Goal: Task Accomplishment & Management: Manage account settings

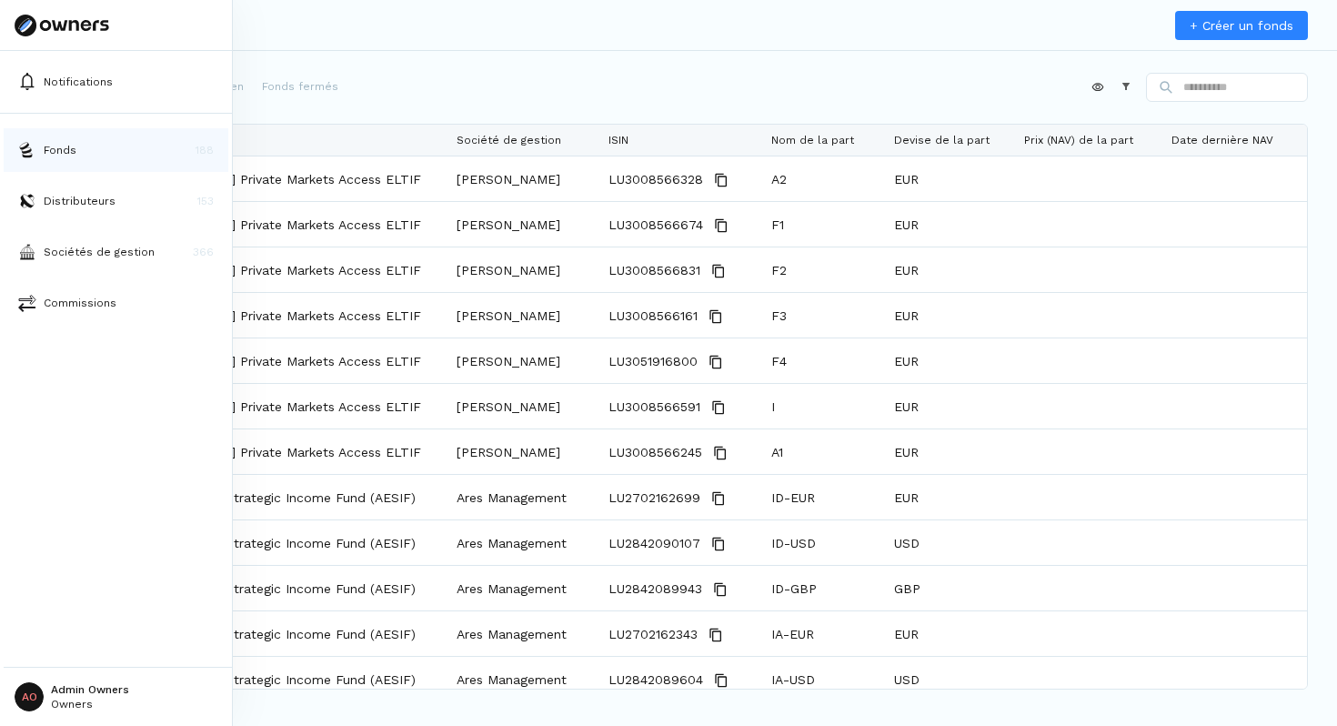
click at [37, 148] on button "Fonds 188" at bounding box center [116, 150] width 225 height 44
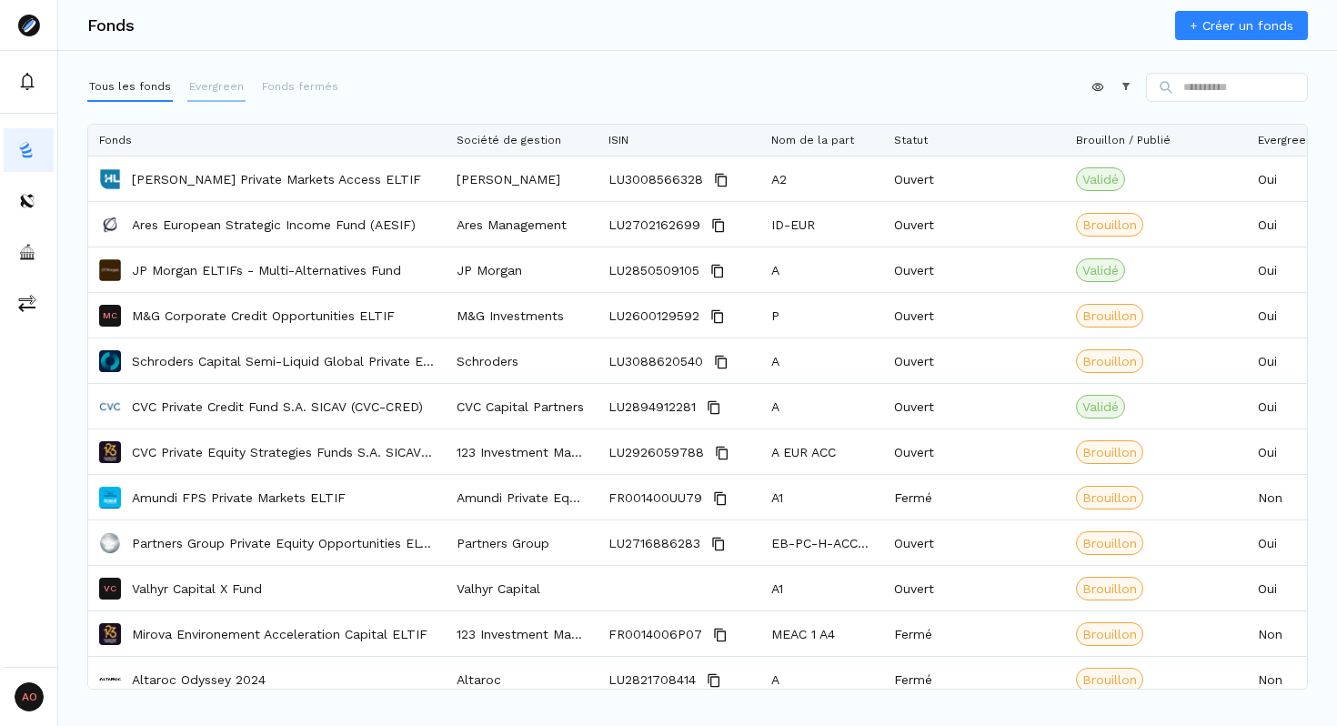
click at [213, 88] on p "Evergreen" at bounding box center [216, 86] width 55 height 16
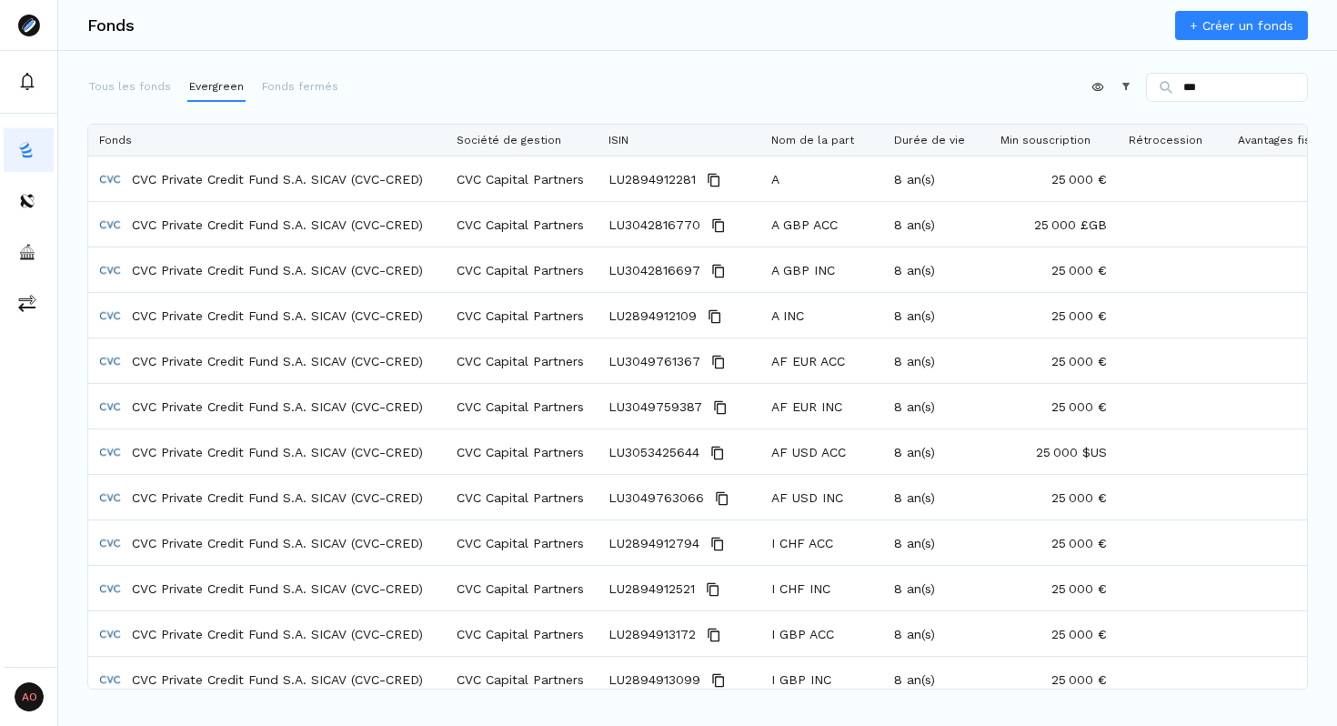
type input "***"
drag, startPoint x: 1046, startPoint y: 180, endPoint x: 1086, endPoint y: 153, distance: 48.4
click at [1086, 153] on div "Fonds Société de gestion ISIN Nom de la part Durée de vie Min souscription Rétr…" at bounding box center [697, 407] width 1219 height 564
click at [1079, 139] on span "Min souscription" at bounding box center [1046, 140] width 90 height 13
click at [995, 52] on div "Fonds + Créer un fonds Tous les fonds Evergreen Fonds fermés Appliquer Construc…" at bounding box center [697, 363] width 1279 height 726
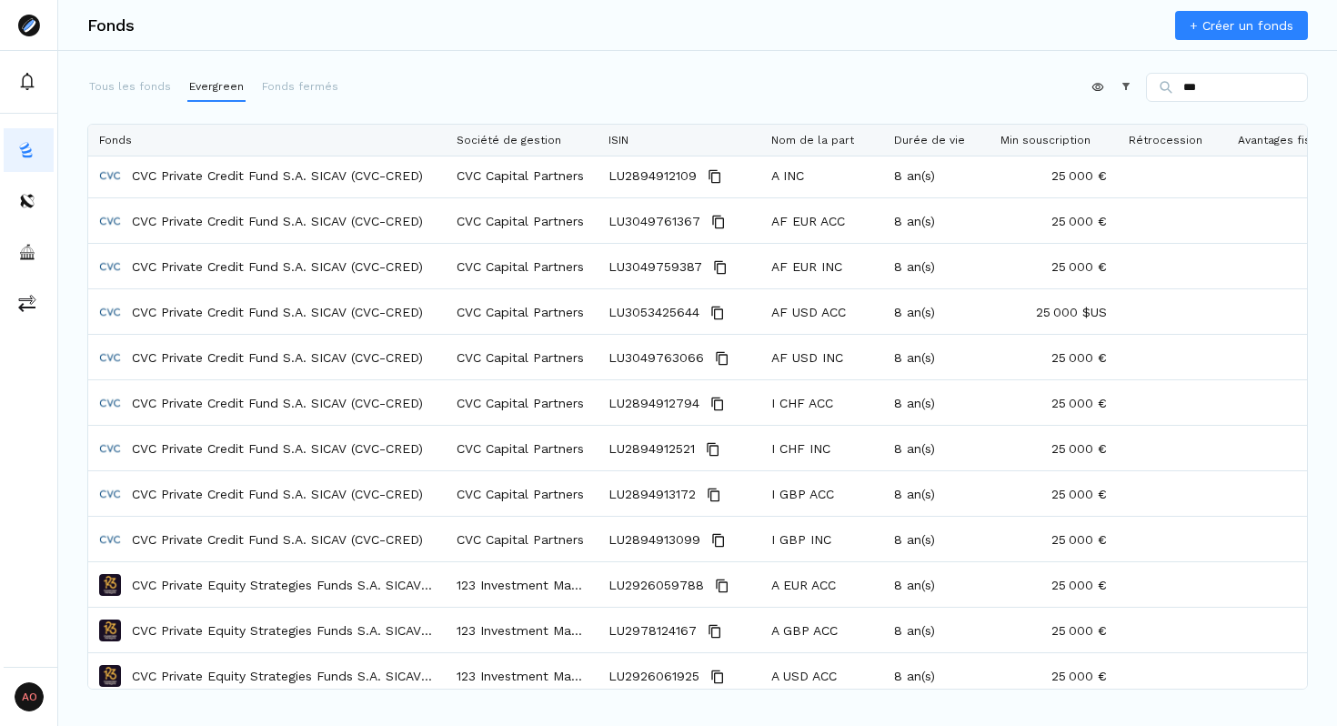
scroll to position [287, 0]
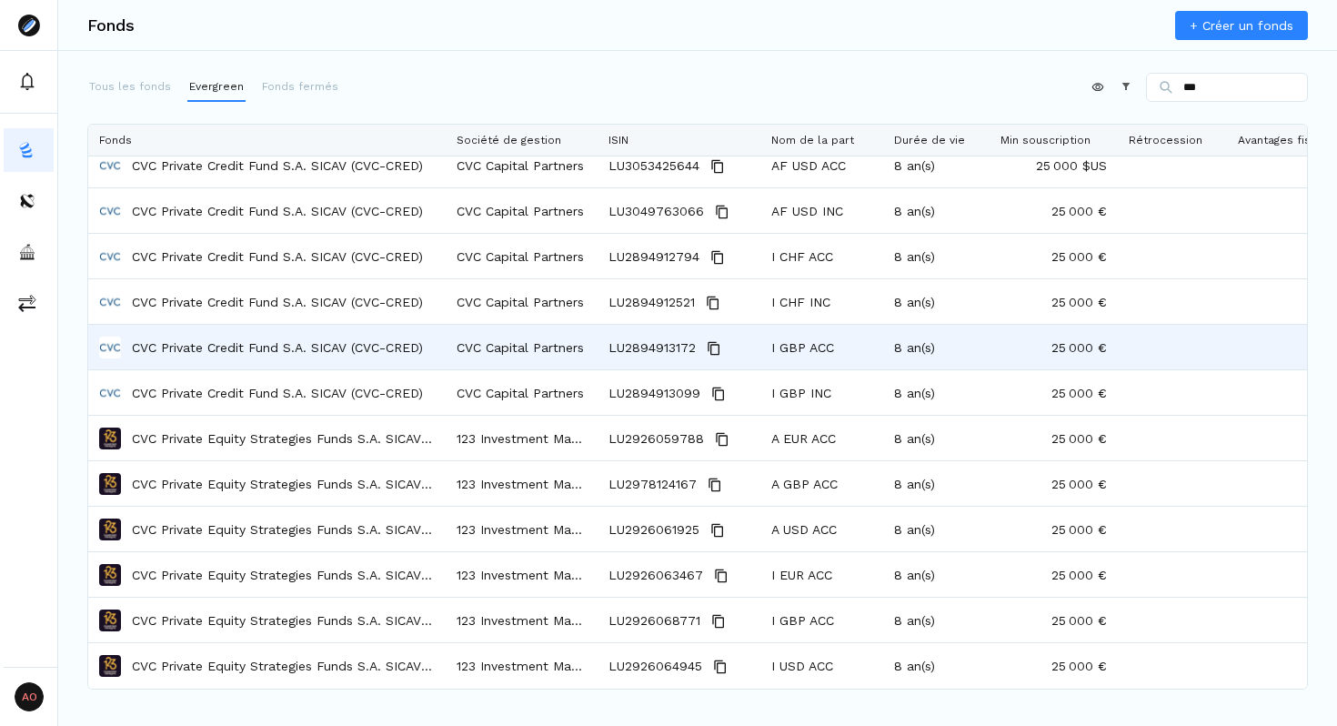
click at [340, 349] on p "CVC Private Credit Fund S.A. SICAV (CVC-CRED)" at bounding box center [277, 347] width 291 height 18
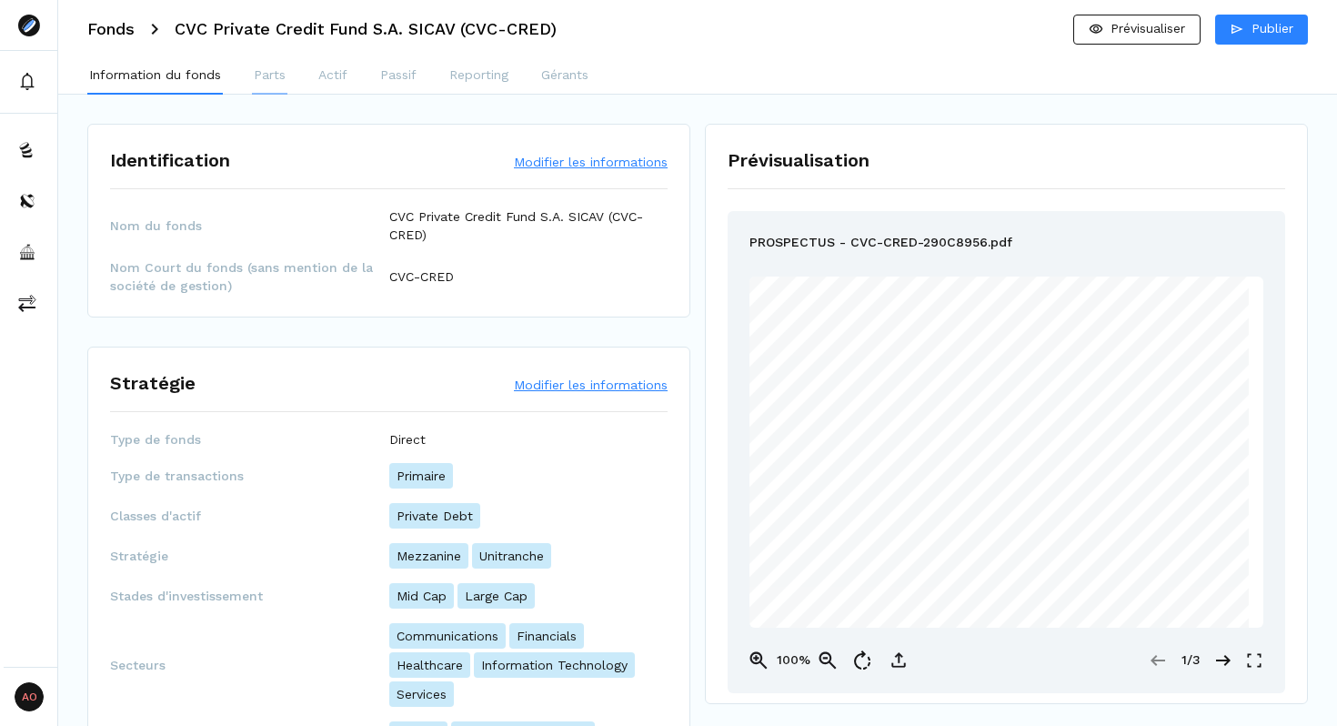
click at [276, 82] on p "Parts" at bounding box center [270, 74] width 32 height 19
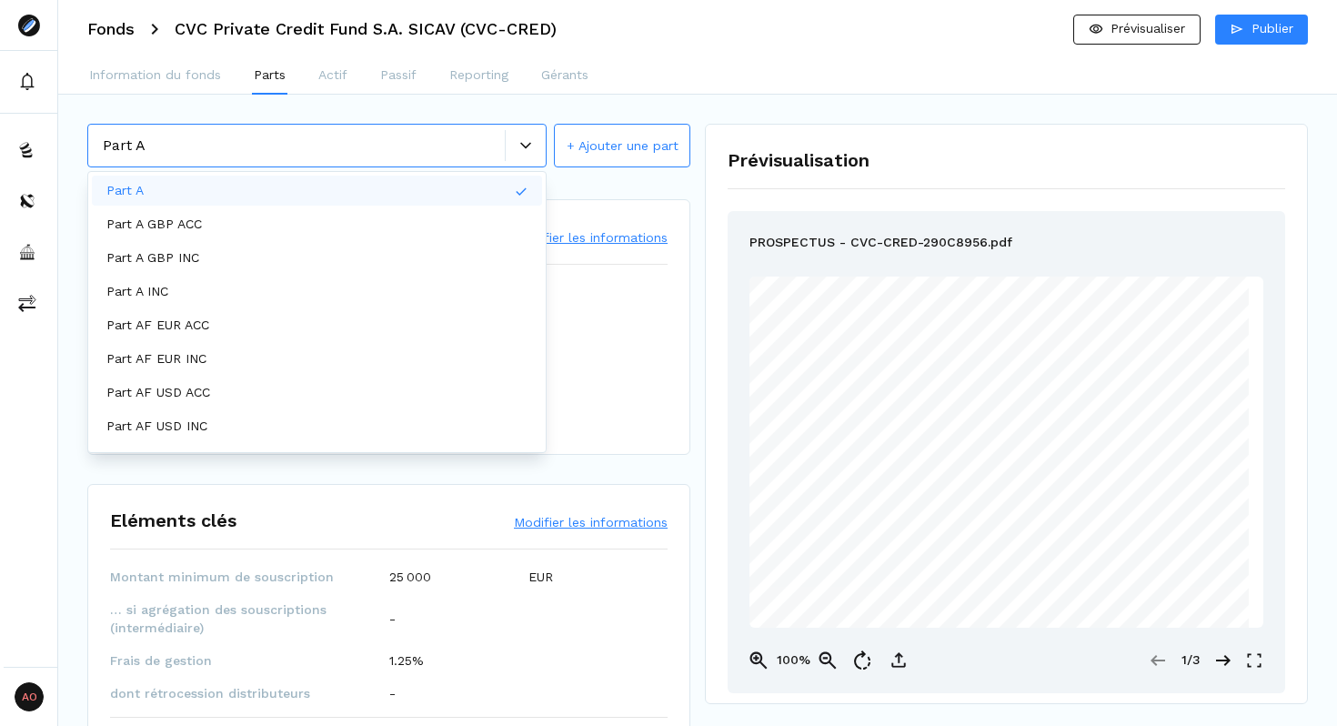
click at [447, 153] on div "Part A" at bounding box center [304, 146] width 402 height 22
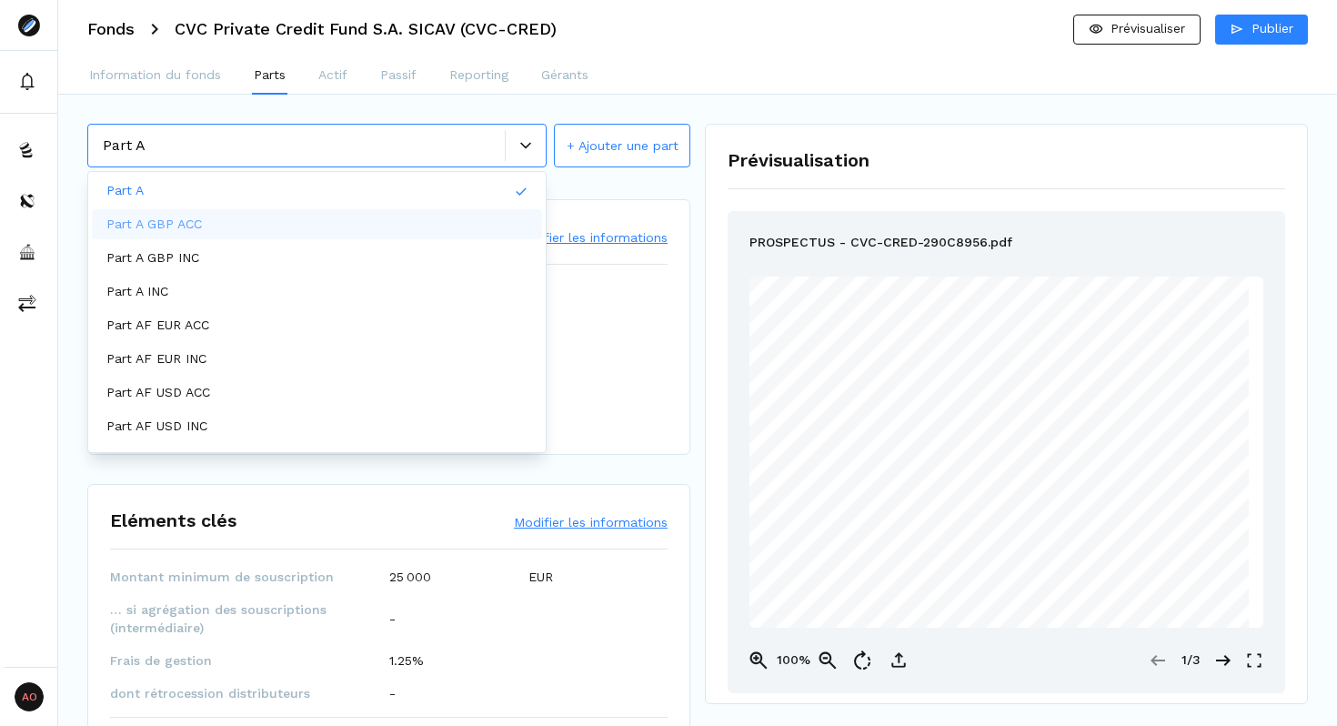
click at [311, 234] on div "Part A GBP ACC" at bounding box center [317, 224] width 450 height 30
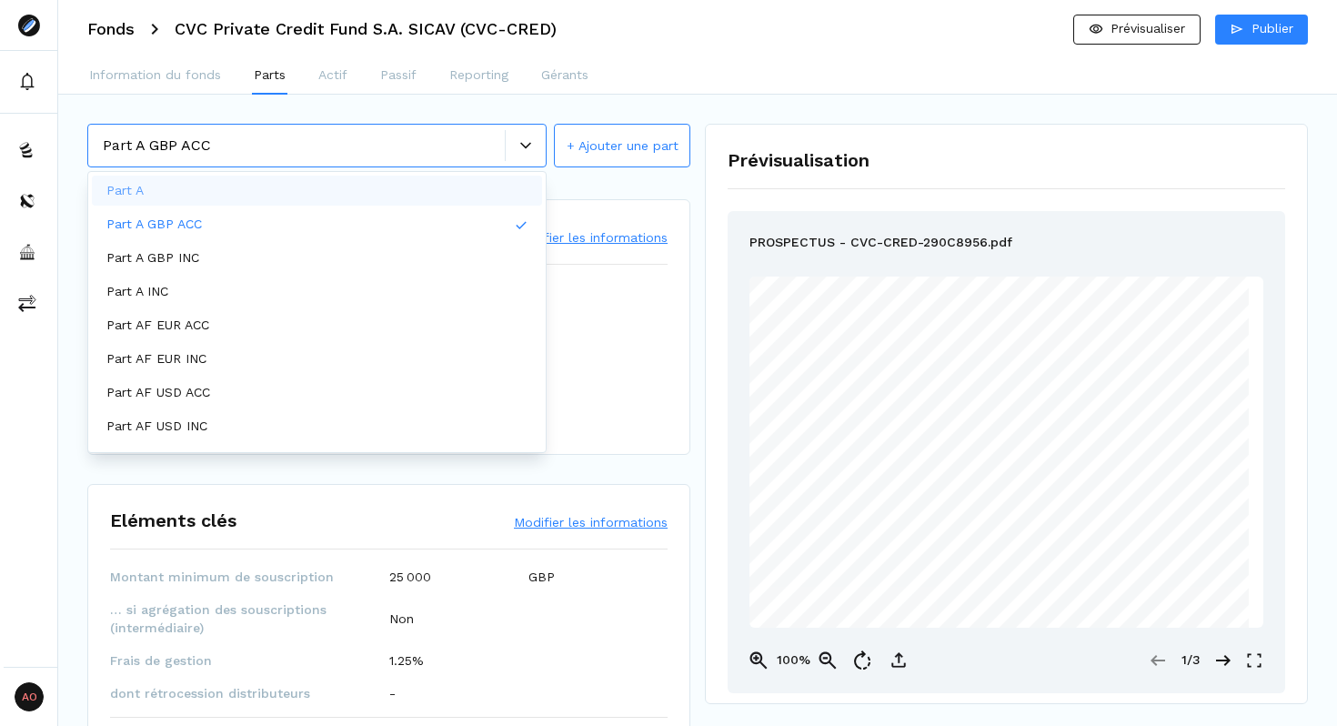
click at [522, 155] on div at bounding box center [525, 145] width 41 height 31
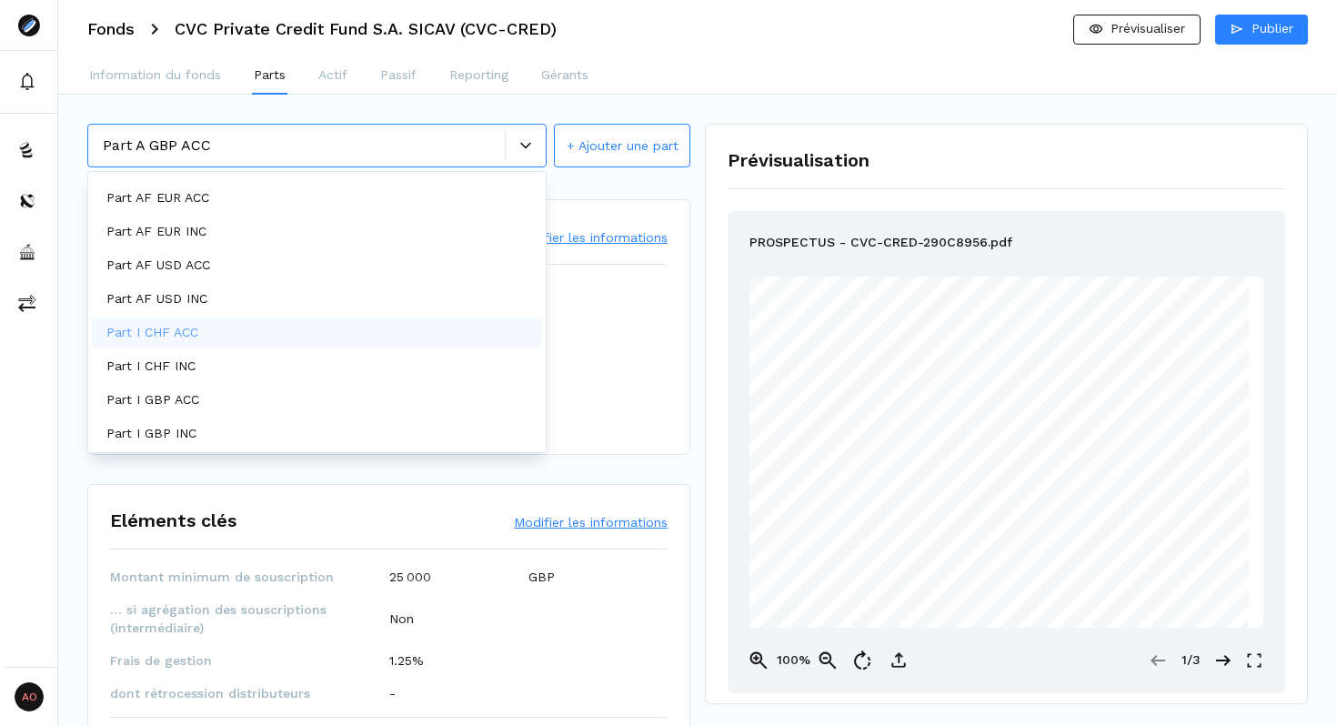
click at [255, 337] on div "Part I CHF ACC" at bounding box center [317, 332] width 450 height 30
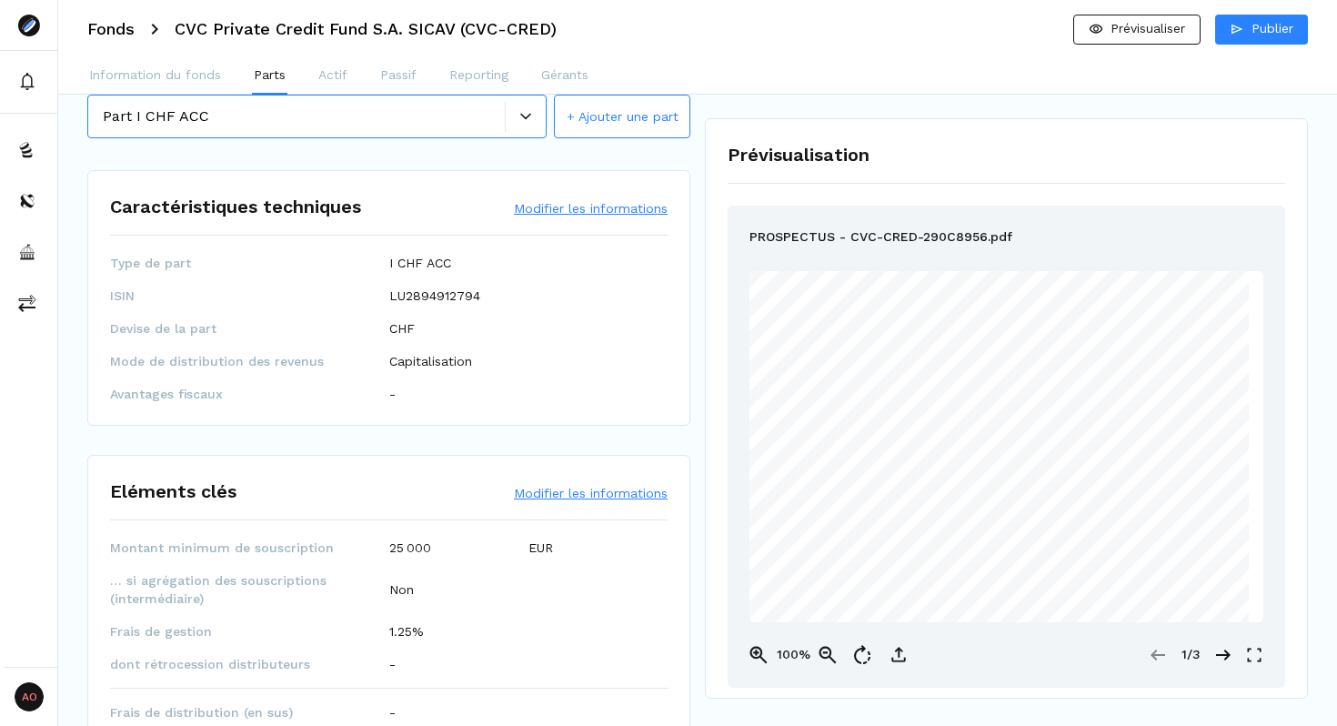
scroll to position [0, 0]
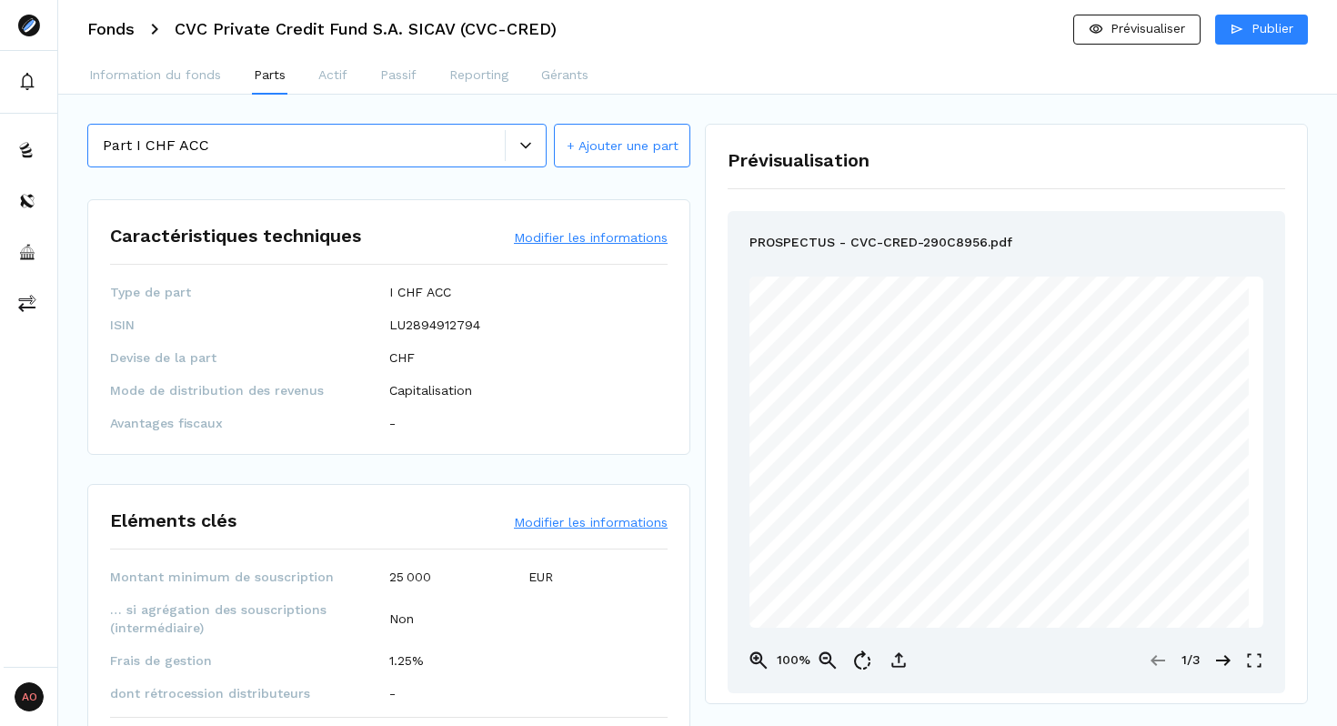
click at [532, 146] on div at bounding box center [526, 145] width 40 height 11
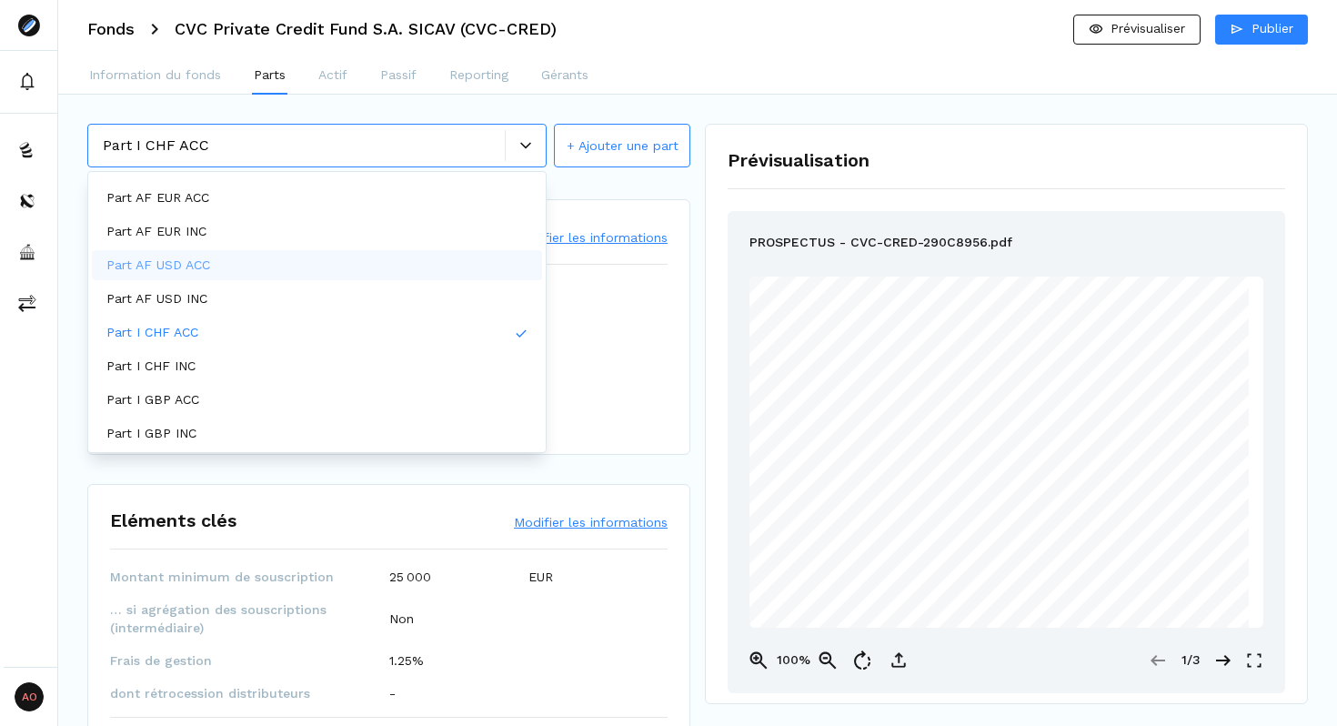
click at [288, 271] on div "Part AF USD ACC" at bounding box center [317, 265] width 450 height 30
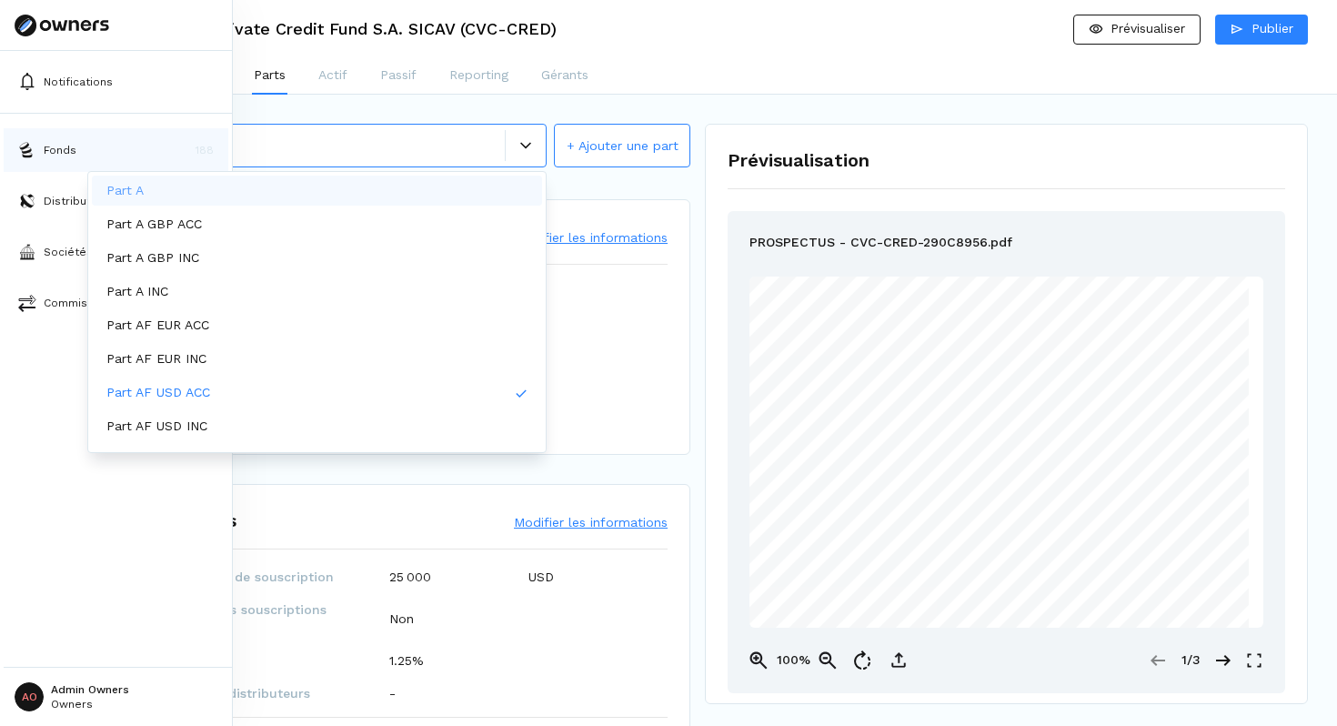
click at [57, 147] on p "Fonds" at bounding box center [60, 150] width 33 height 16
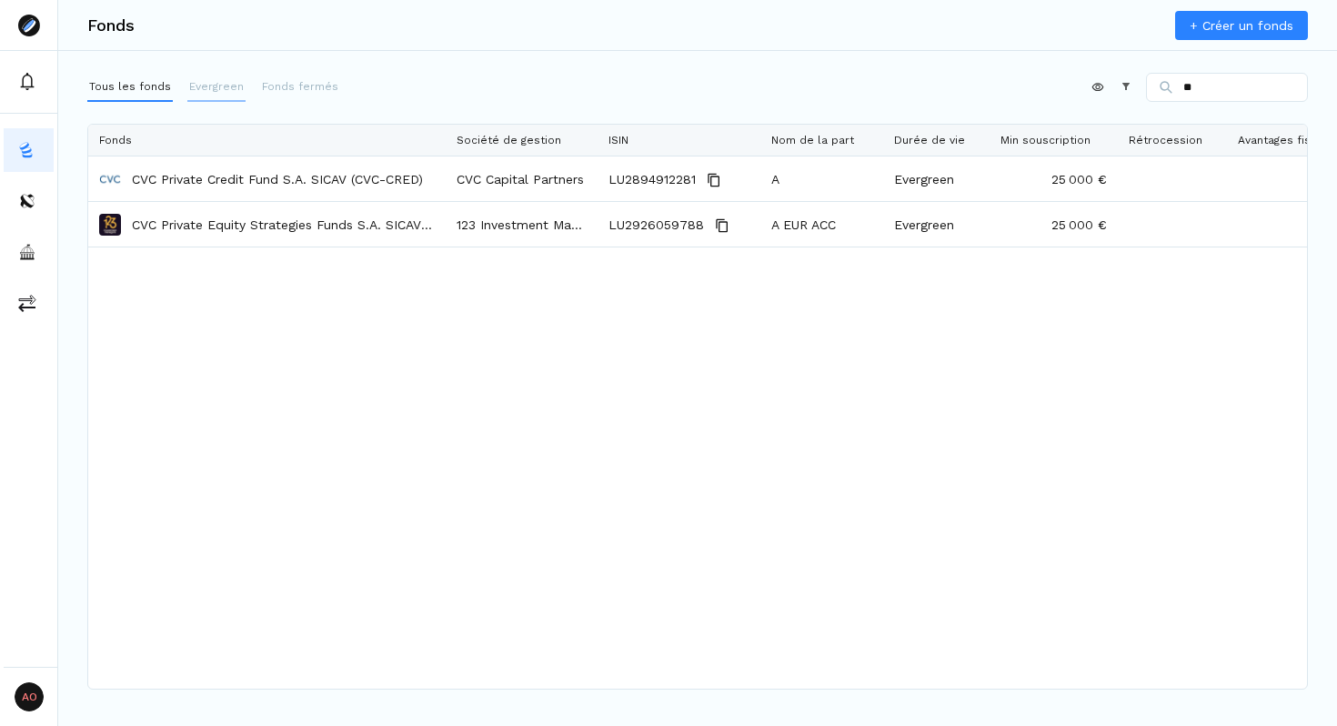
type input "**"
click at [214, 84] on p "Evergreen" at bounding box center [216, 86] width 55 height 16
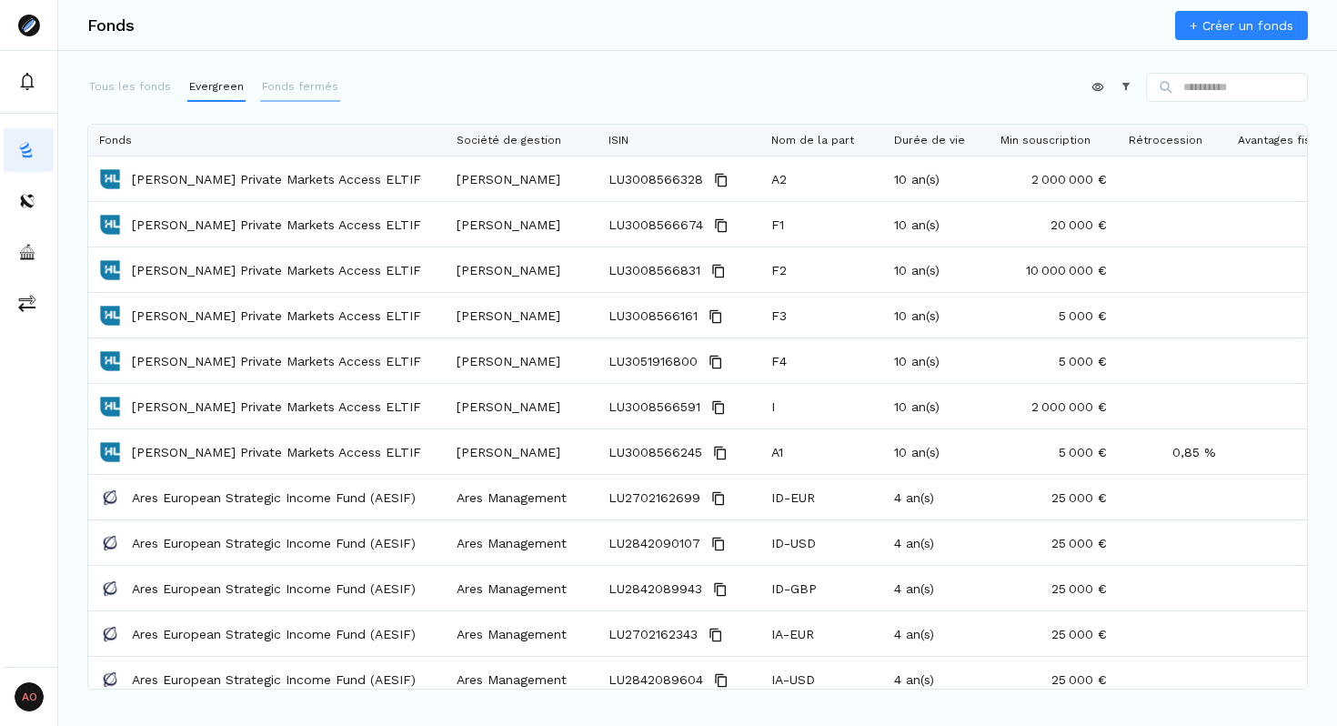
click at [292, 91] on p "Fonds fermés" at bounding box center [300, 86] width 76 height 16
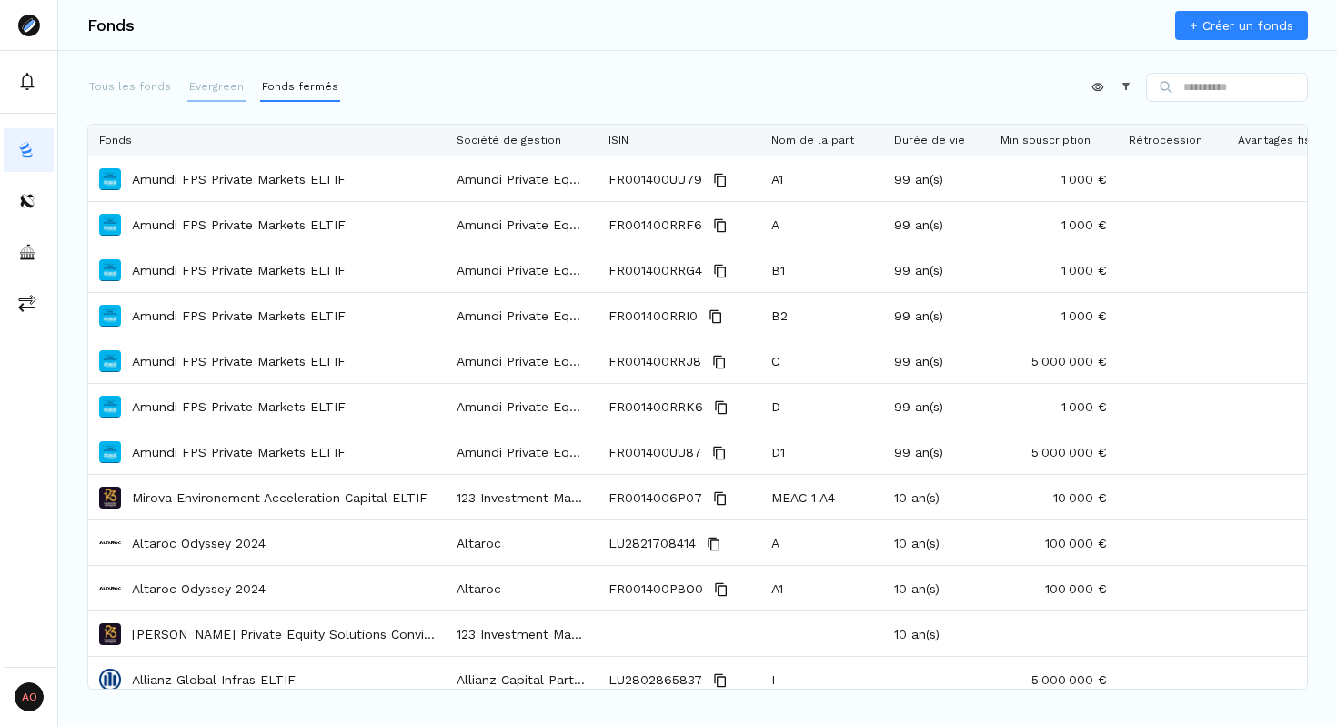
click at [224, 91] on p "Evergreen" at bounding box center [216, 86] width 55 height 16
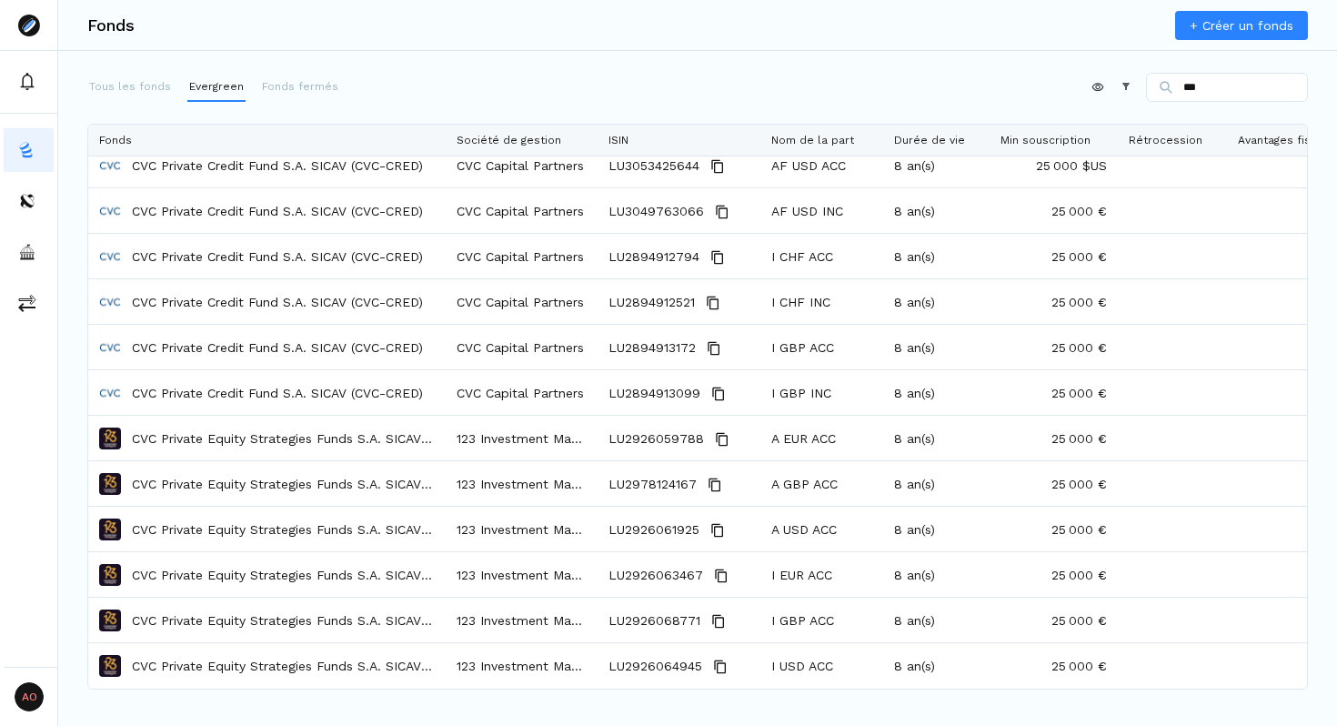
type input "***"
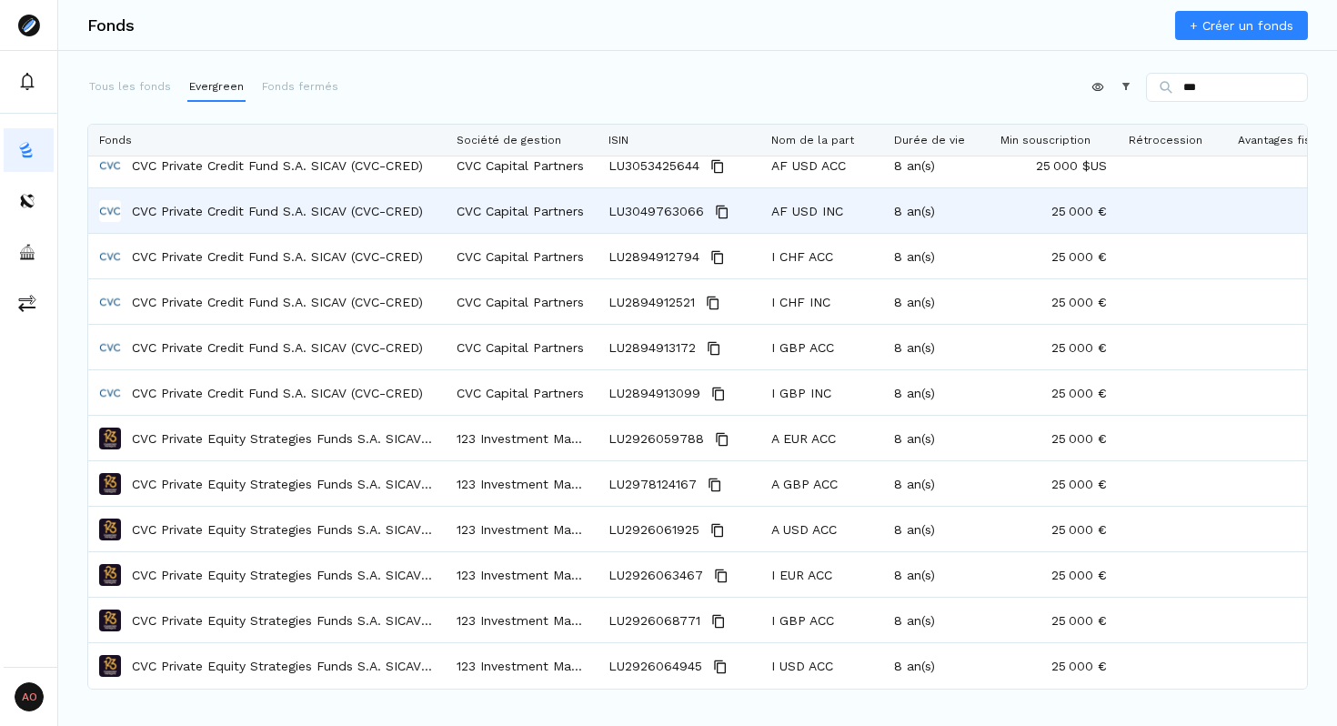
click at [296, 190] on div "CVC Private Credit Fund S.A. SICAV (CVC-CRED)" at bounding box center [267, 210] width 336 height 43
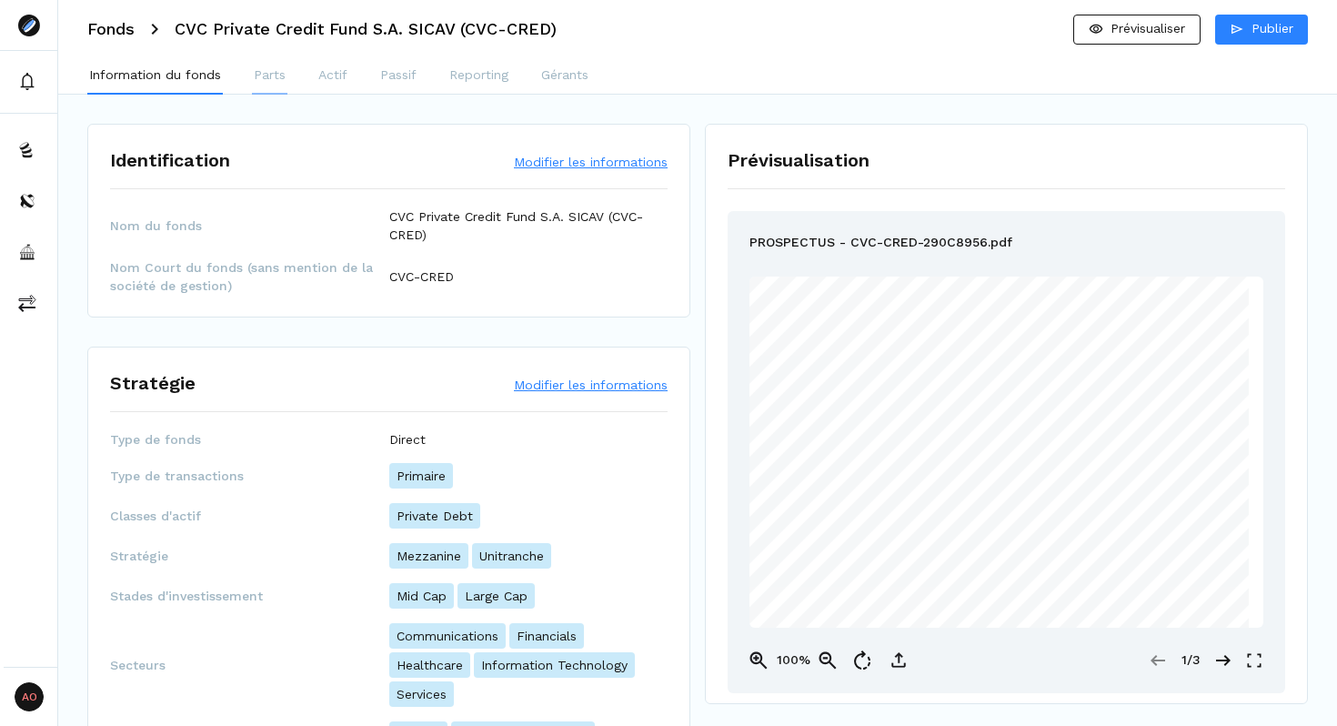
click at [267, 76] on p "Parts" at bounding box center [270, 74] width 32 height 19
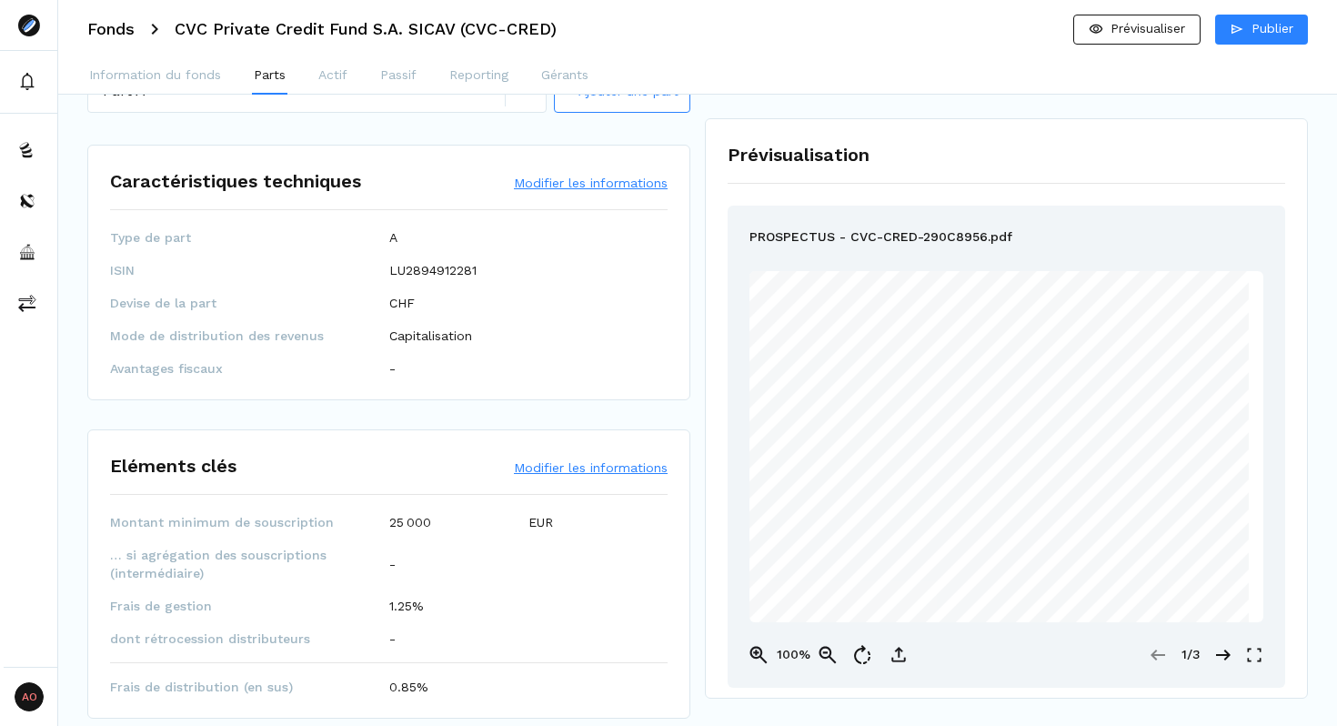
scroll to position [68, 0]
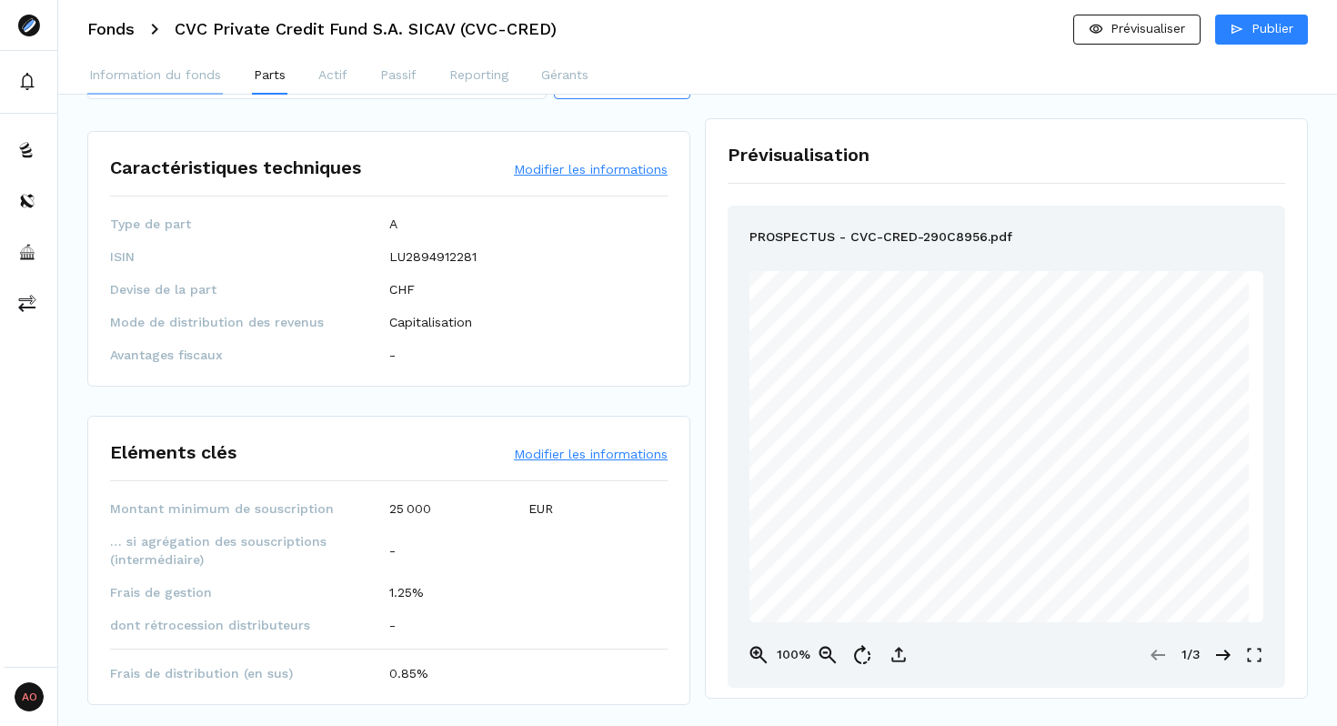
click at [157, 65] on p "Information du fonds" at bounding box center [155, 74] width 132 height 19
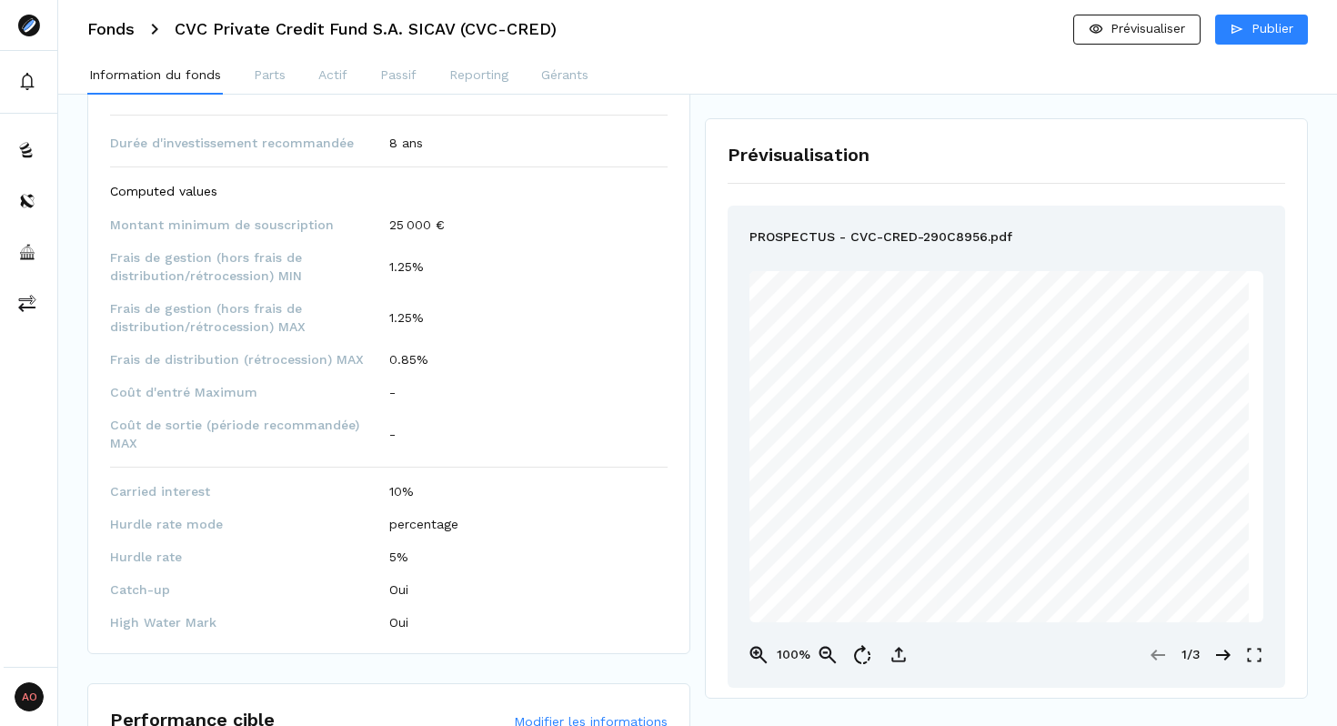
scroll to position [1469, 0]
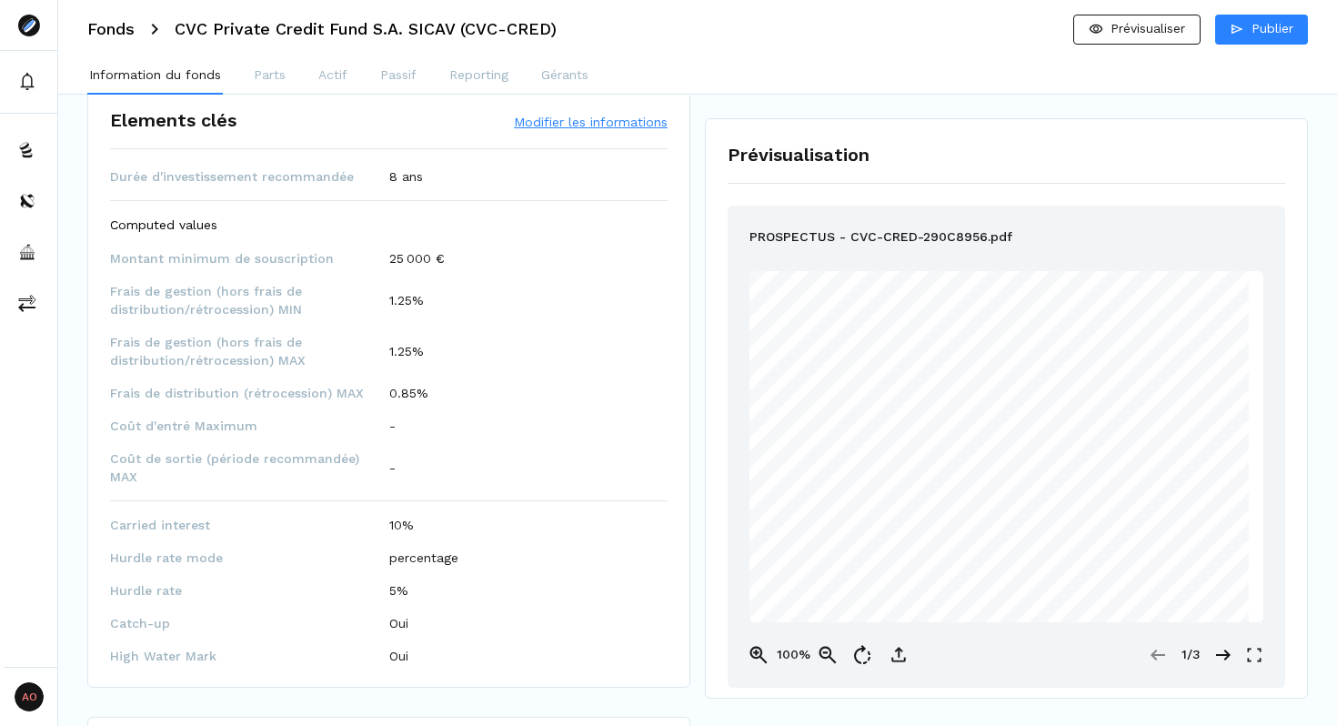
click at [556, 113] on button "Modifier les informations" at bounding box center [591, 122] width 154 height 18
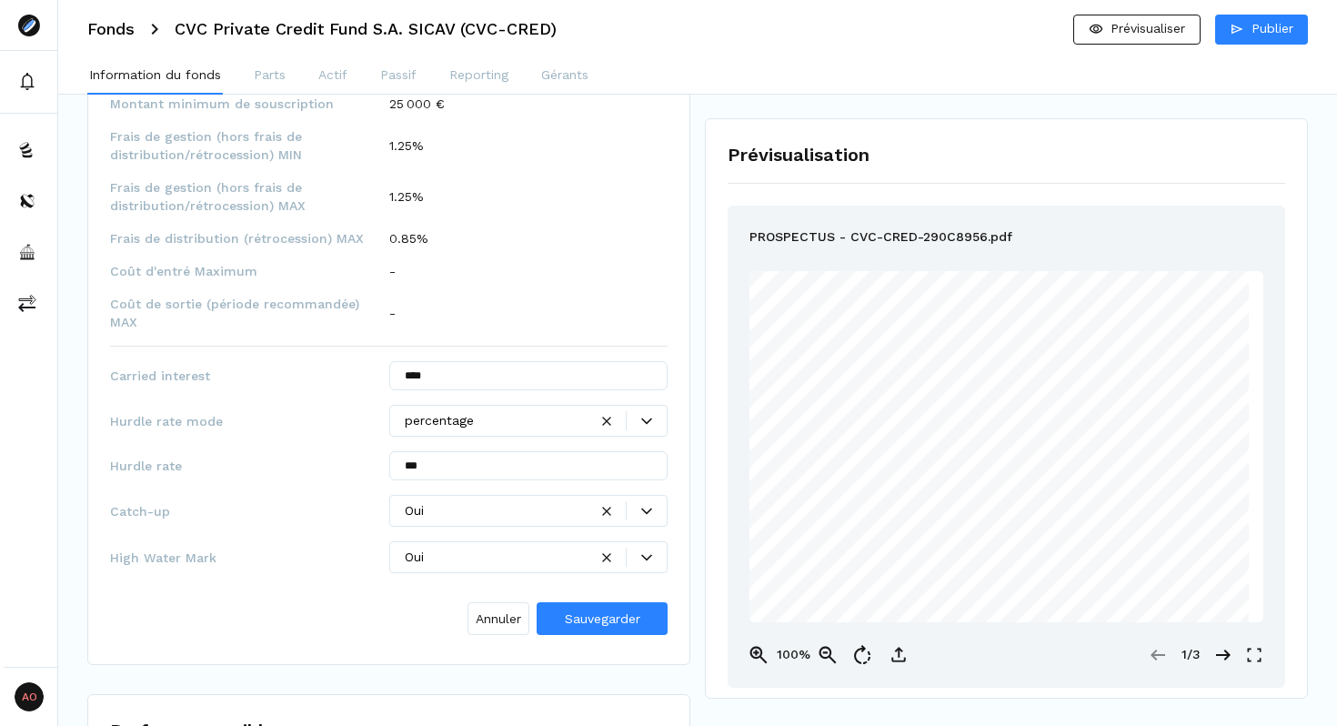
scroll to position [1636, 0]
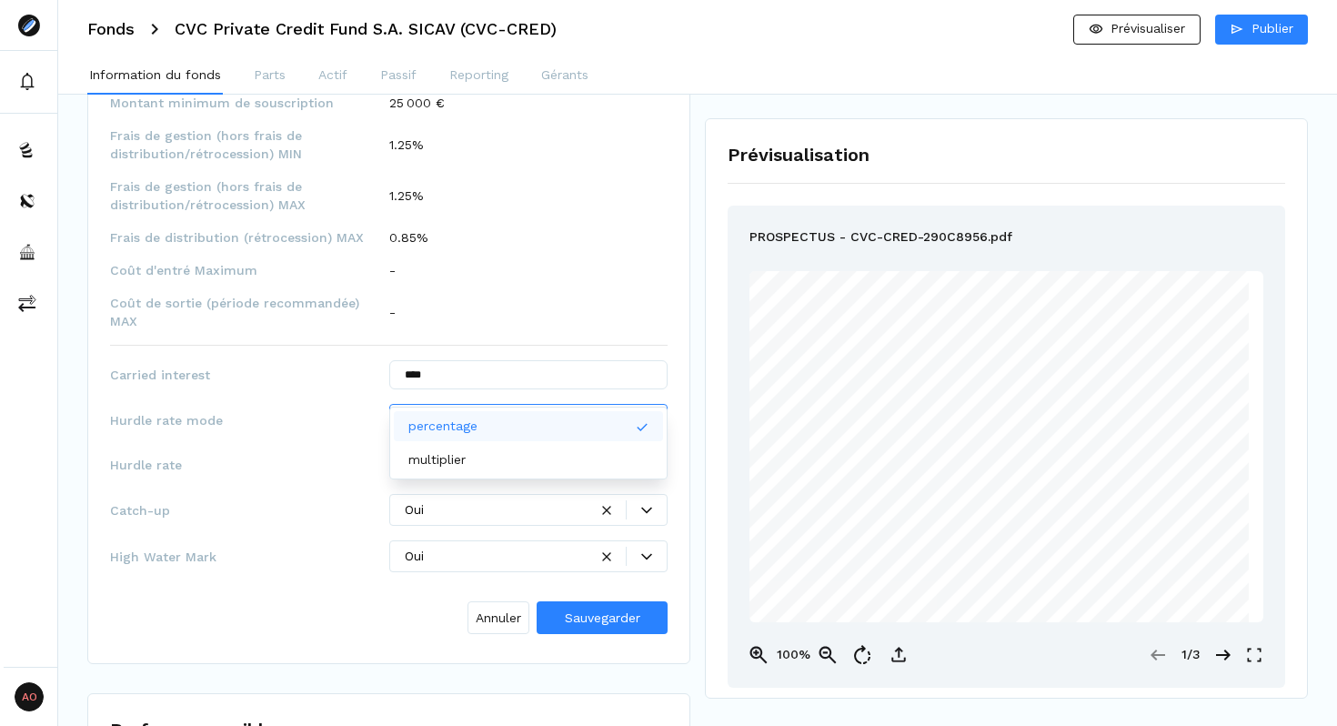
click at [649, 415] on icon at bounding box center [646, 420] width 11 height 11
click at [495, 458] on div "multiplier" at bounding box center [529, 460] width 270 height 30
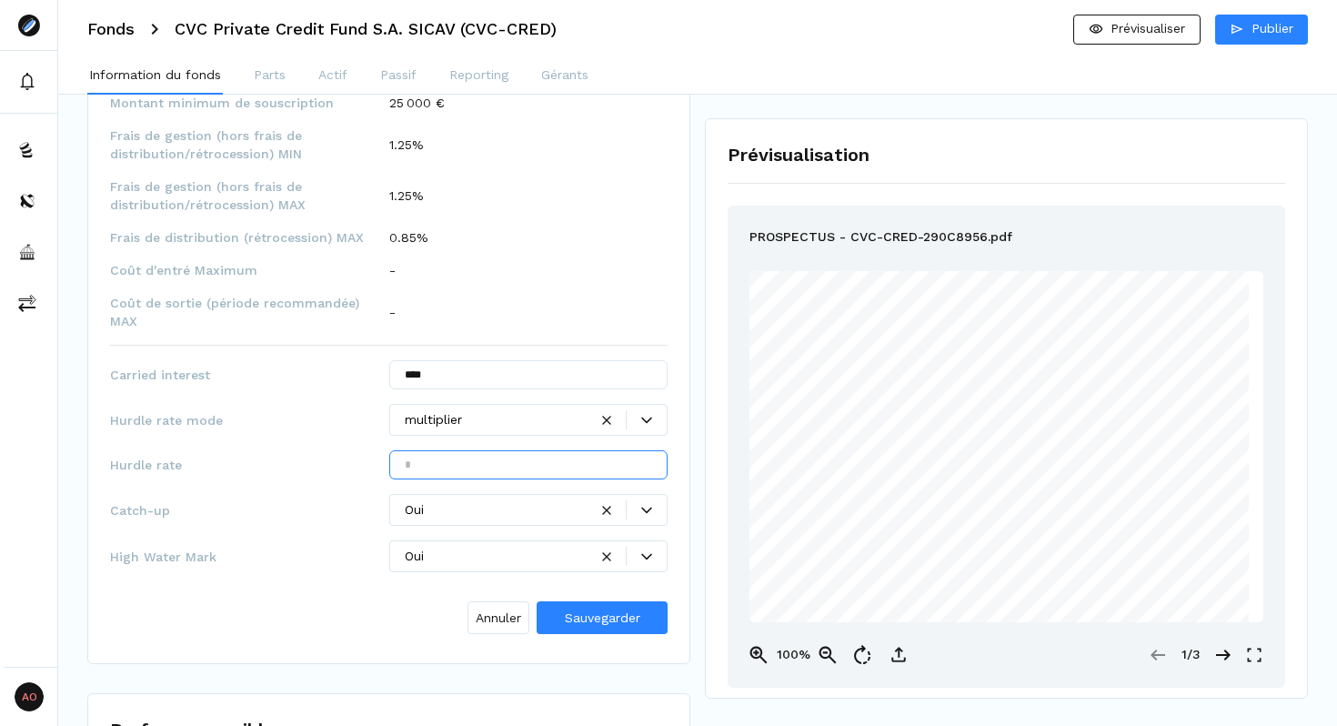
click at [491, 450] on input "text" at bounding box center [528, 464] width 279 height 29
type input "*"
click at [589, 610] on span "Sauvegarder" at bounding box center [603, 617] width 76 height 15
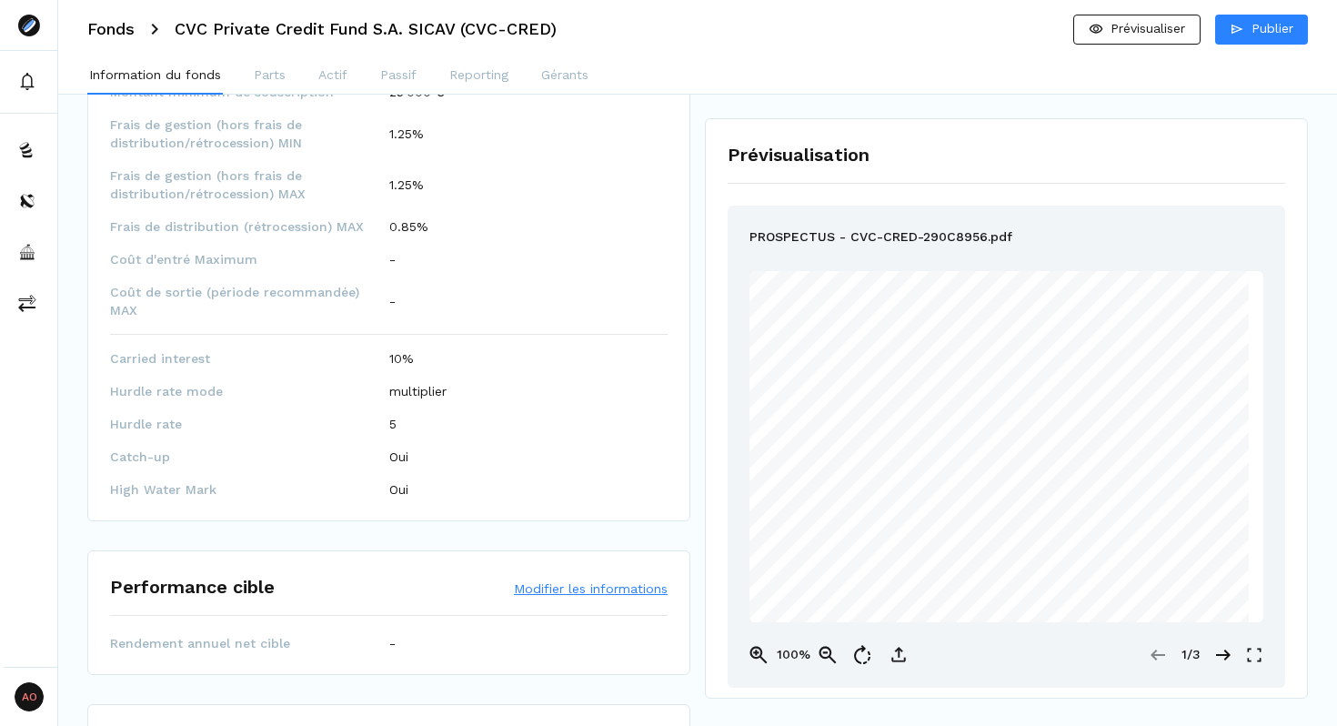
scroll to position [1625, 0]
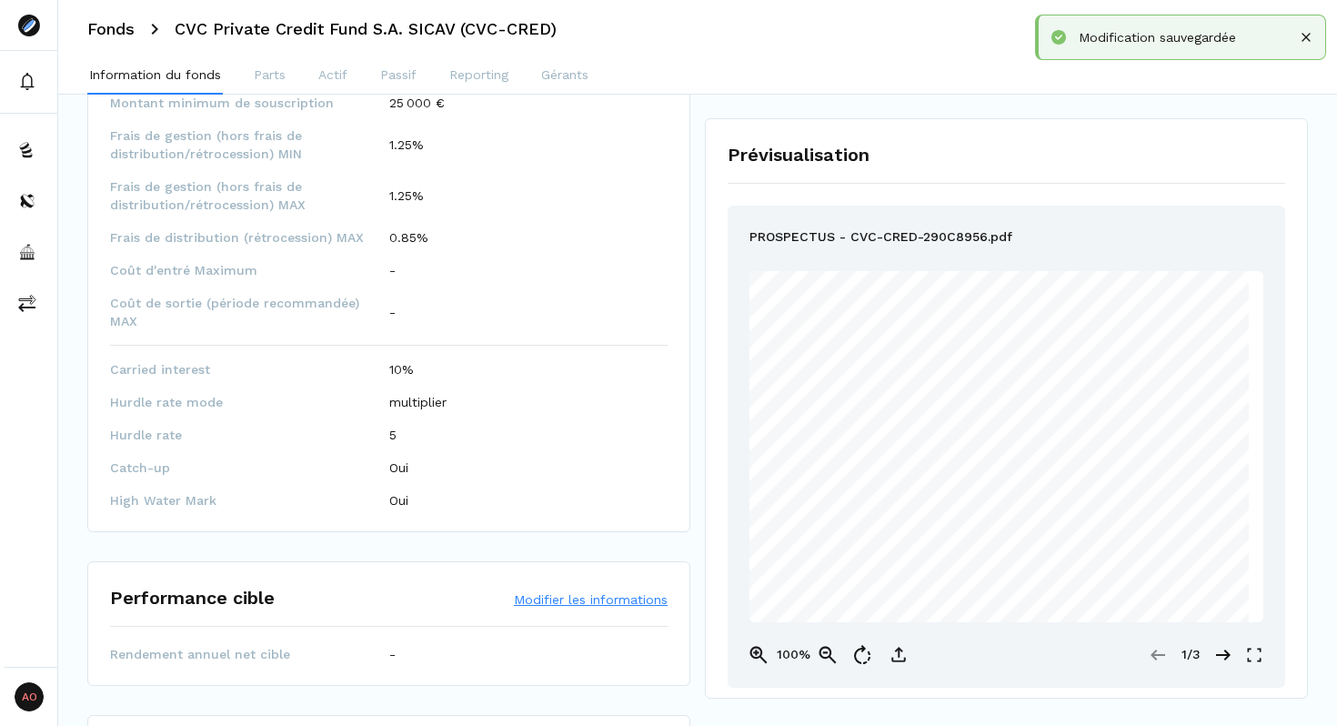
click at [574, 590] on button "Modifier les informations" at bounding box center [591, 599] width 154 height 18
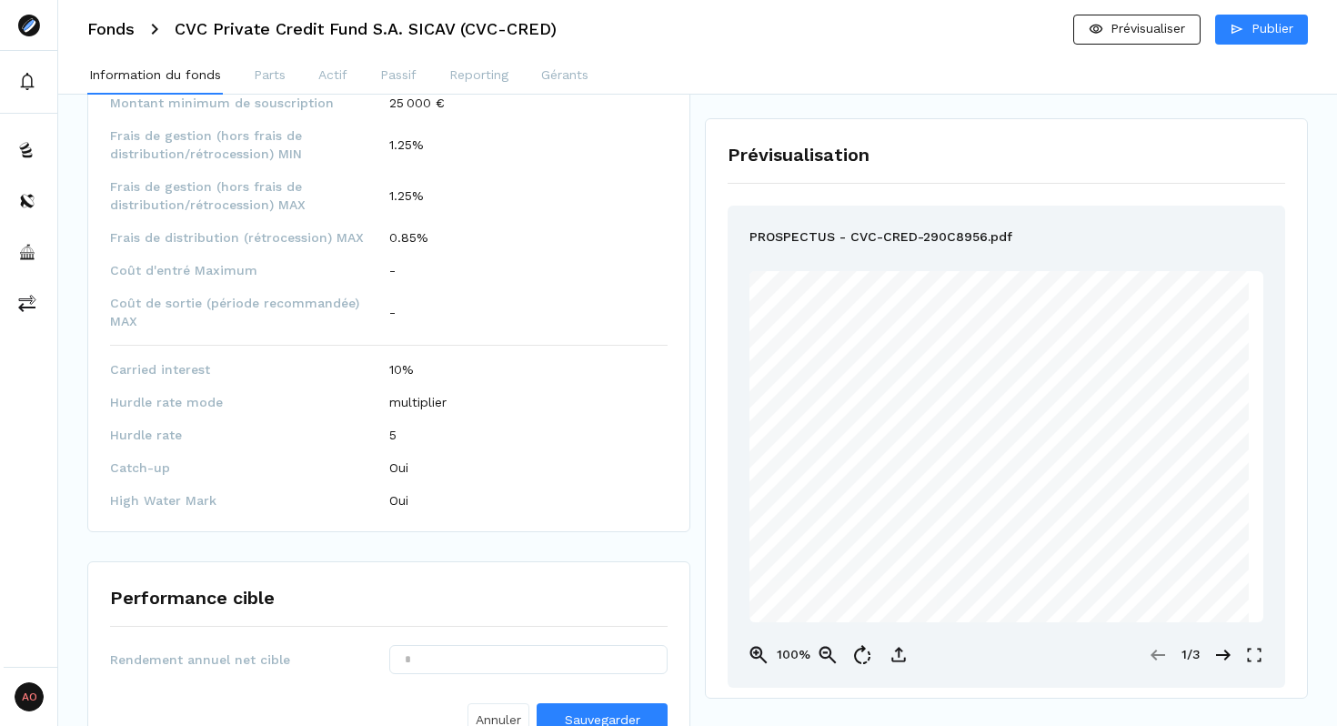
click at [497, 710] on span "Annuler" at bounding box center [498, 719] width 45 height 19
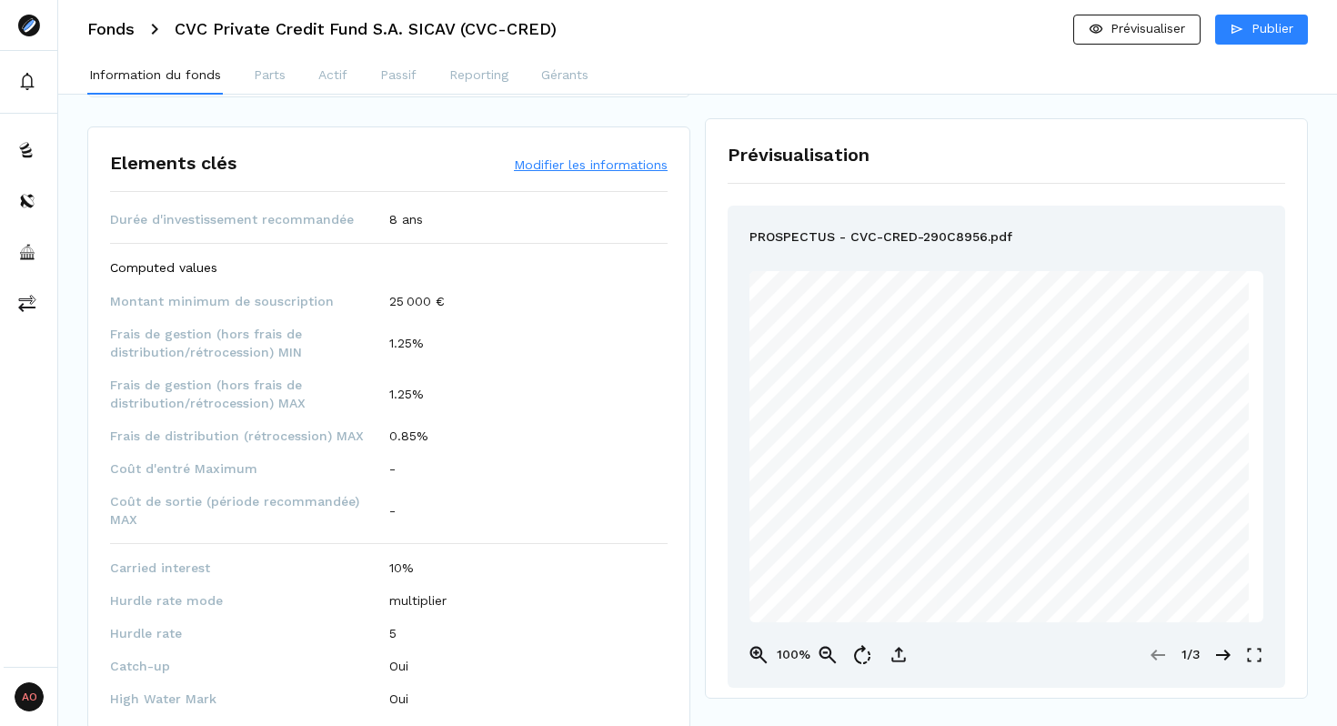
scroll to position [1410, 0]
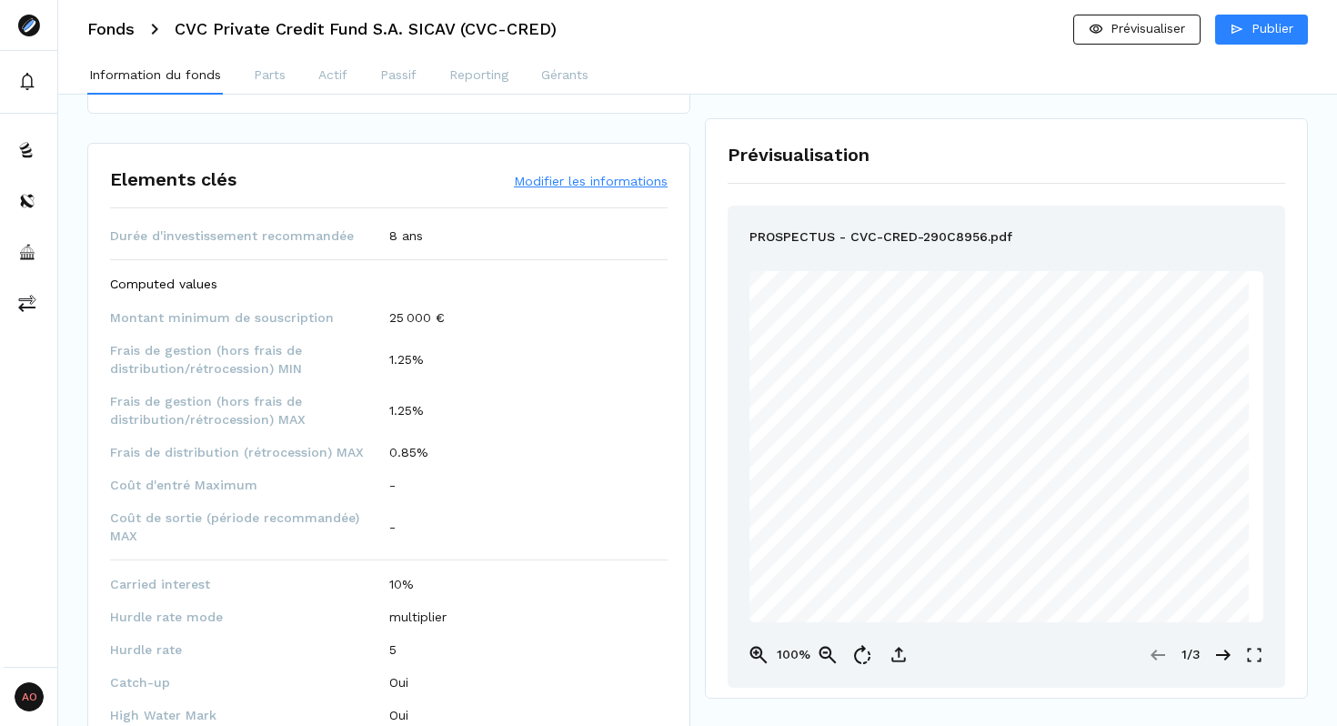
click at [559, 172] on button "Modifier les informations" at bounding box center [591, 181] width 154 height 18
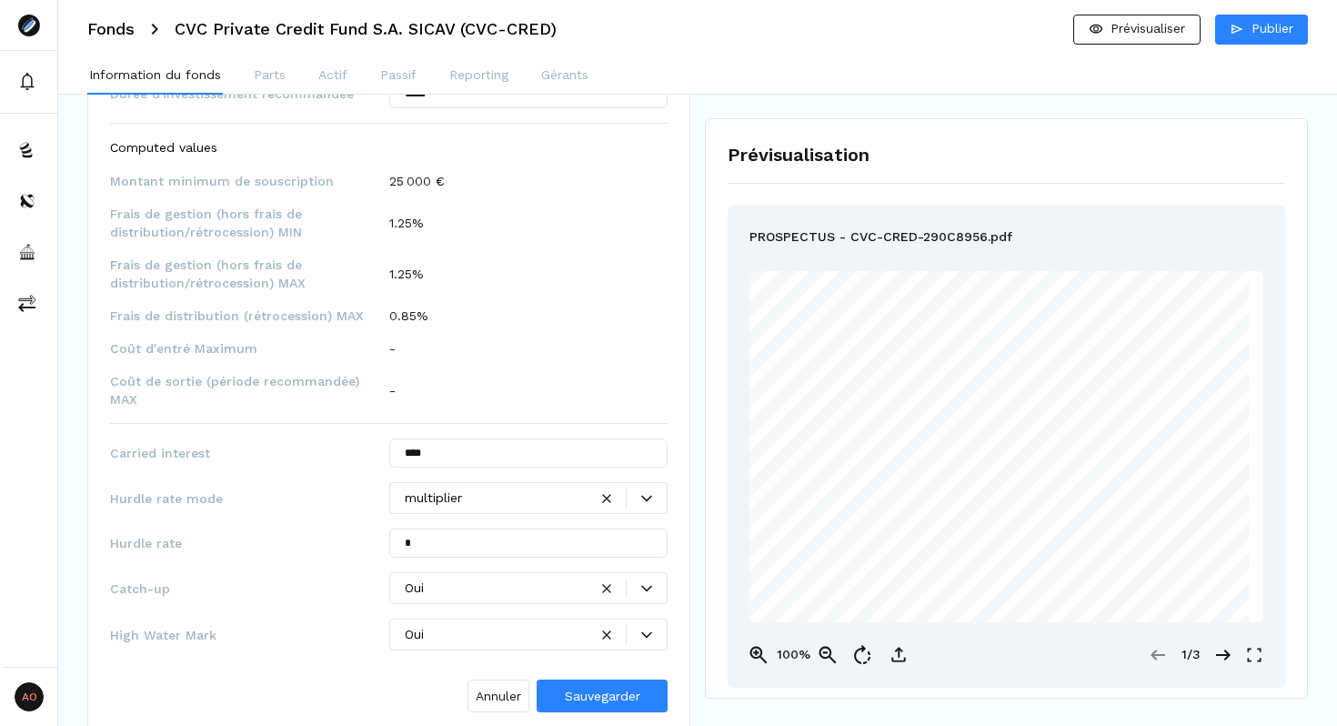
scroll to position [1558, 0]
click at [476, 528] on input "*" at bounding box center [528, 542] width 279 height 29
click at [440, 528] on input "*" at bounding box center [528, 542] width 279 height 29
click at [654, 492] on div at bounding box center [647, 497] width 40 height 11
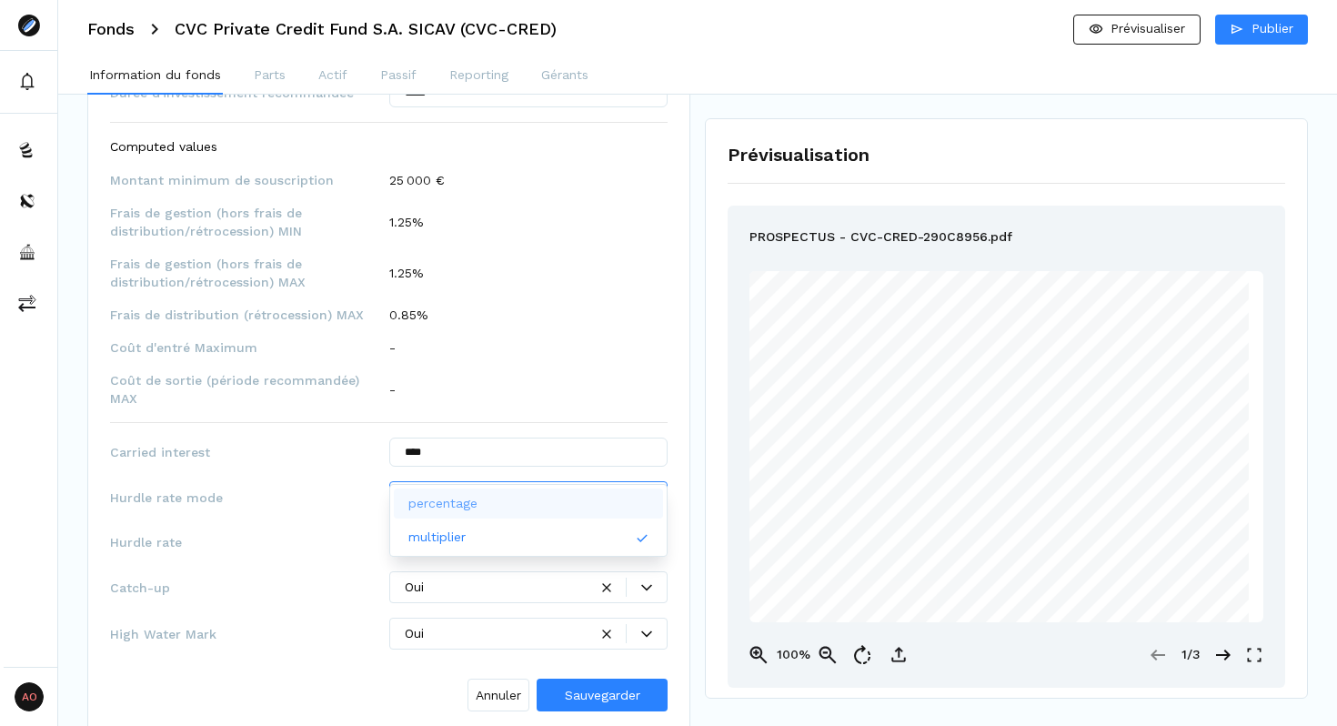
click at [513, 496] on div "percentage" at bounding box center [529, 503] width 270 height 30
click at [451, 528] on input "***" at bounding box center [528, 542] width 279 height 29
click at [337, 488] on span "Hurdle rate mode" at bounding box center [249, 497] width 279 height 18
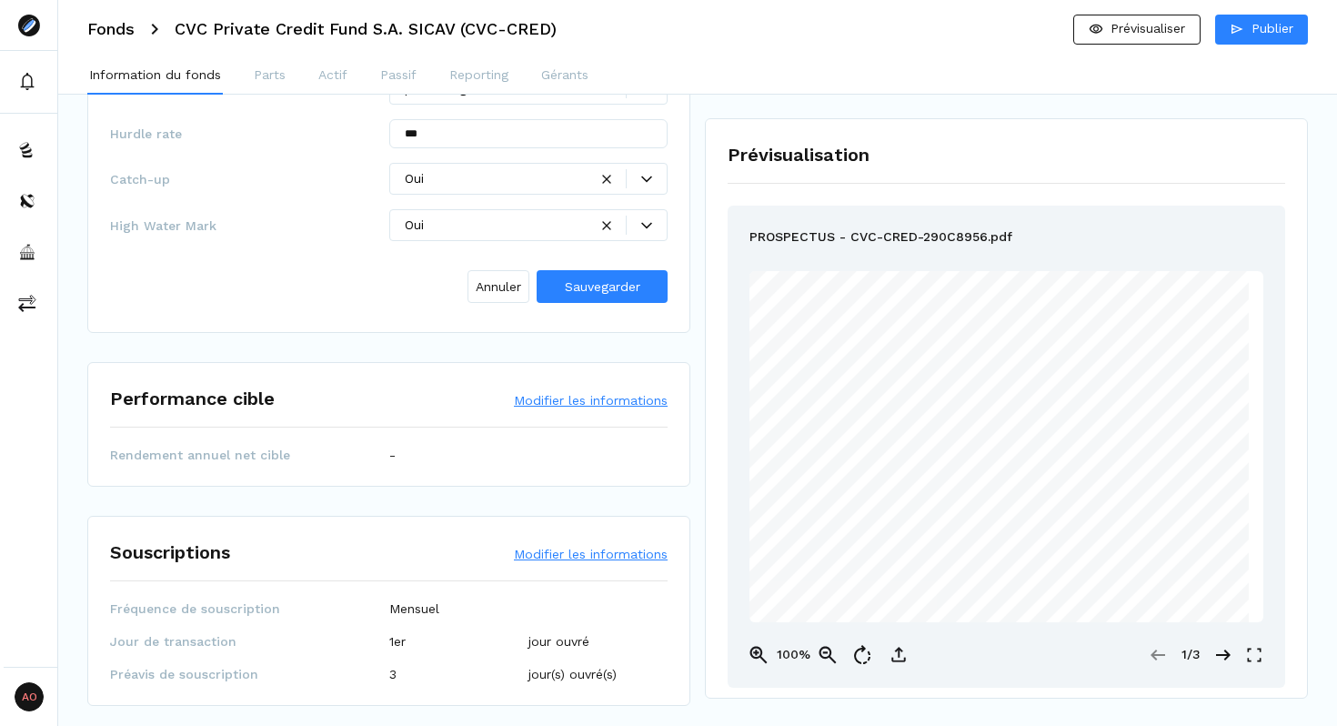
scroll to position [1954, 0]
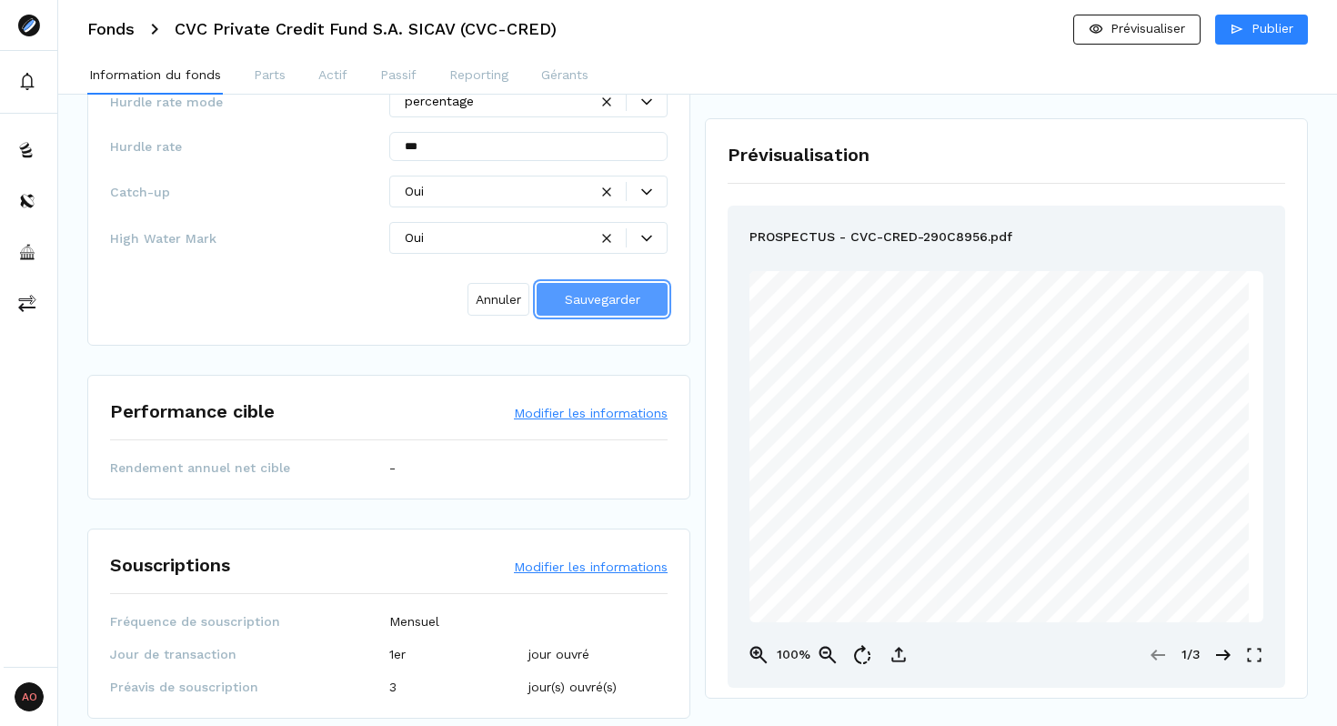
click at [589, 292] on span "Sauvegarder" at bounding box center [603, 299] width 76 height 15
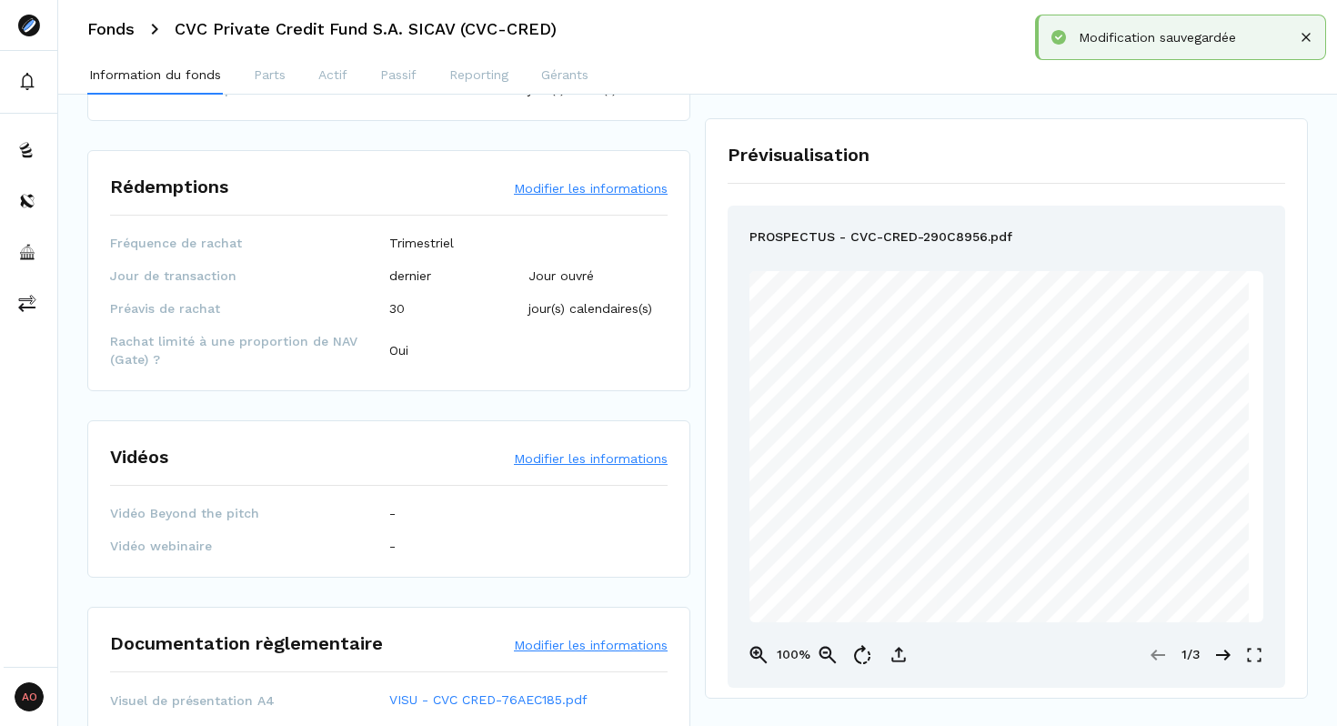
scroll to position [2625, 0]
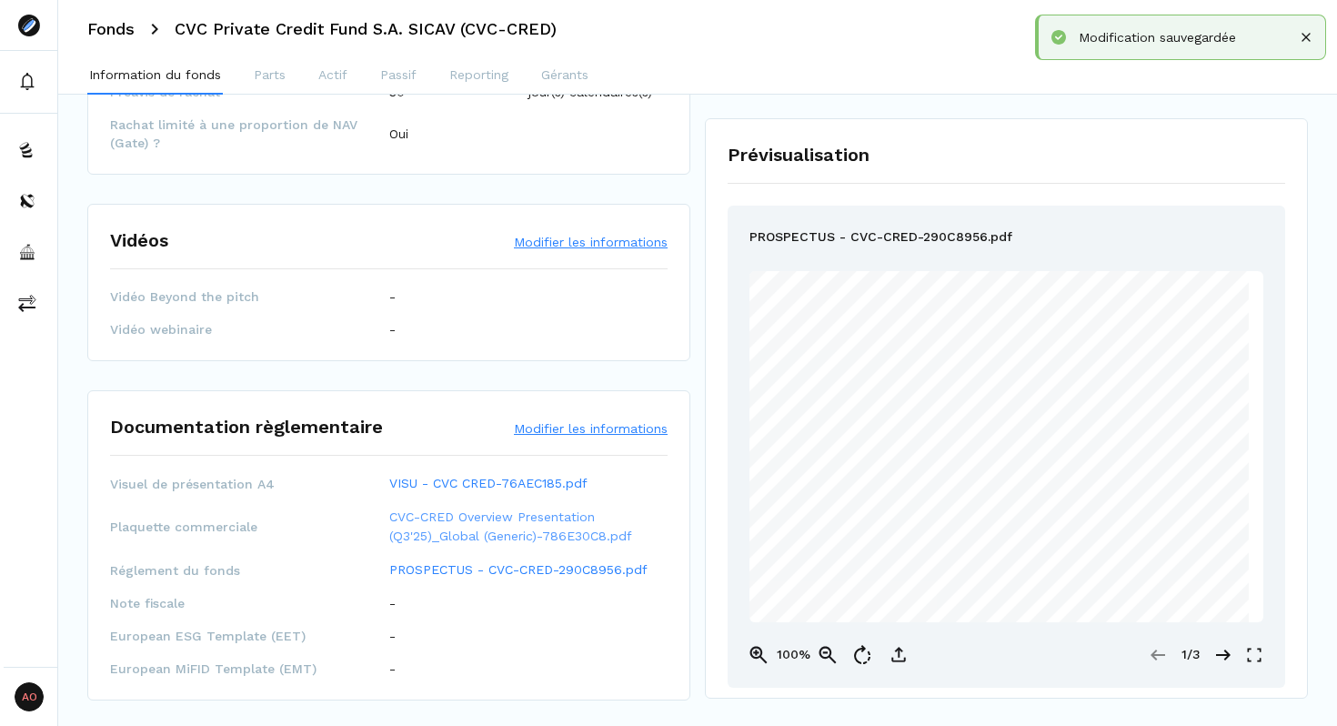
click at [458, 508] on link "CVC-CRED Overview Presentation (Q3'25)_Global (Generic)-786E30C8.pdf" at bounding box center [528, 527] width 279 height 38
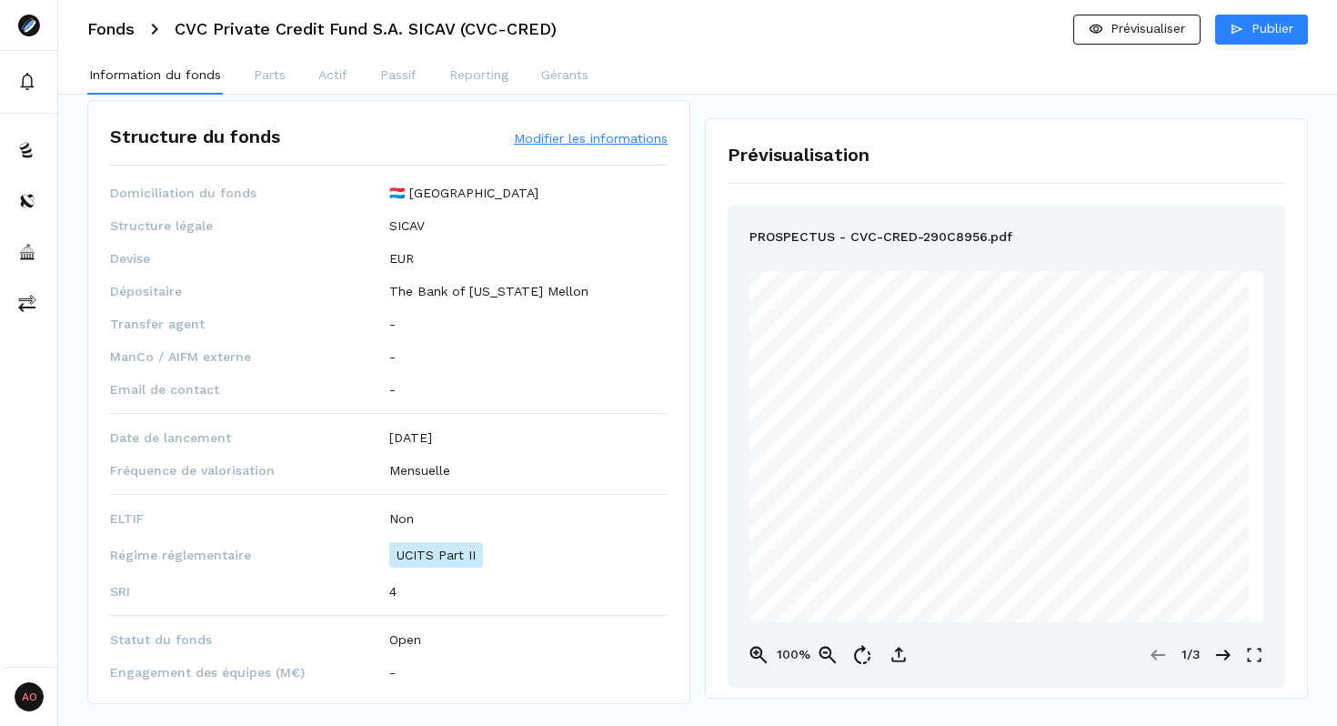
scroll to position [0, 0]
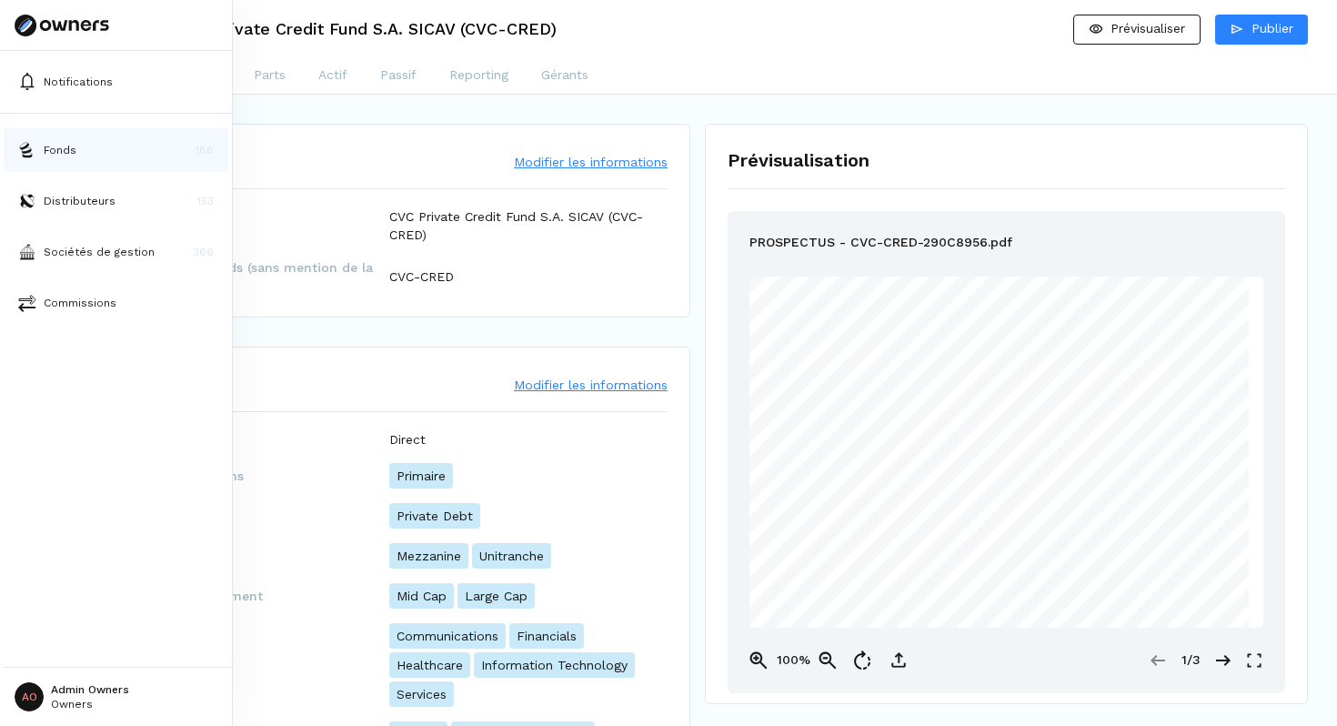
click at [54, 154] on p "Fonds" at bounding box center [60, 150] width 33 height 16
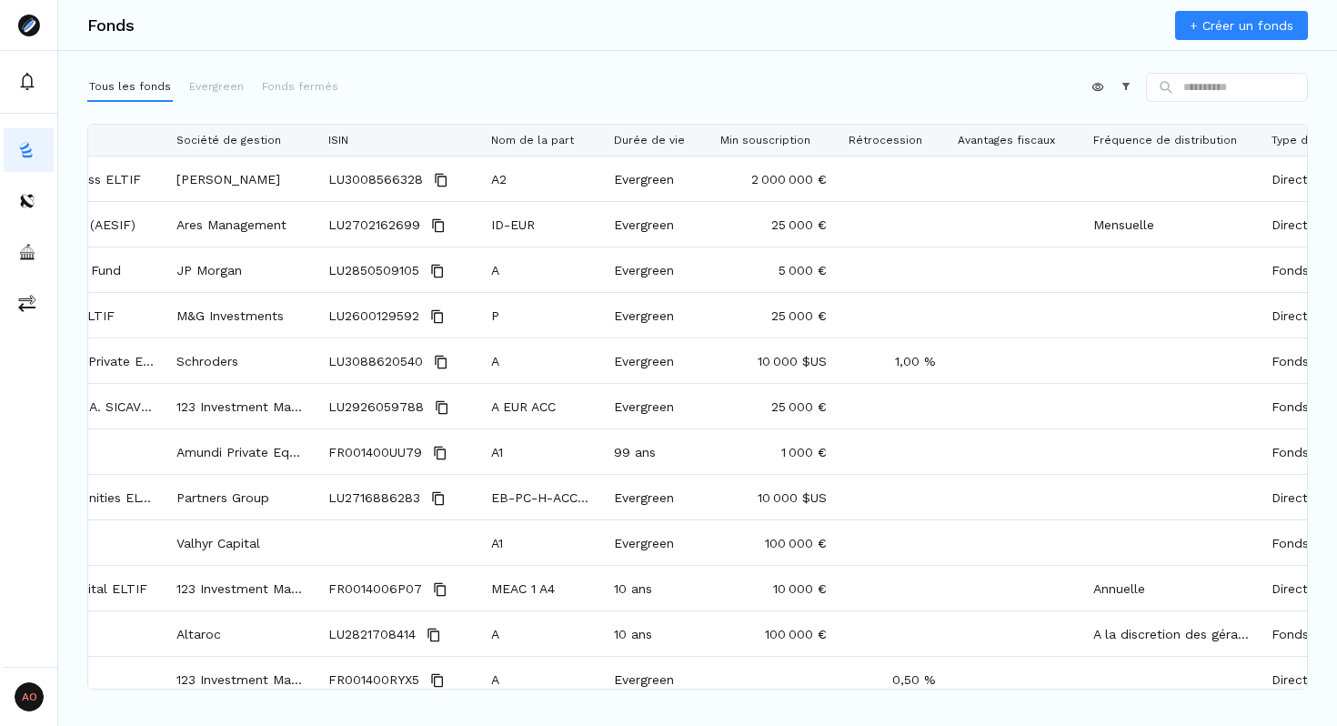
scroll to position [0, 438]
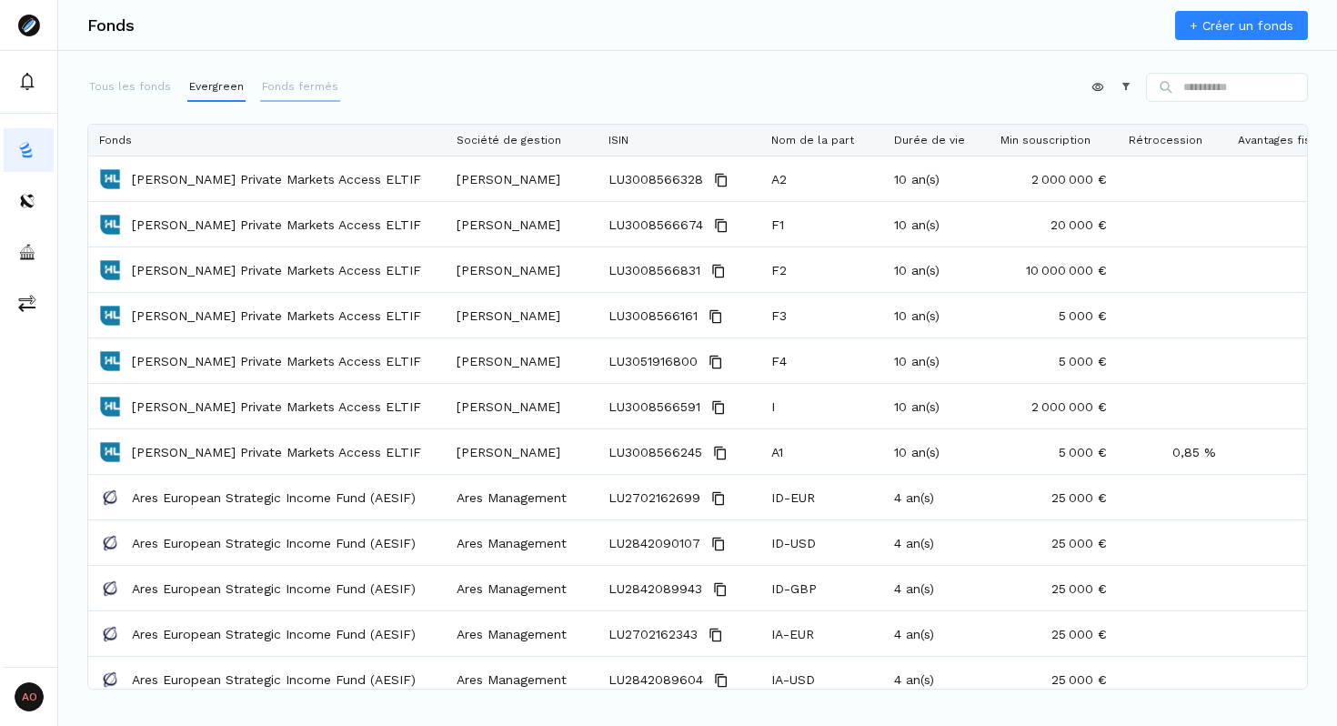
click at [308, 83] on p "Fonds fermés" at bounding box center [300, 86] width 76 height 16
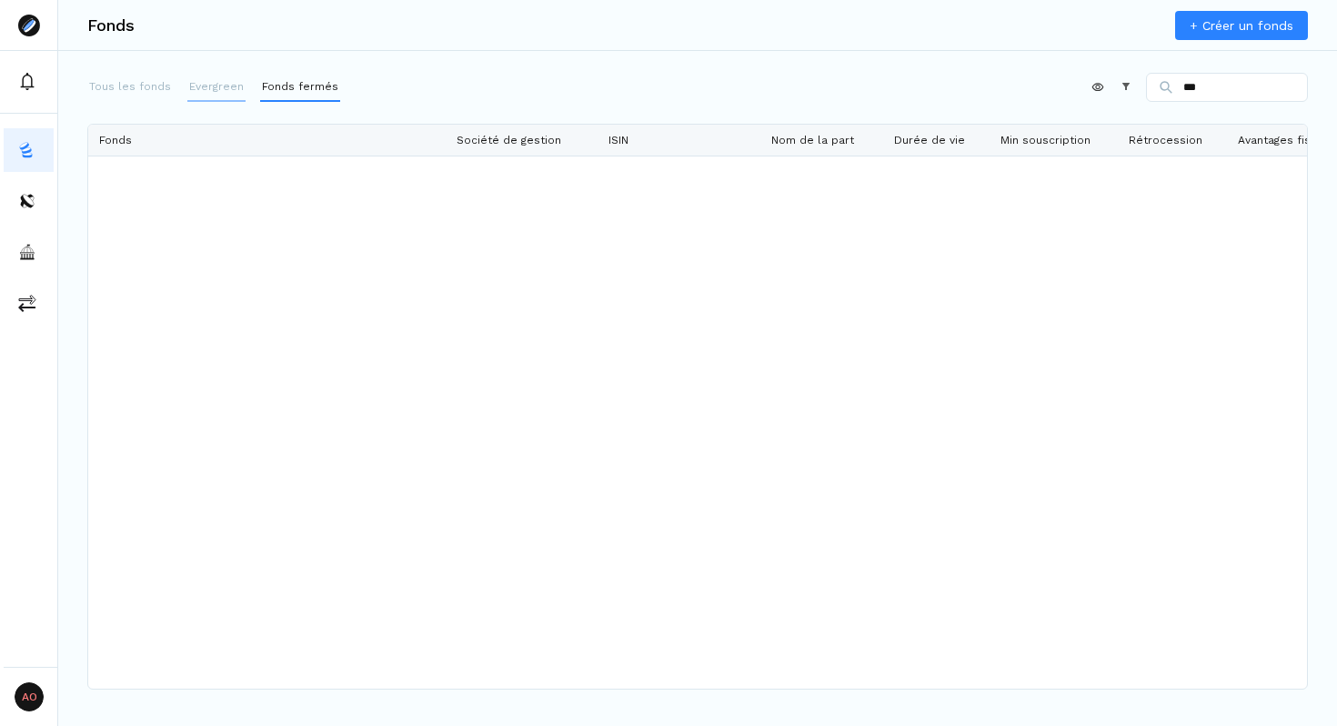
type input "***"
click at [209, 90] on p "Evergreen" at bounding box center [216, 86] width 55 height 16
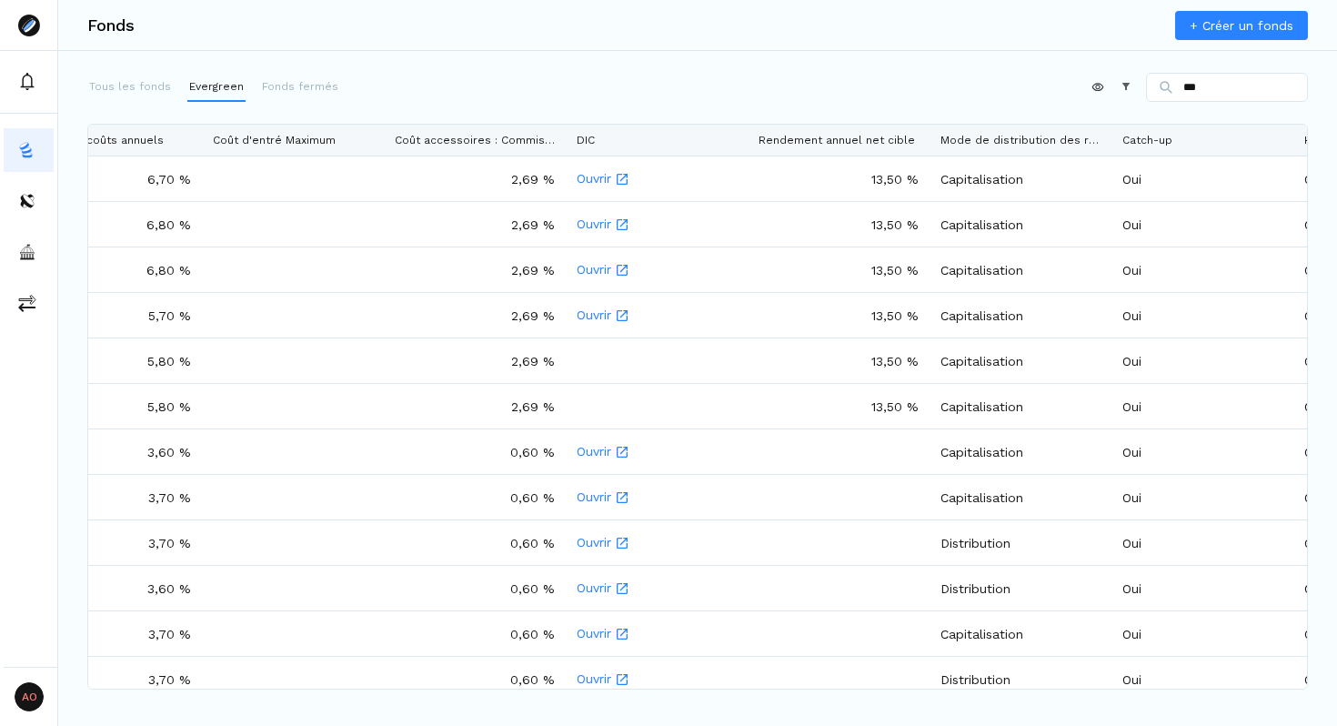
type input "***"
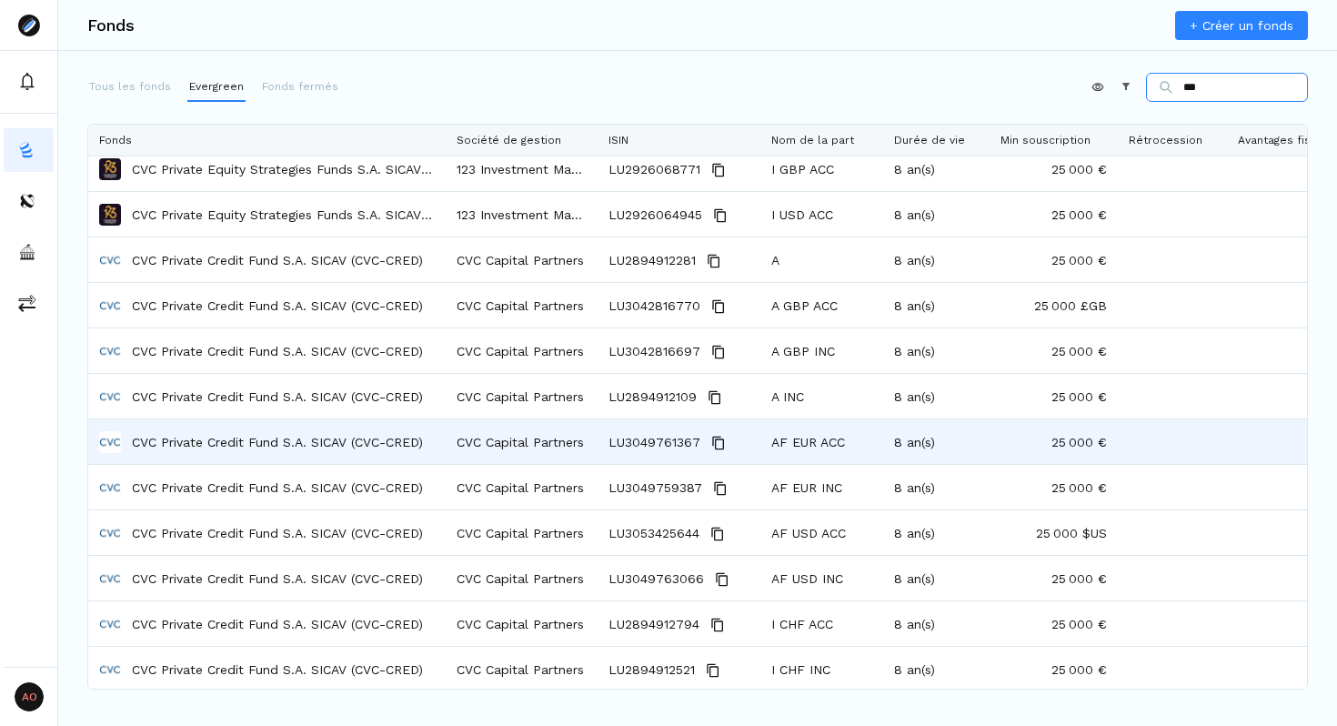
scroll to position [287, 0]
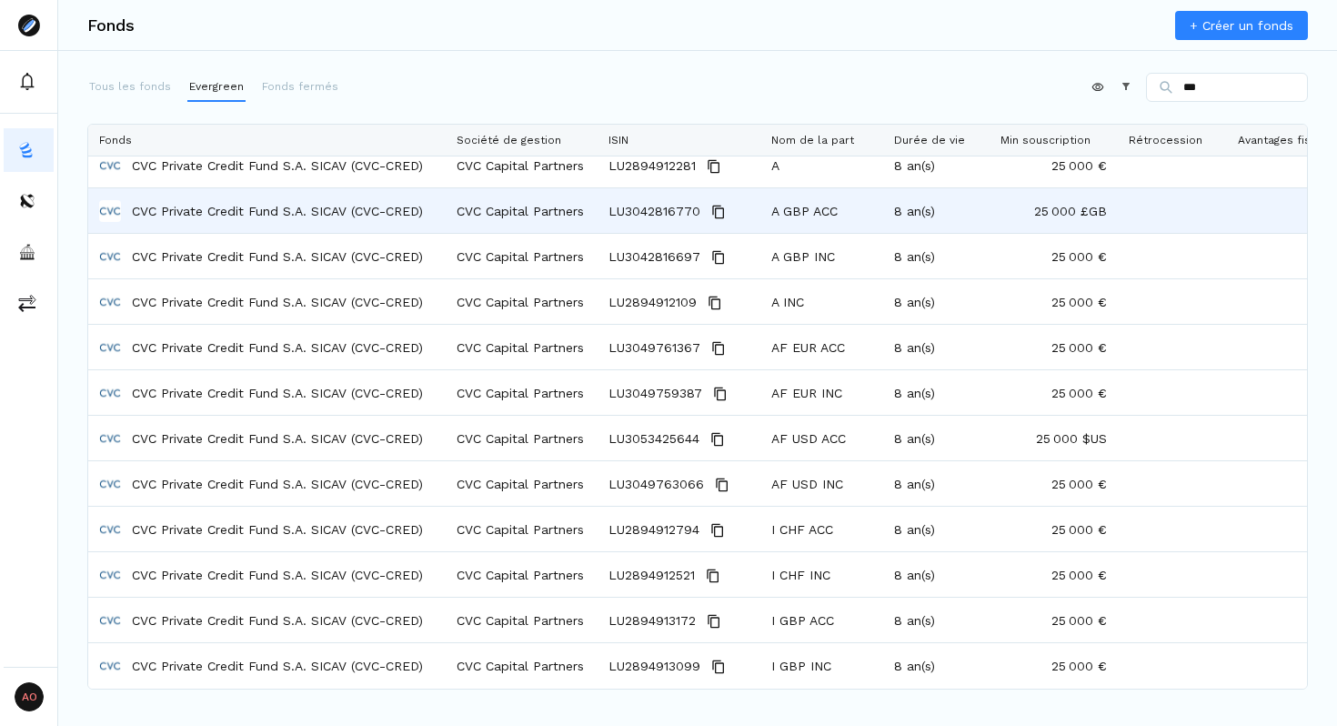
click at [330, 226] on div "CVC Private Credit Fund S.A. SICAV (CVC-CRED)" at bounding box center [267, 210] width 336 height 43
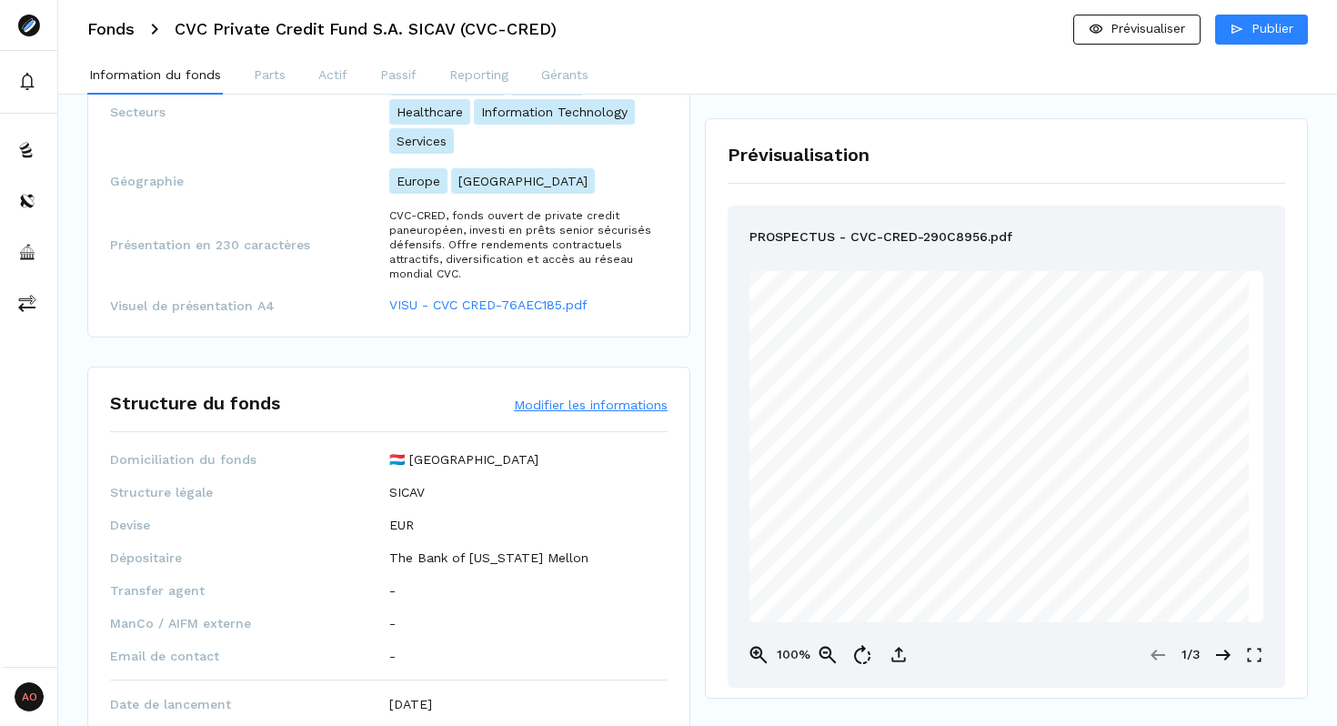
scroll to position [562, 0]
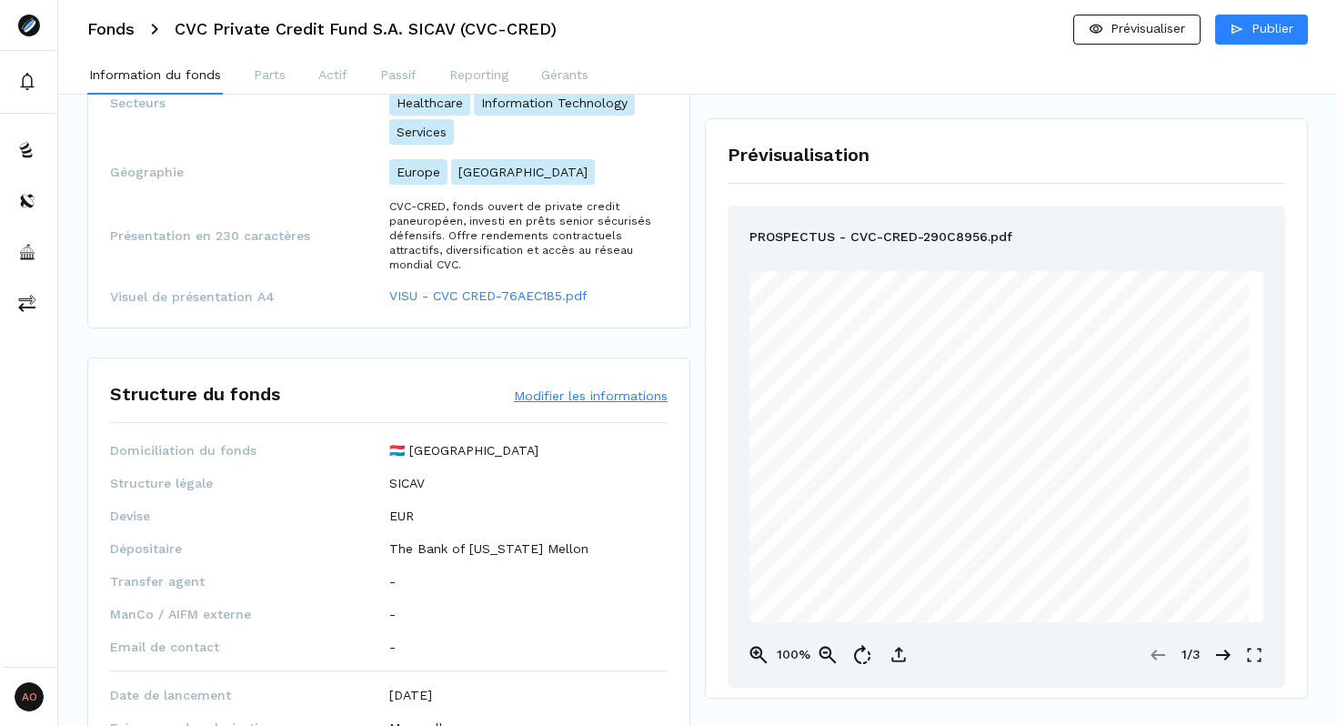
click at [413, 474] on p "SICAV" at bounding box center [406, 483] width 35 height 18
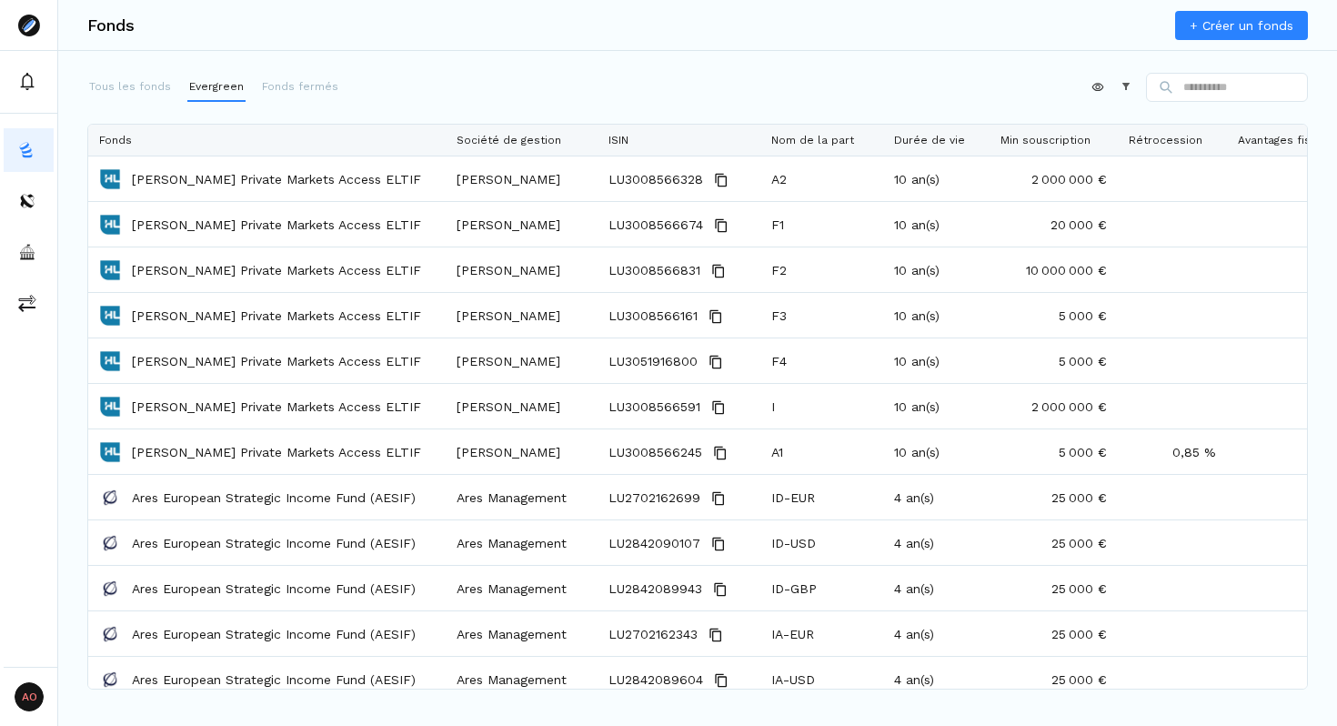
click at [1229, 96] on input at bounding box center [1227, 87] width 162 height 29
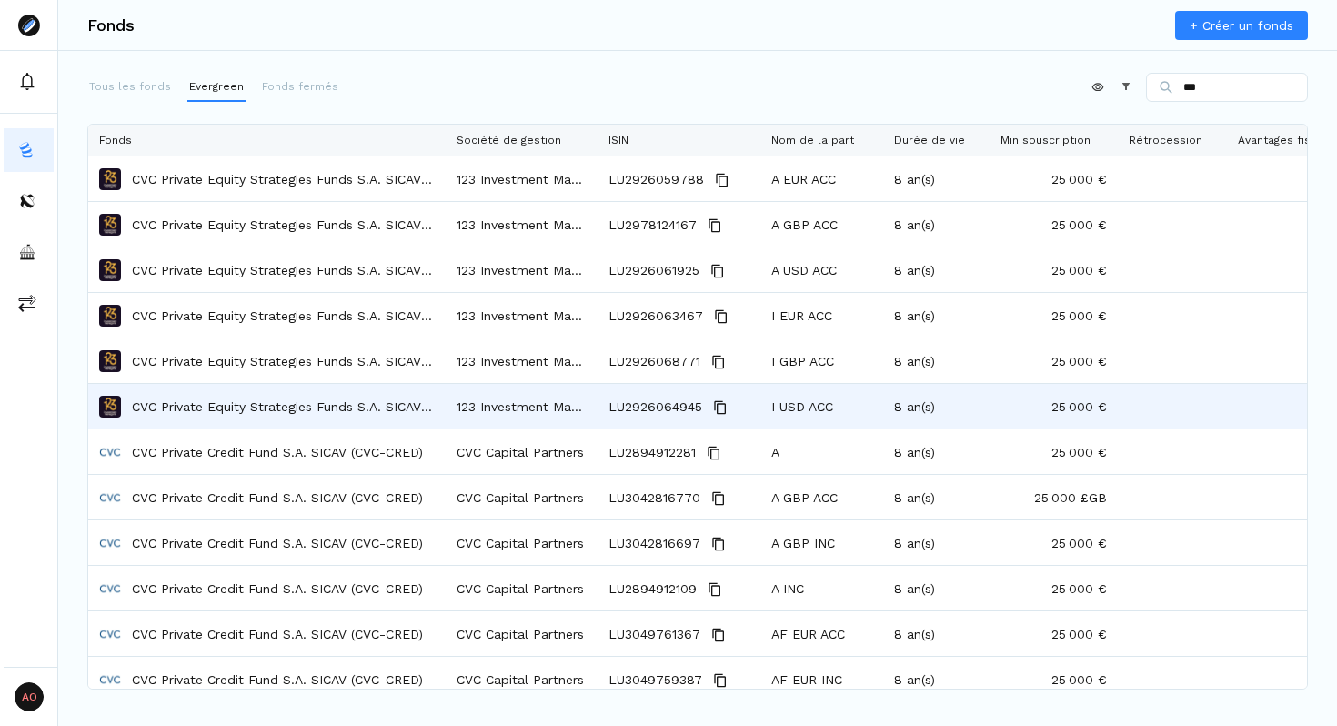
type input "***"
click at [327, 420] on div "CVC Private Equity Strategies Funds S.A. SICAV (CVC-PE)" at bounding box center [267, 406] width 336 height 43
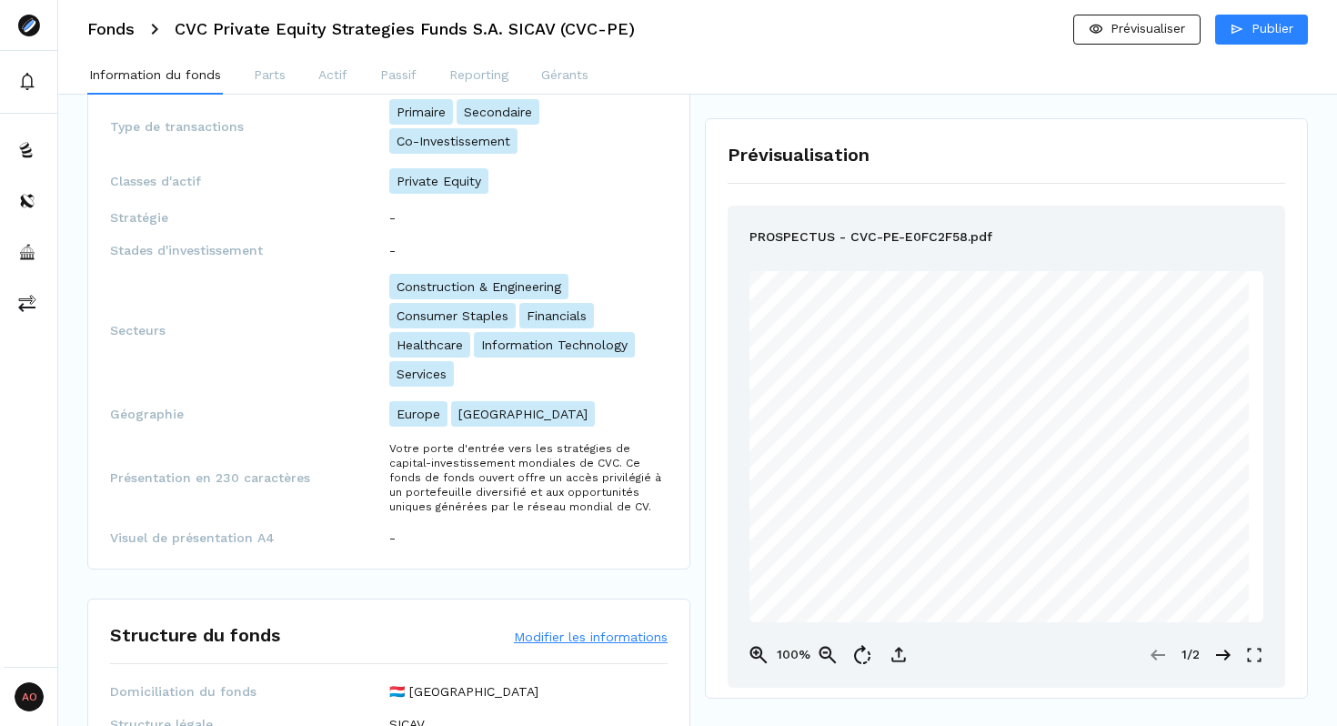
scroll to position [668, 0]
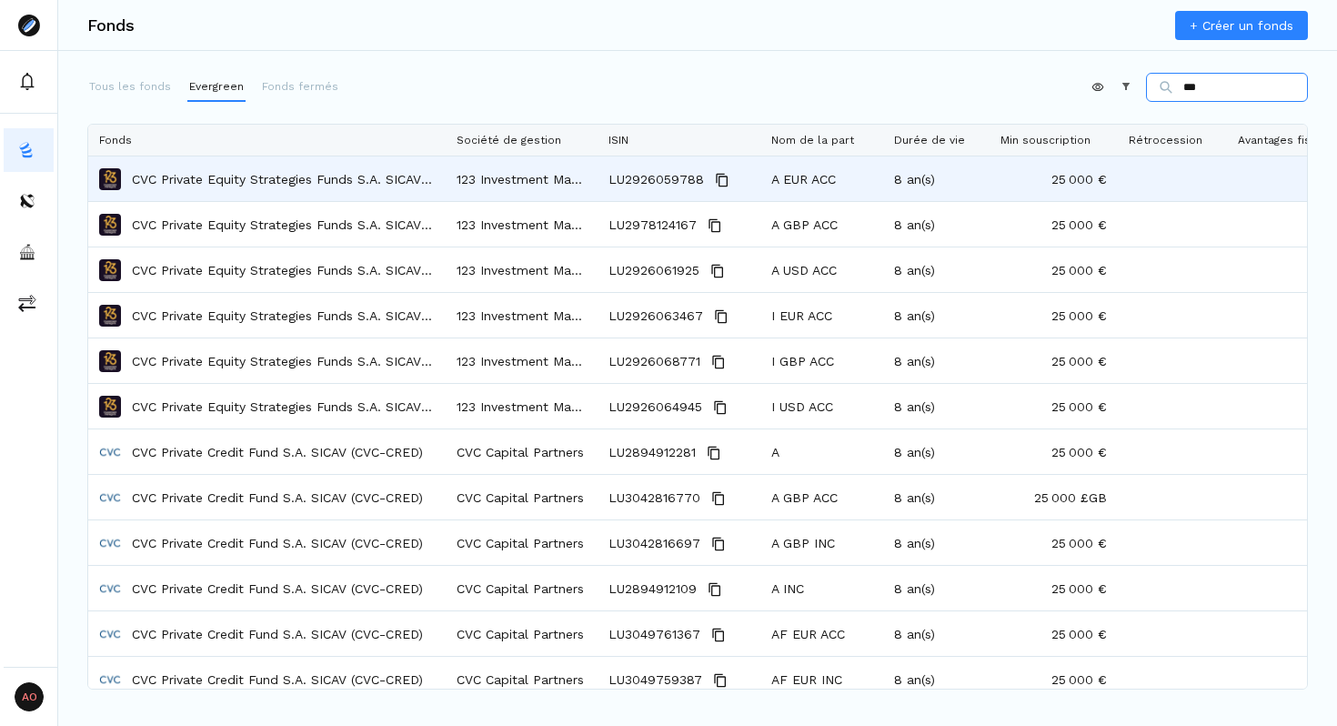
type input "***"
click at [409, 186] on p "CVC Private Equity Strategies Funds S.A. SICAV (CVC-PE)" at bounding box center [283, 179] width 303 height 18
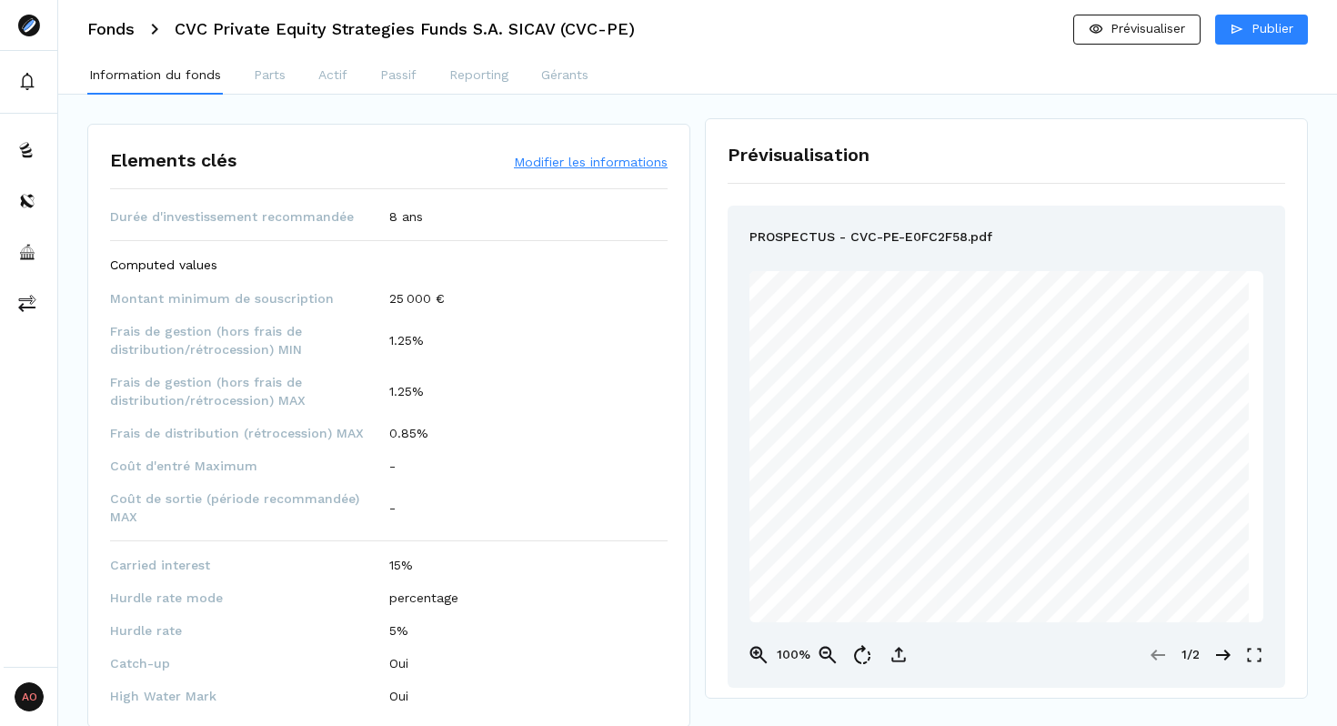
scroll to position [1473, 0]
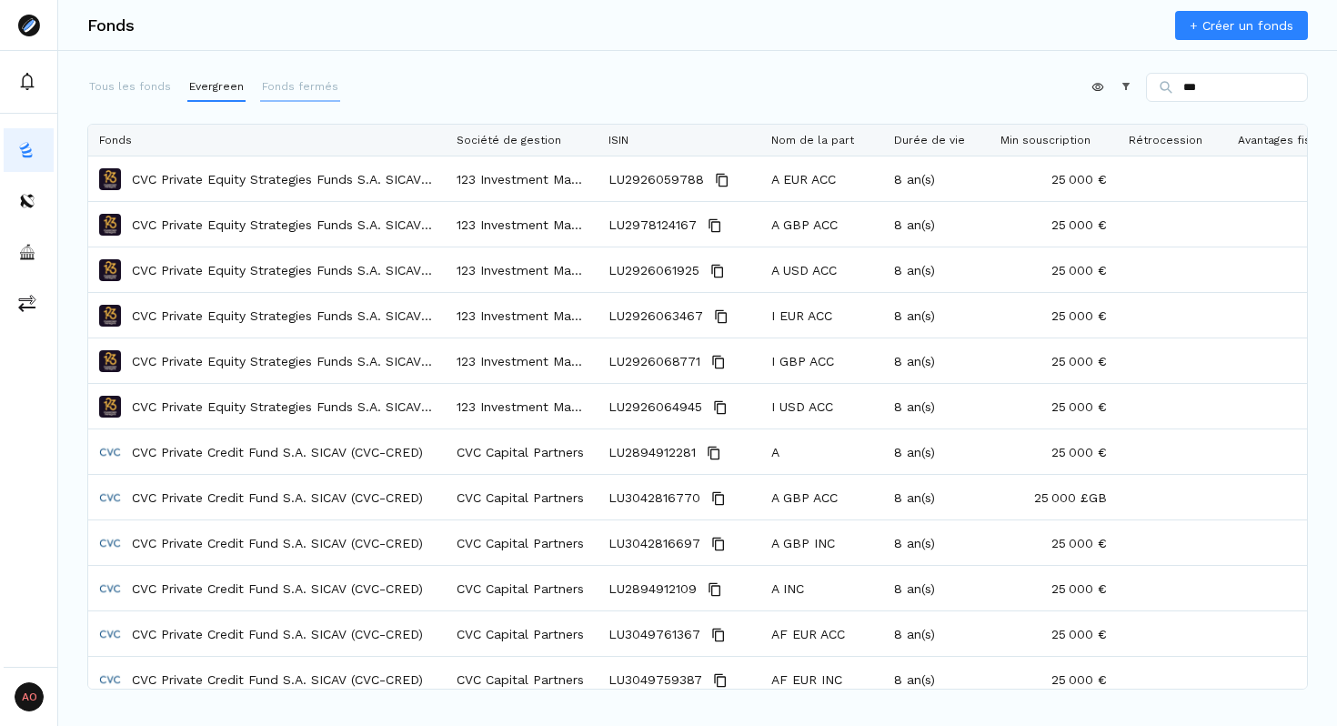
type input "***"
click at [288, 97] on button "Fonds fermés" at bounding box center [300, 87] width 80 height 29
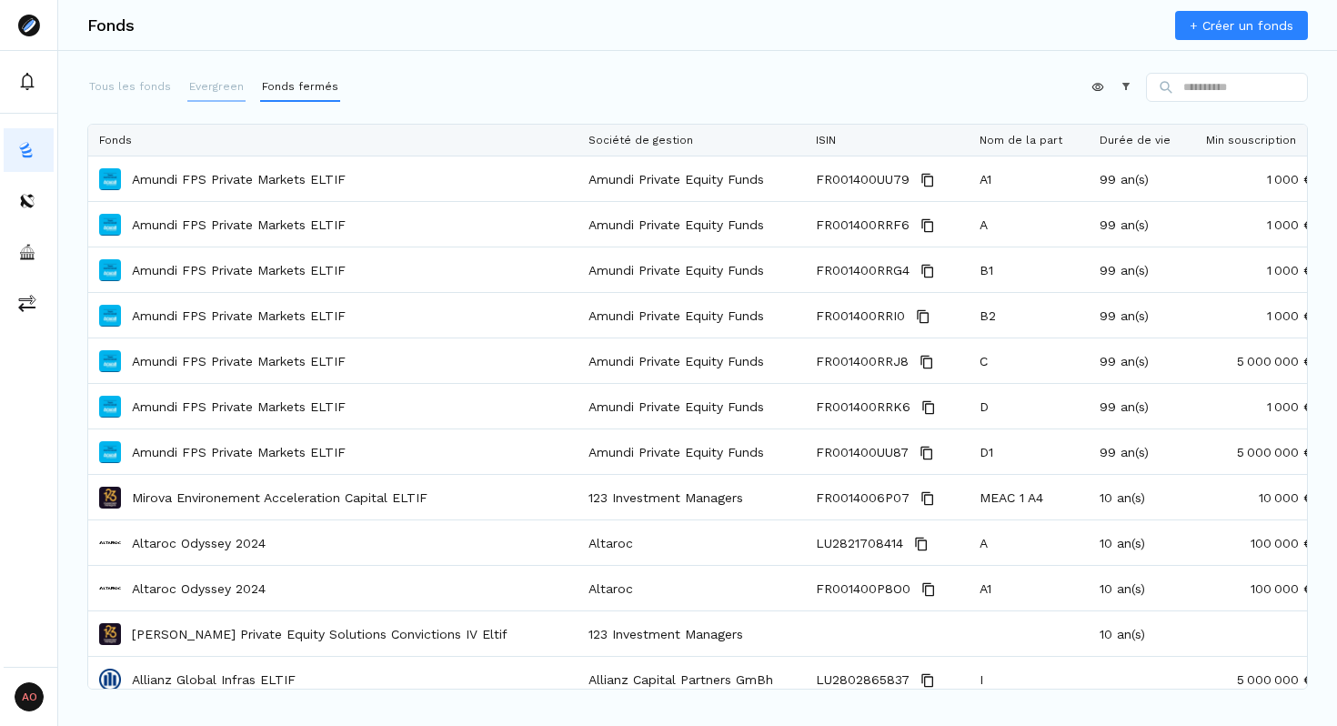
click at [220, 77] on button "Evergreen" at bounding box center [216, 87] width 58 height 29
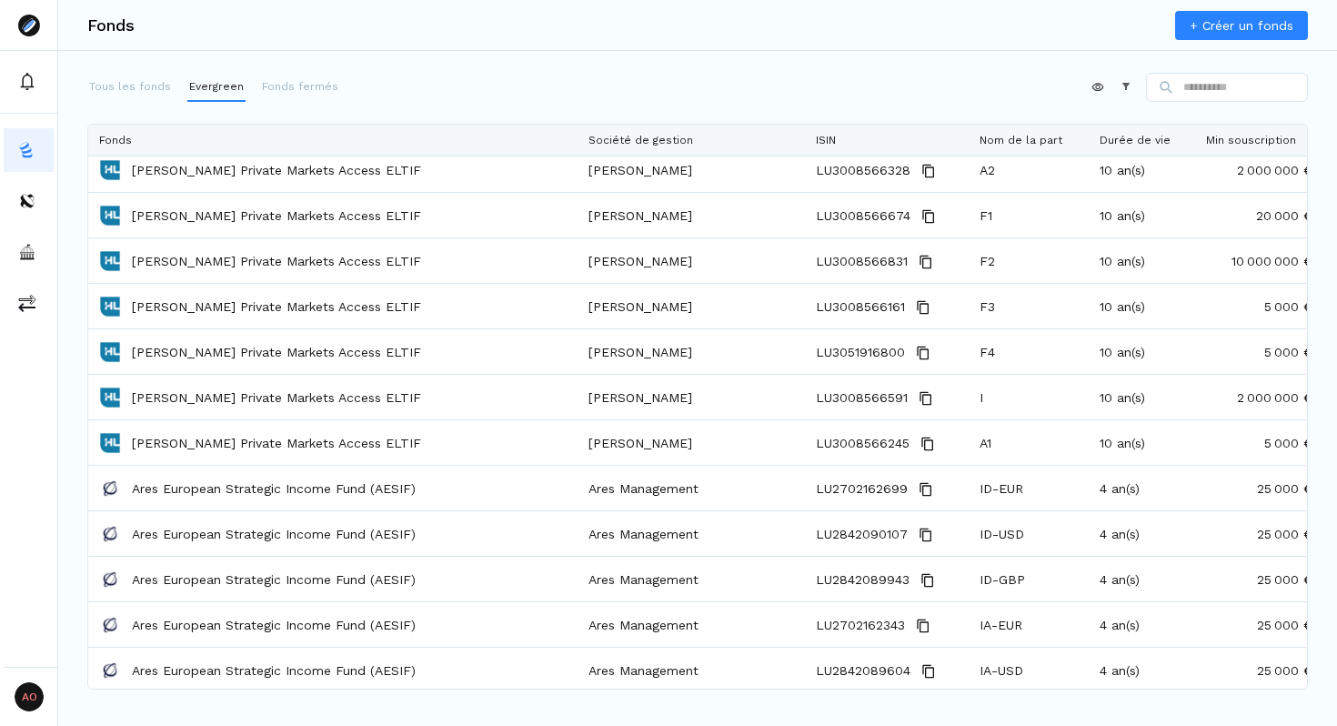
scroll to position [11, 0]
click at [297, 83] on p "Fonds fermés" at bounding box center [300, 86] width 76 height 16
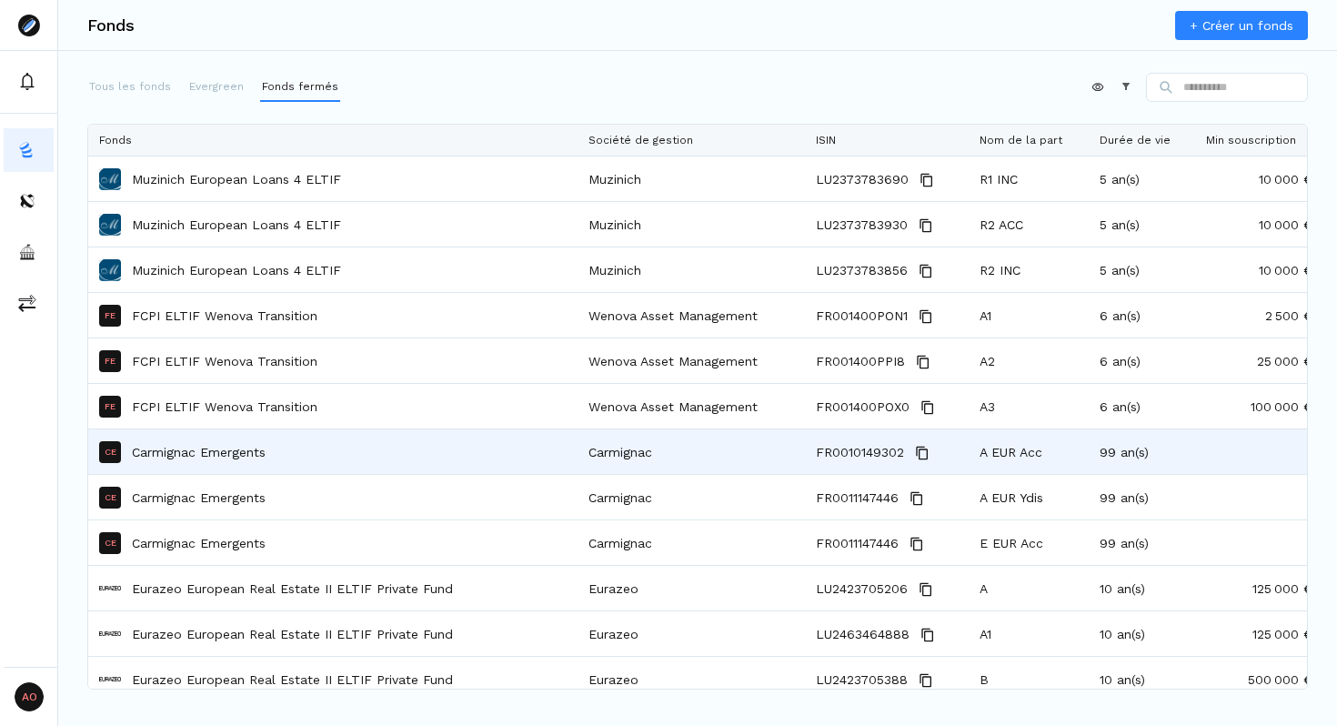
scroll to position [1252, 0]
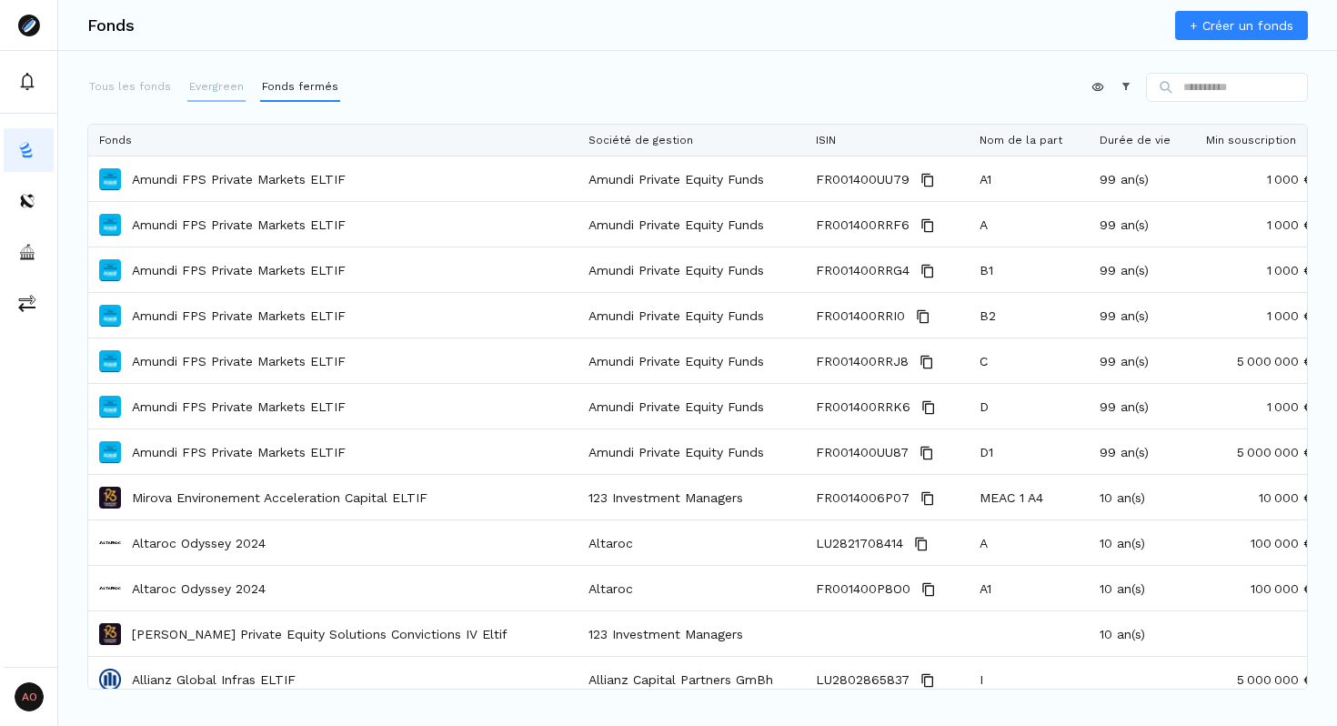
click at [204, 85] on p "Evergreen" at bounding box center [216, 86] width 55 height 16
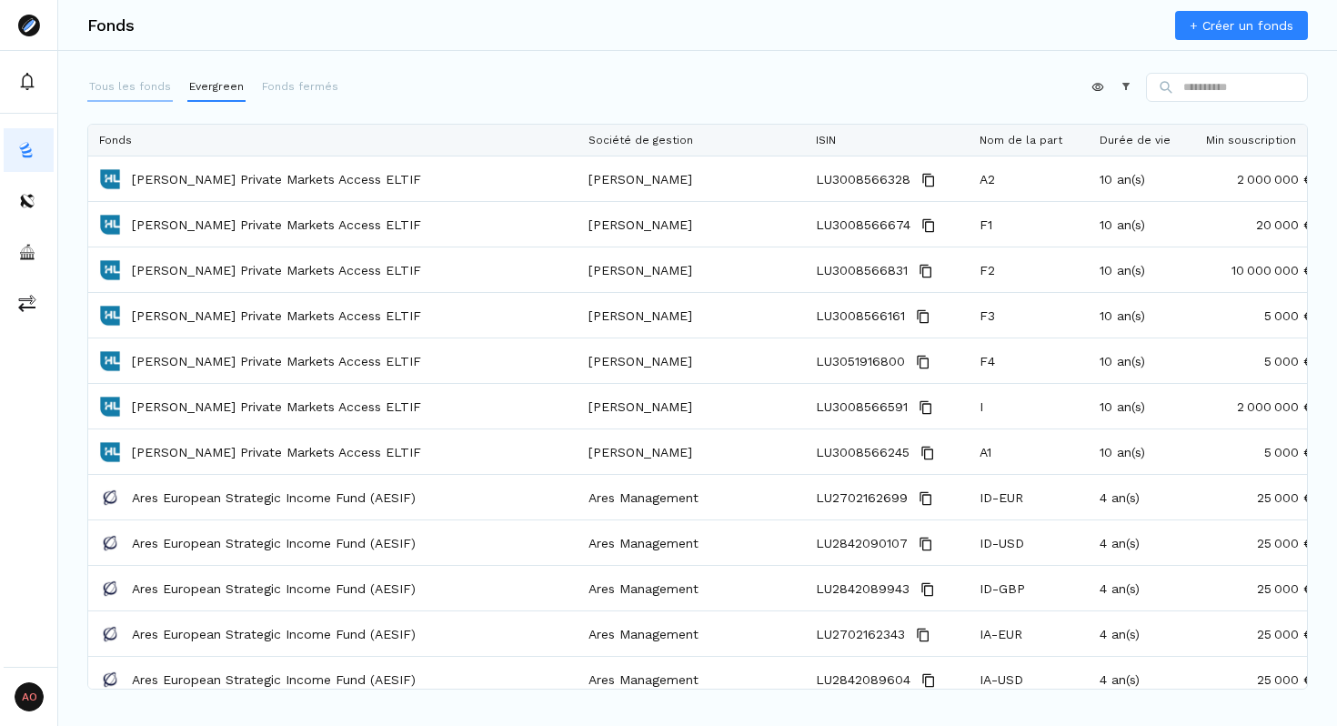
click at [119, 79] on p "Tous les fonds" at bounding box center [130, 86] width 82 height 16
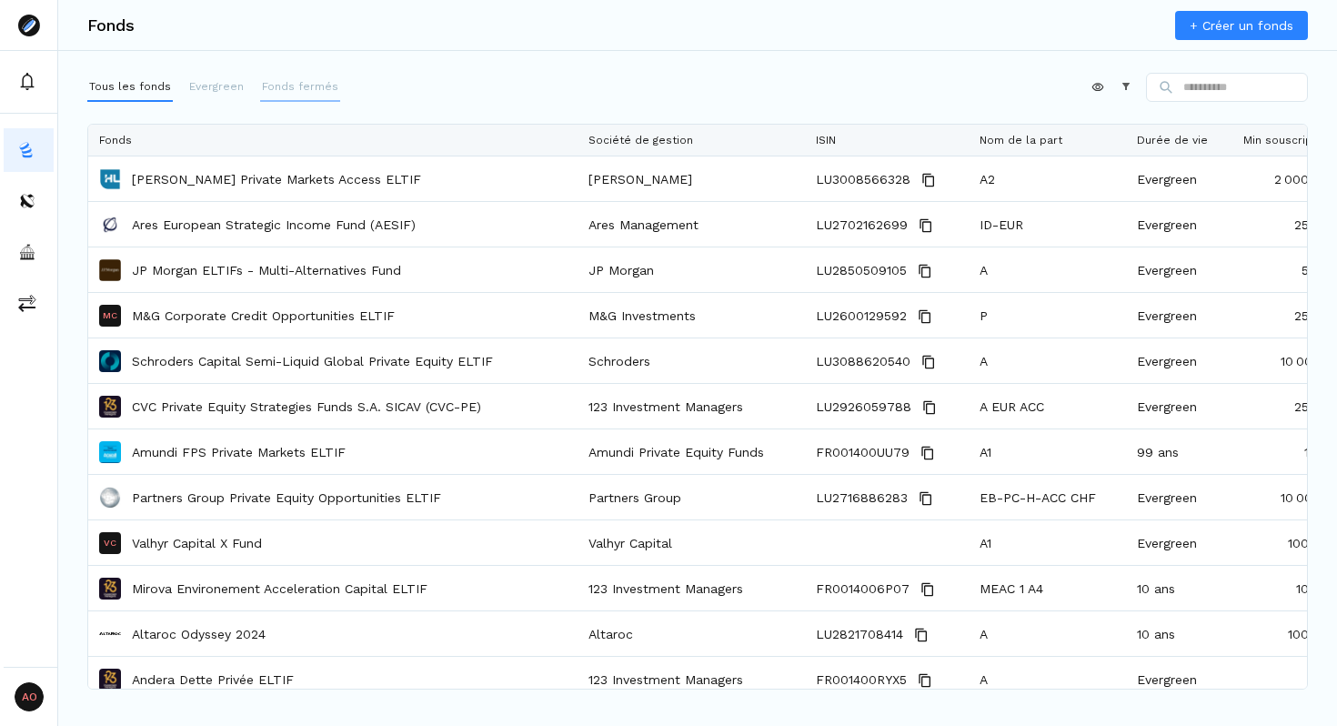
click at [300, 88] on p "Fonds fermés" at bounding box center [300, 86] width 76 height 16
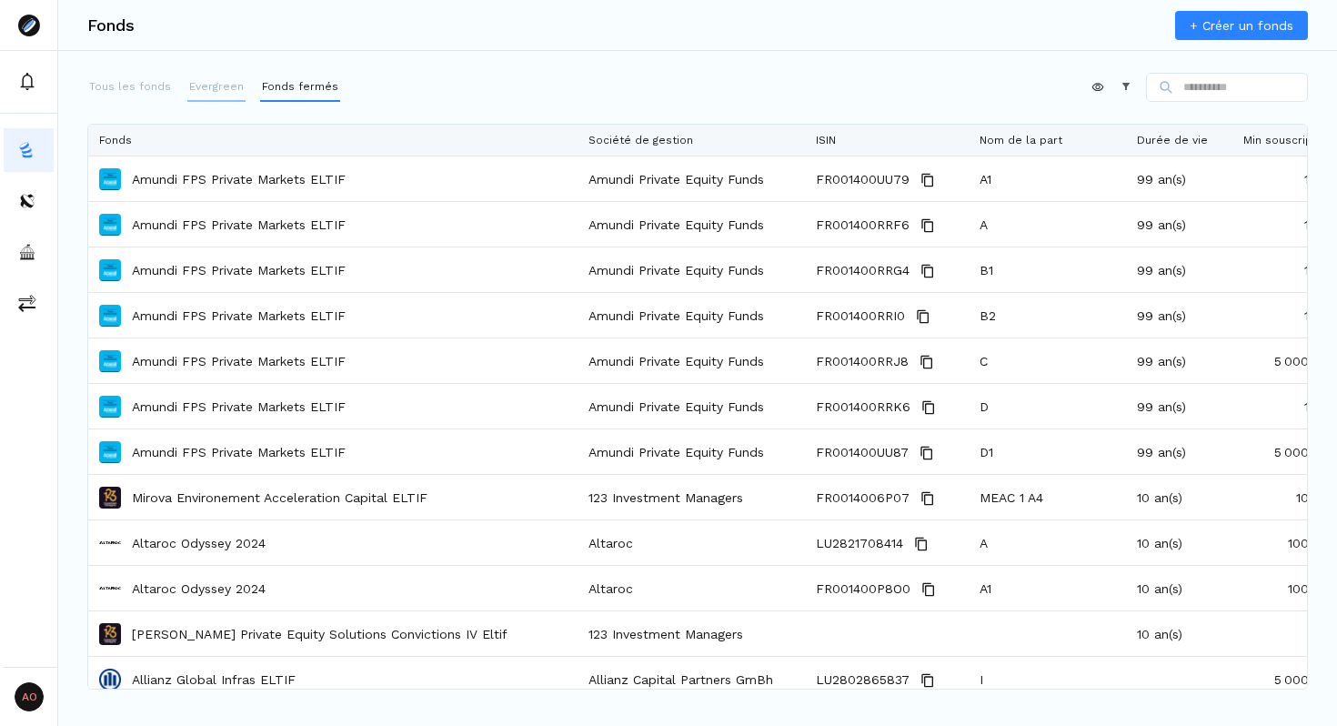
click at [213, 84] on p "Evergreen" at bounding box center [216, 86] width 55 height 16
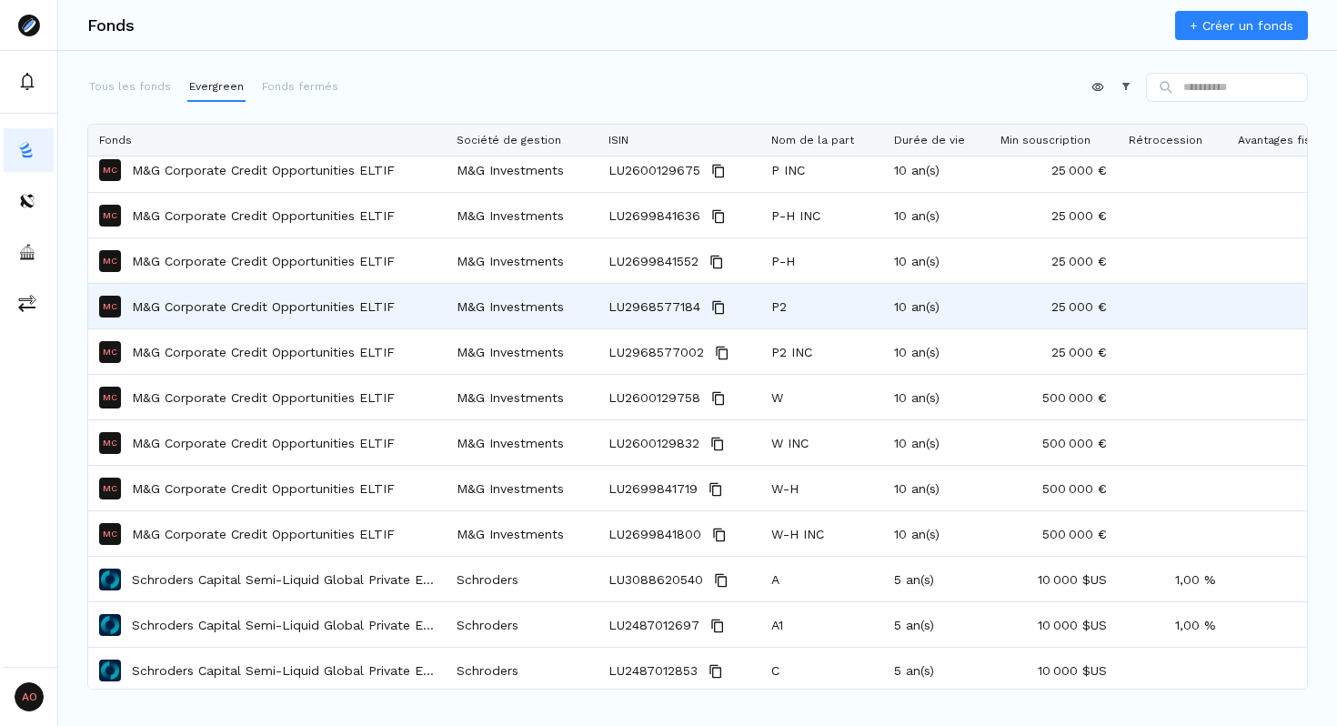
scroll to position [964, 0]
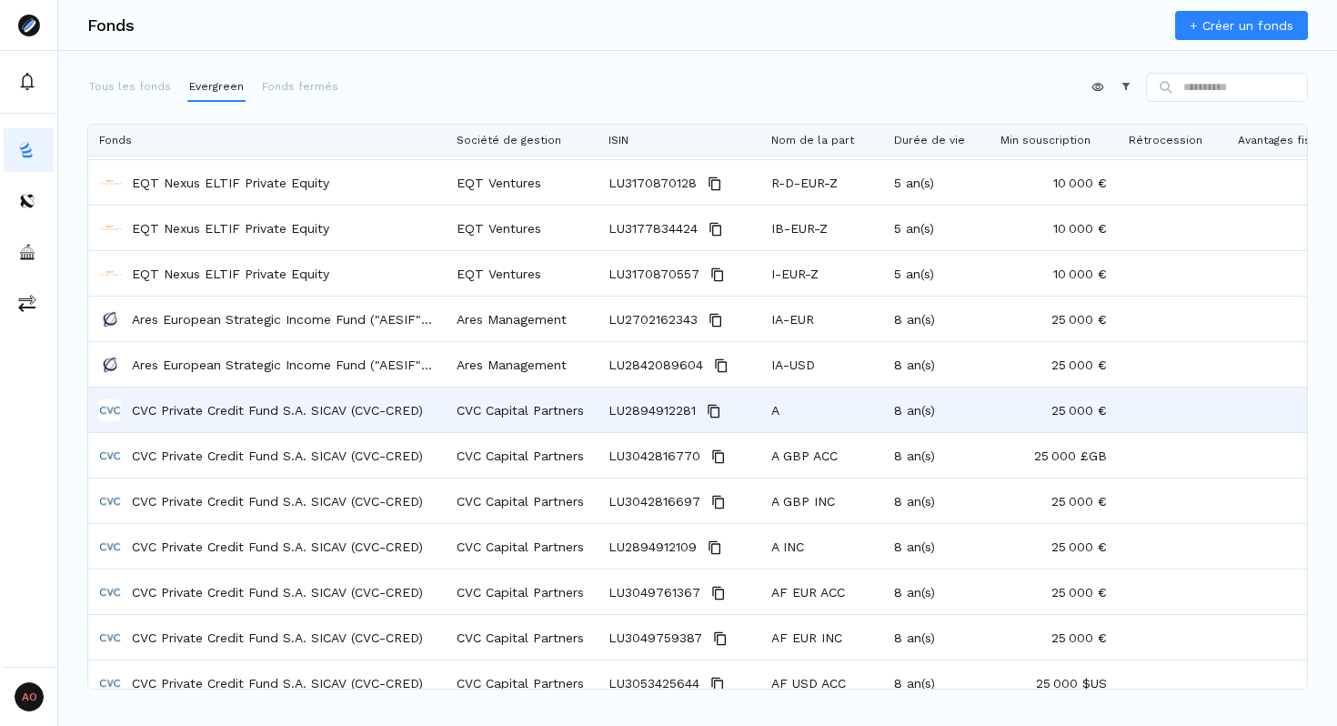
click at [362, 417] on p "CVC Private Credit Fund S.A. SICAV (CVC-CRED)" at bounding box center [277, 410] width 291 height 18
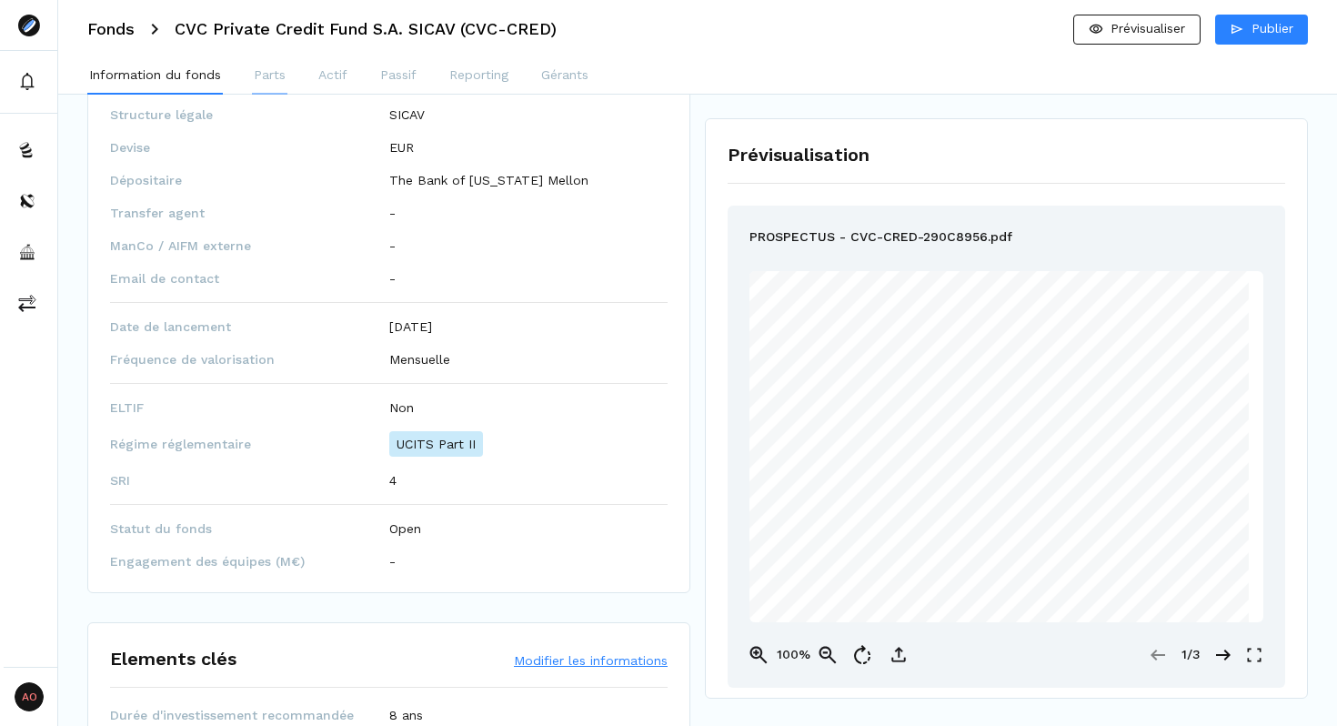
click at [267, 76] on p "Parts" at bounding box center [270, 74] width 32 height 19
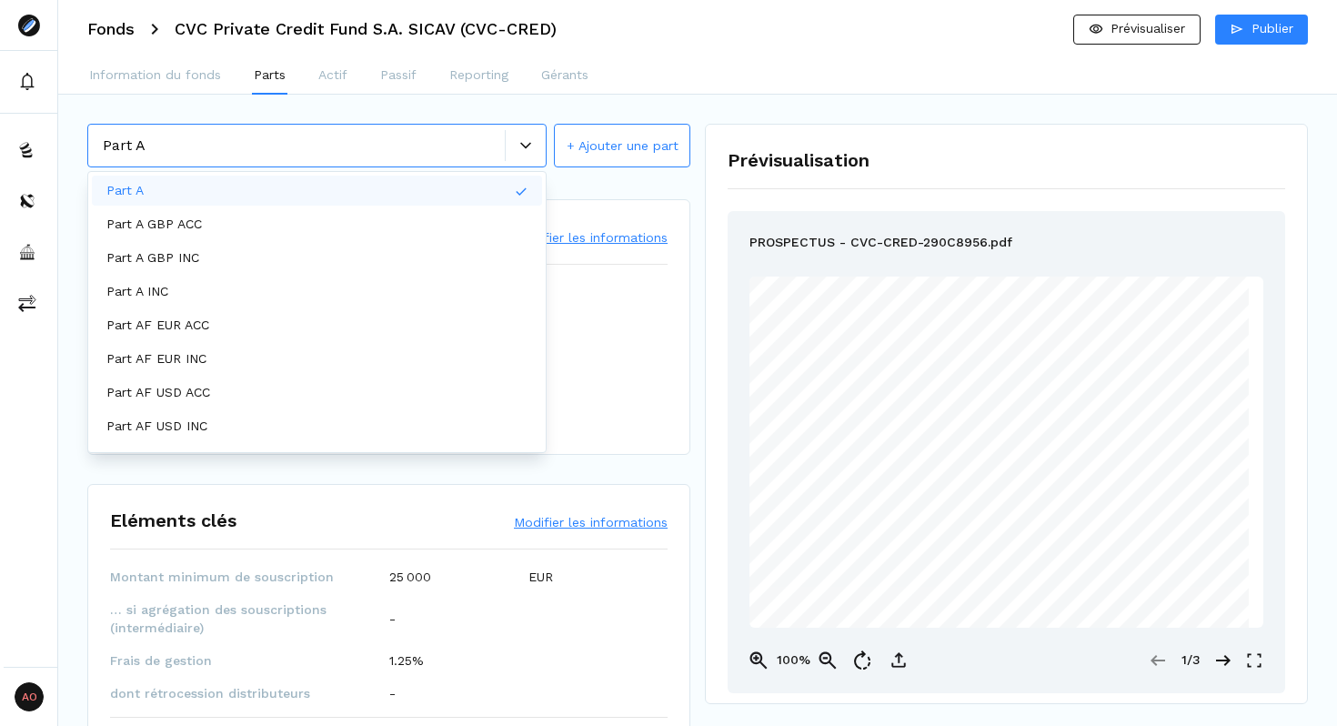
click at [526, 151] on div at bounding box center [525, 145] width 41 height 31
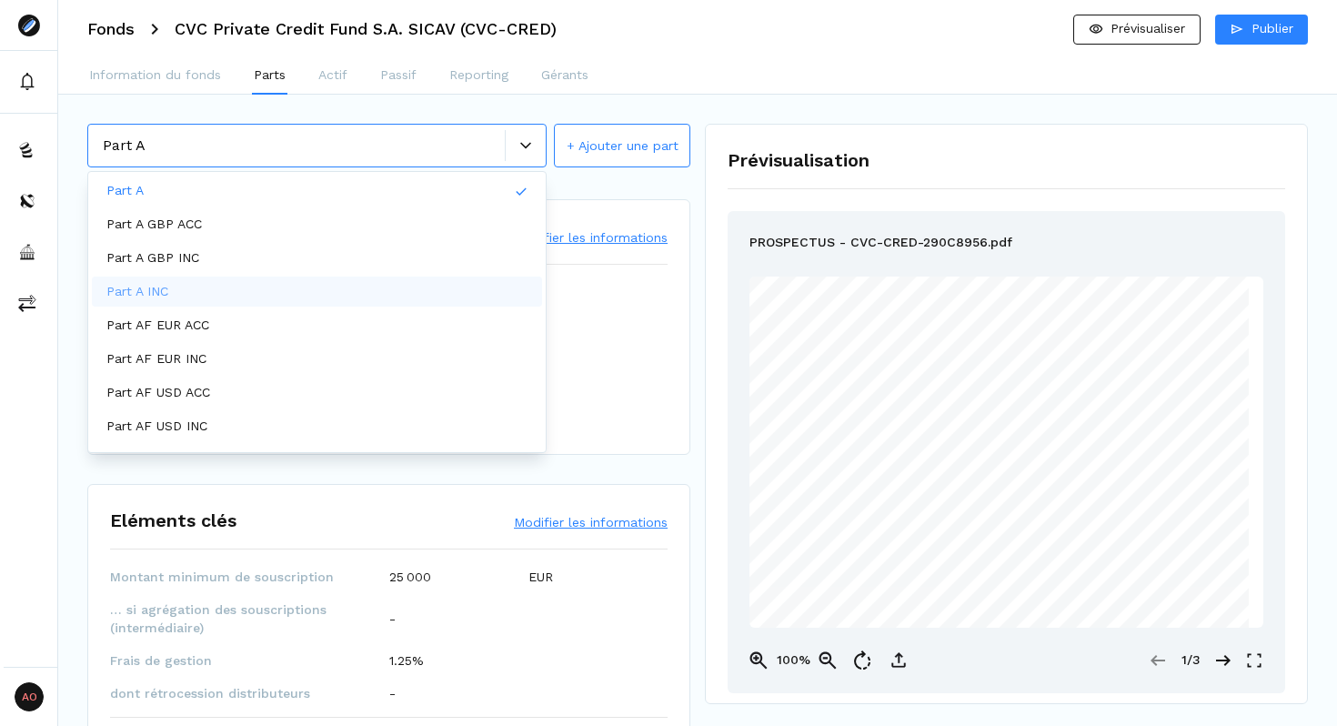
scroll to position [127, 0]
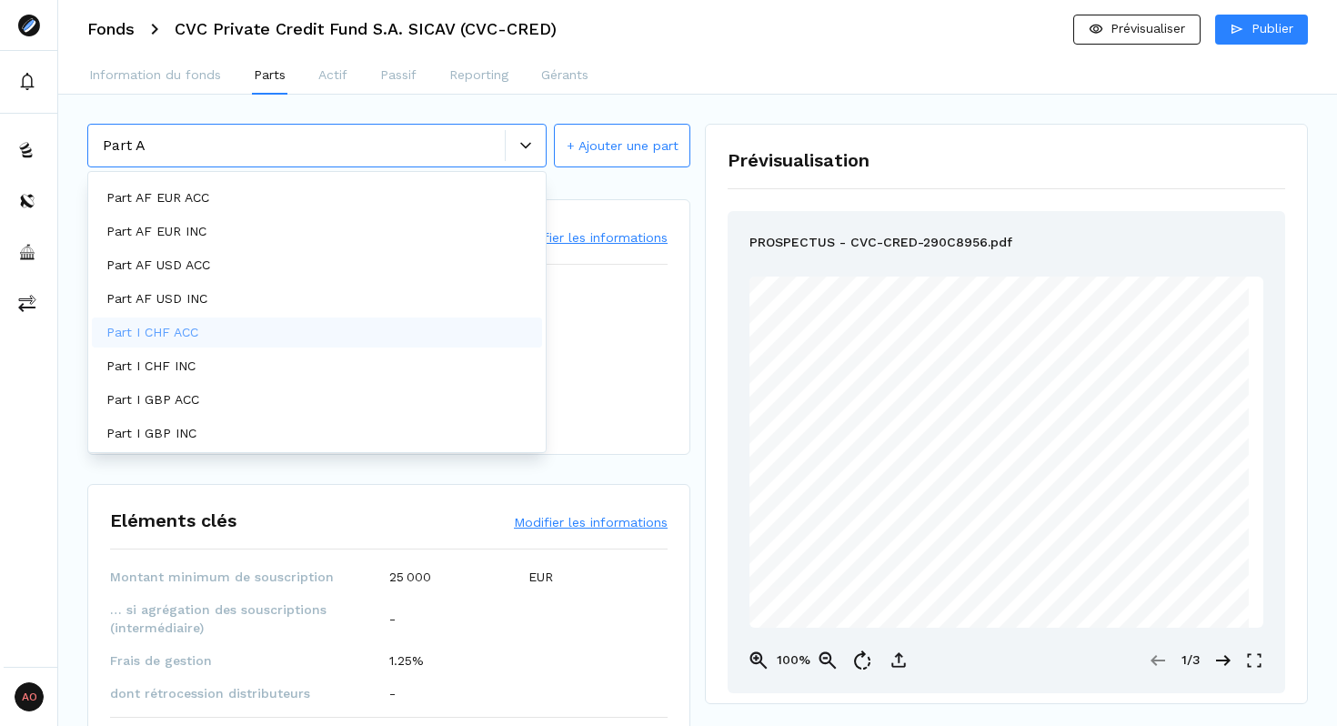
click at [674, 327] on div "Caractéristiques techniques Modifier les informations Type de part A ISIN LU289…" at bounding box center [388, 327] width 603 height 256
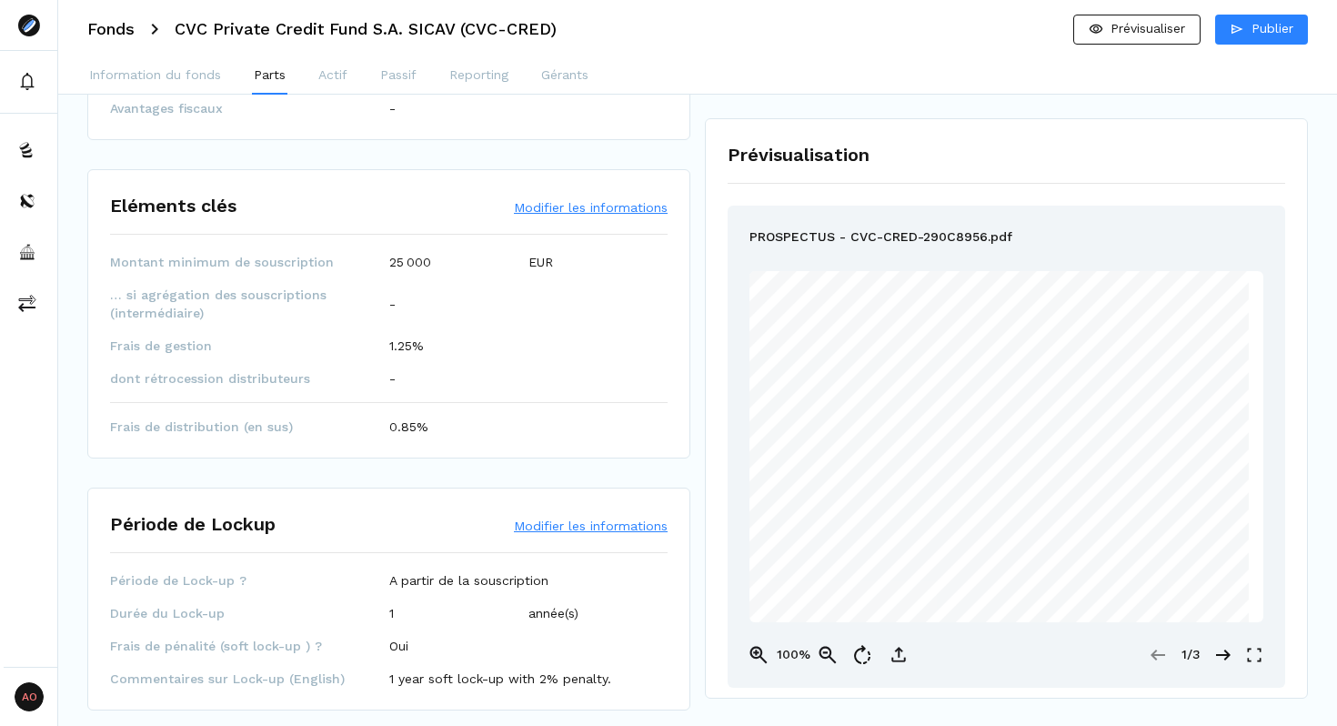
scroll to position [320, 0]
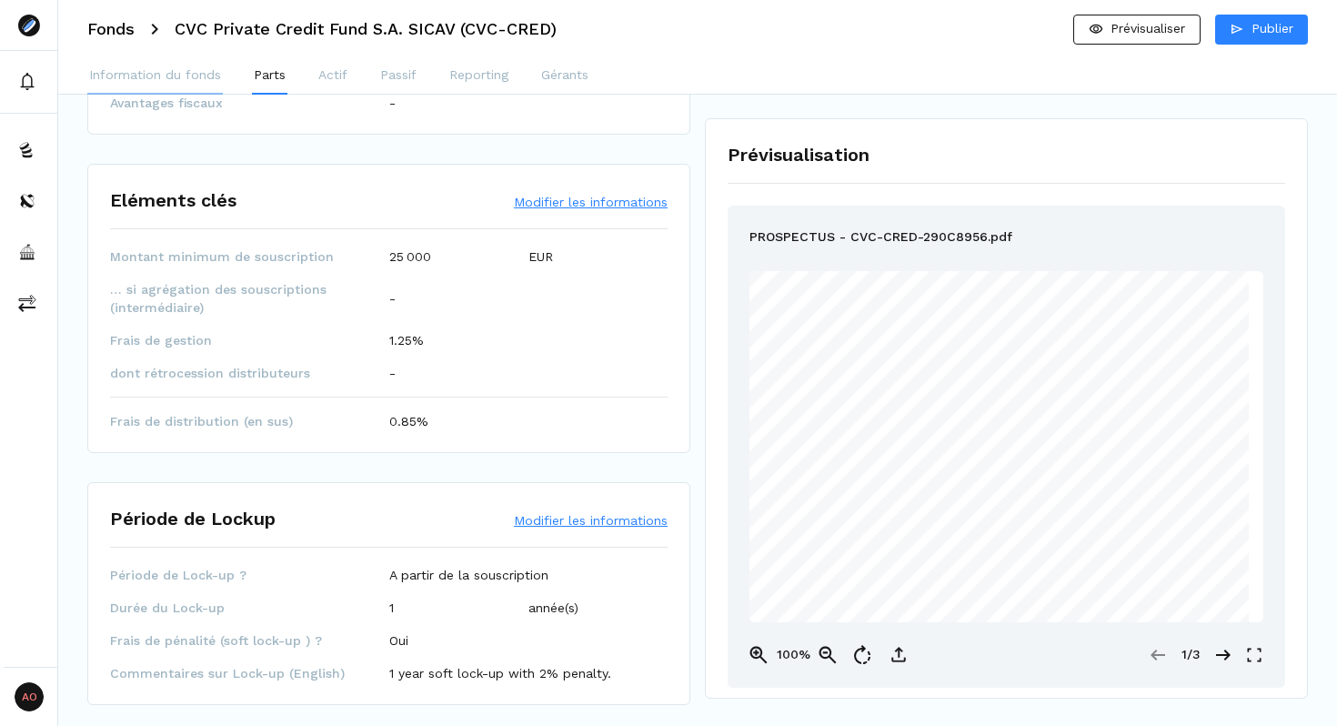
click at [179, 79] on p "Information du fonds" at bounding box center [155, 74] width 132 height 19
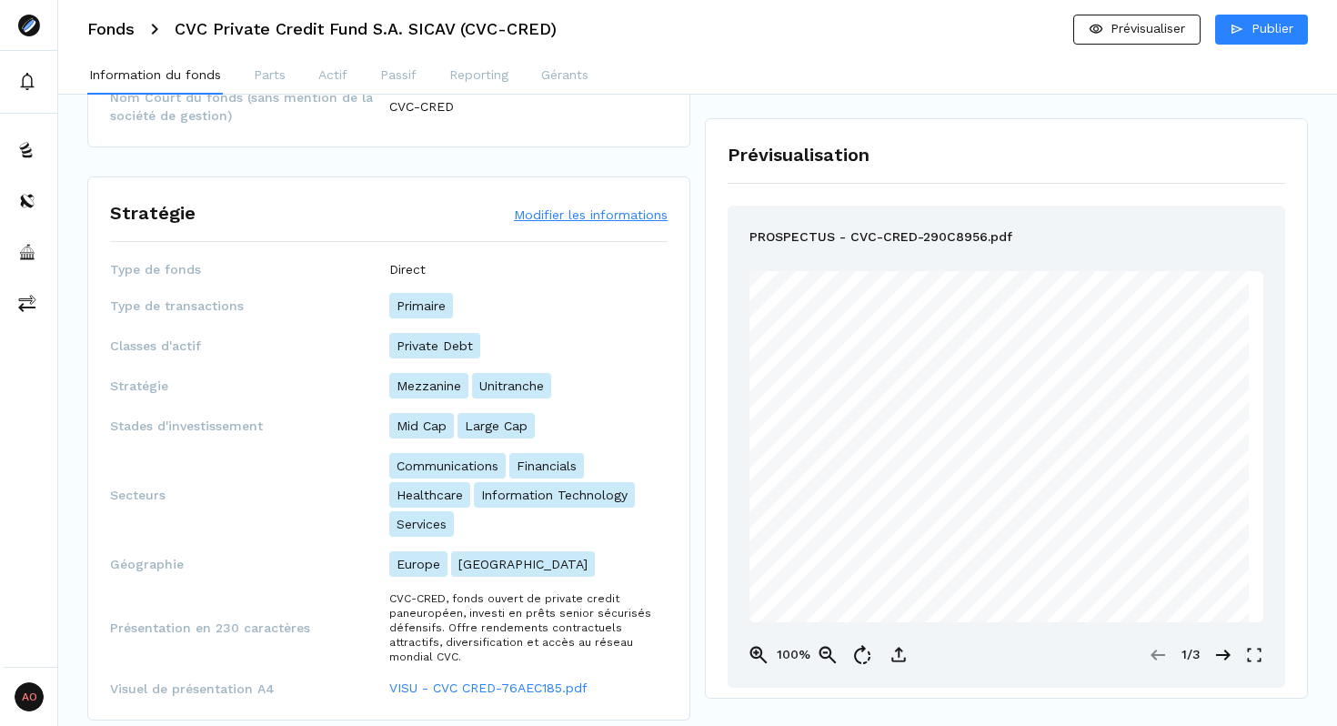
scroll to position [0, 0]
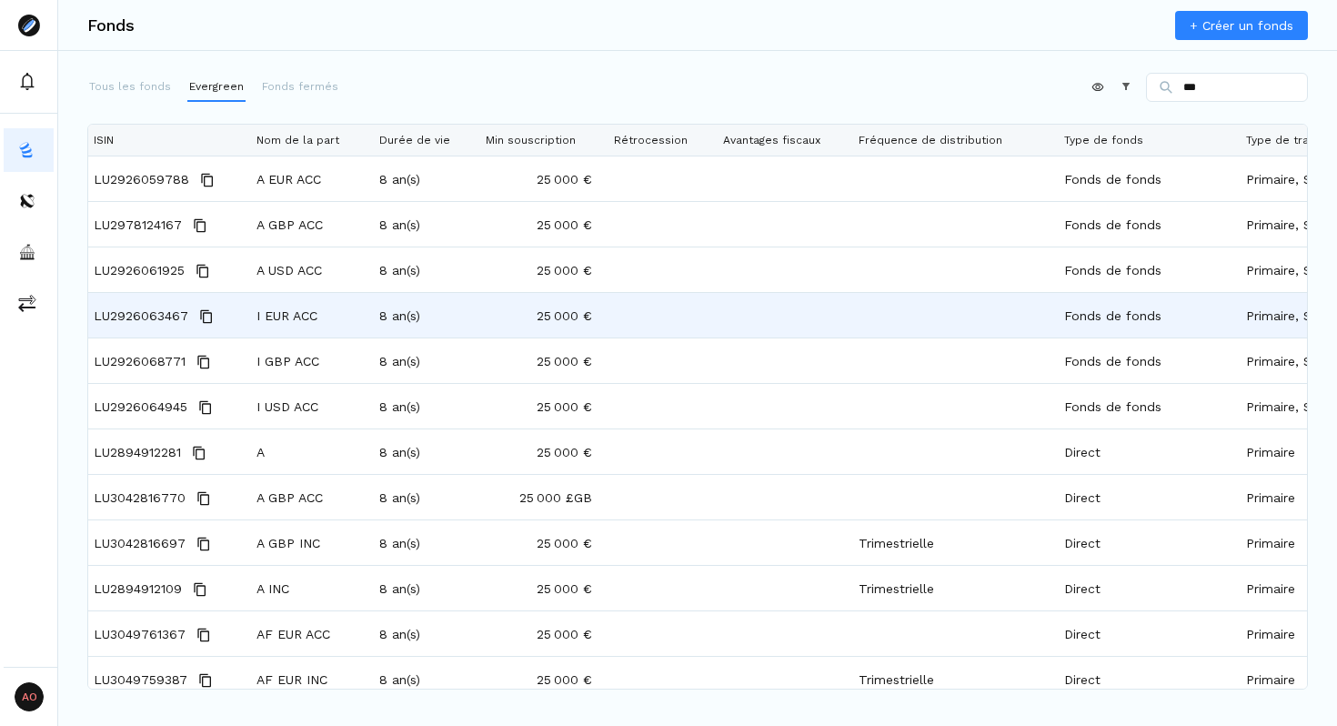
scroll to position [0, 601]
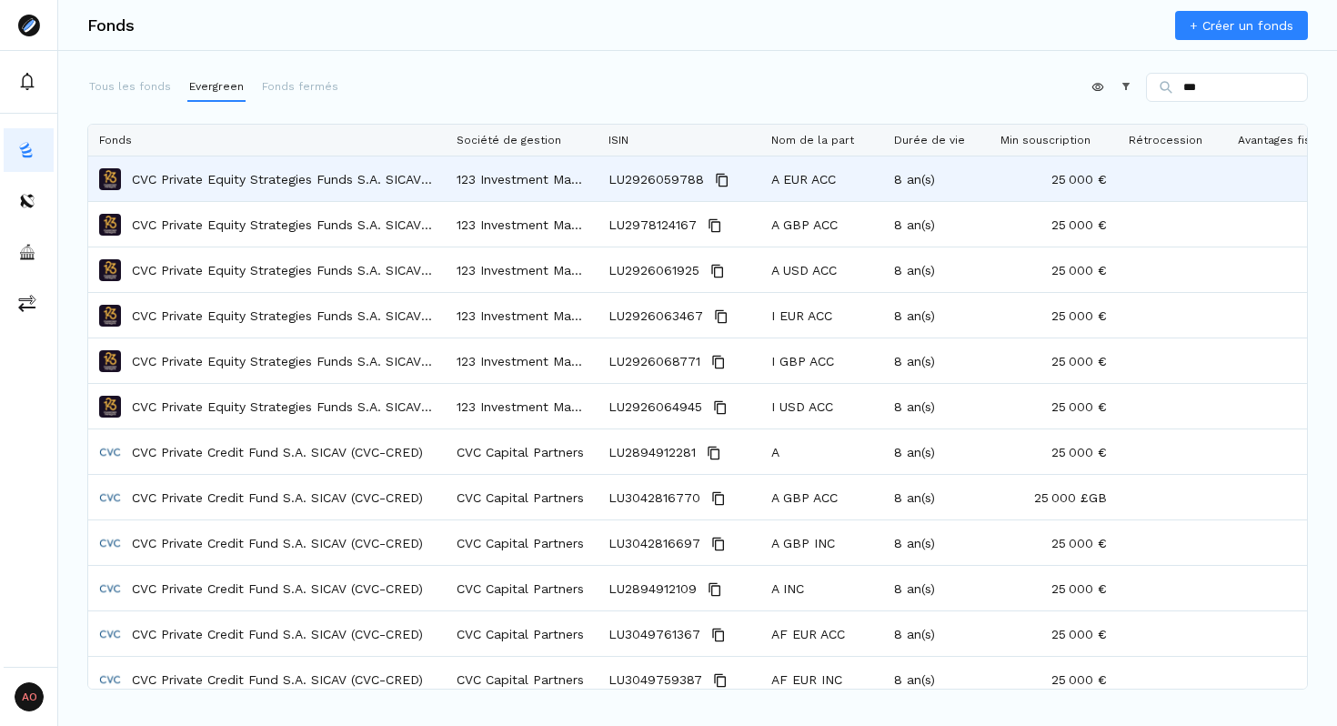
type input "***"
click at [336, 178] on p "CVC Private Equity Strategies Funds S.A. SICAV (CVC-PE)" at bounding box center [283, 179] width 303 height 18
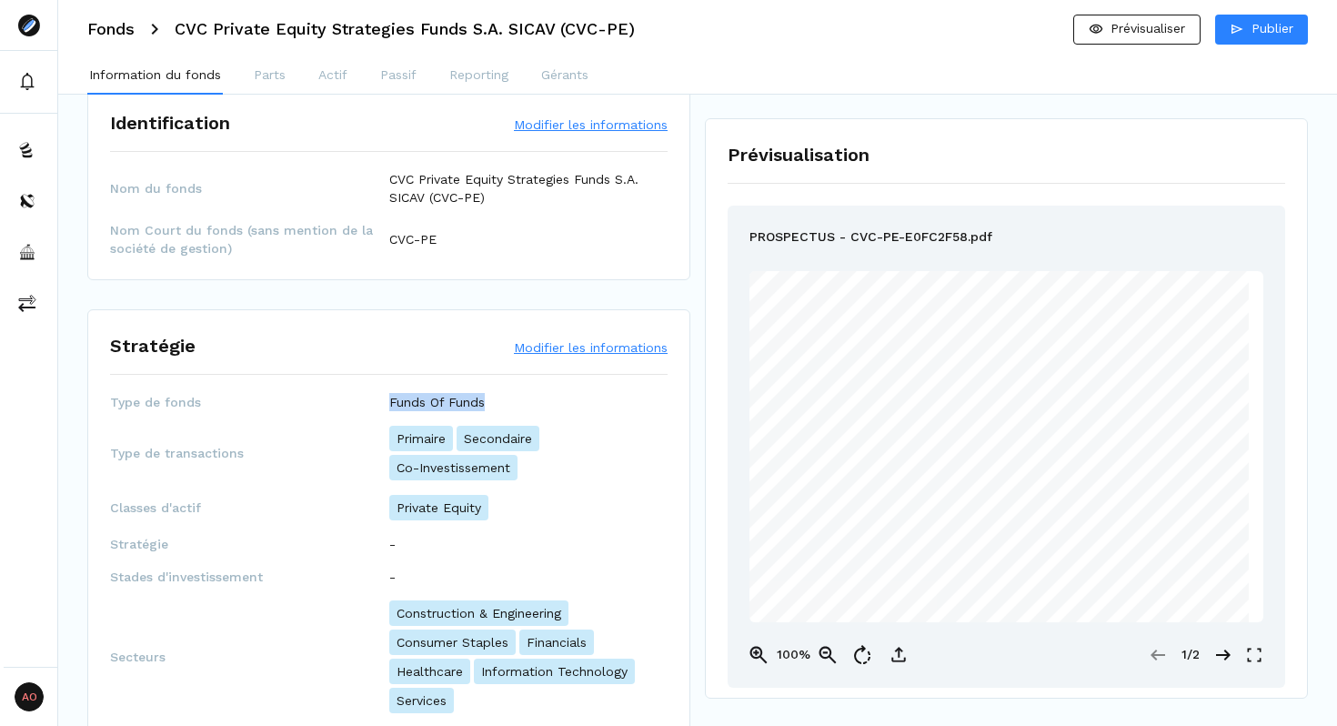
drag, startPoint x: 382, startPoint y: 397, endPoint x: 549, endPoint y: 398, distance: 166.5
click at [549, 398] on div "Type de fonds Funds Of Funds" at bounding box center [389, 402] width 558 height 18
click at [549, 398] on div "Funds Of Funds" at bounding box center [528, 402] width 279 height 18
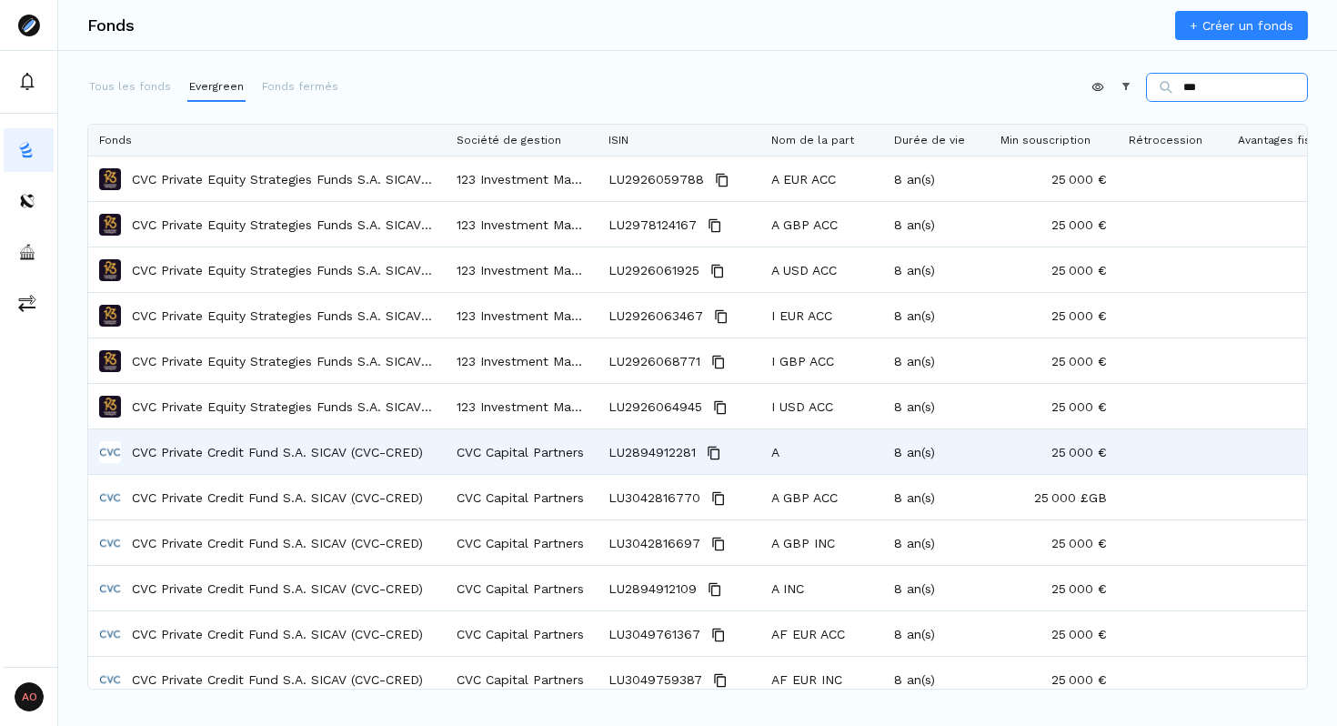
type input "***"
click at [240, 449] on p "CVC Private Credit Fund S.A. SICAV (CVC-CRED)" at bounding box center [277, 452] width 291 height 18
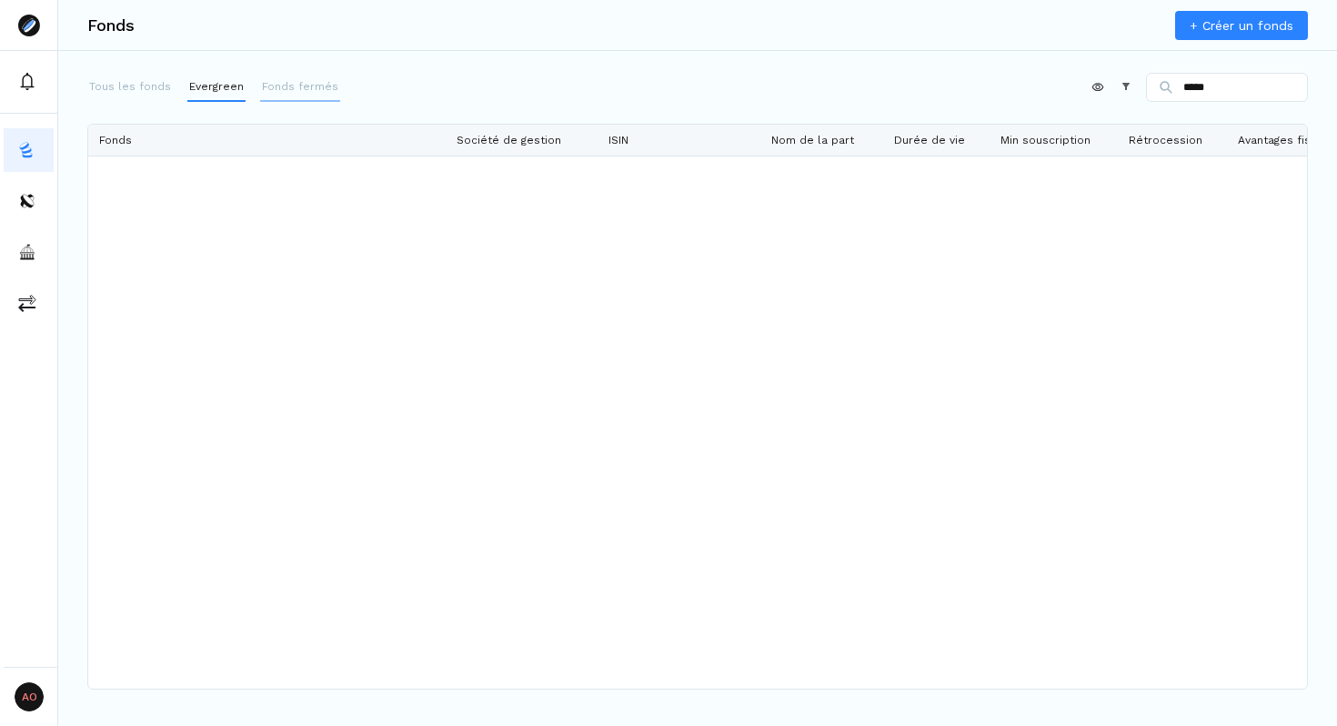
type input "*****"
click at [301, 86] on p "Fonds fermés" at bounding box center [300, 86] width 76 height 16
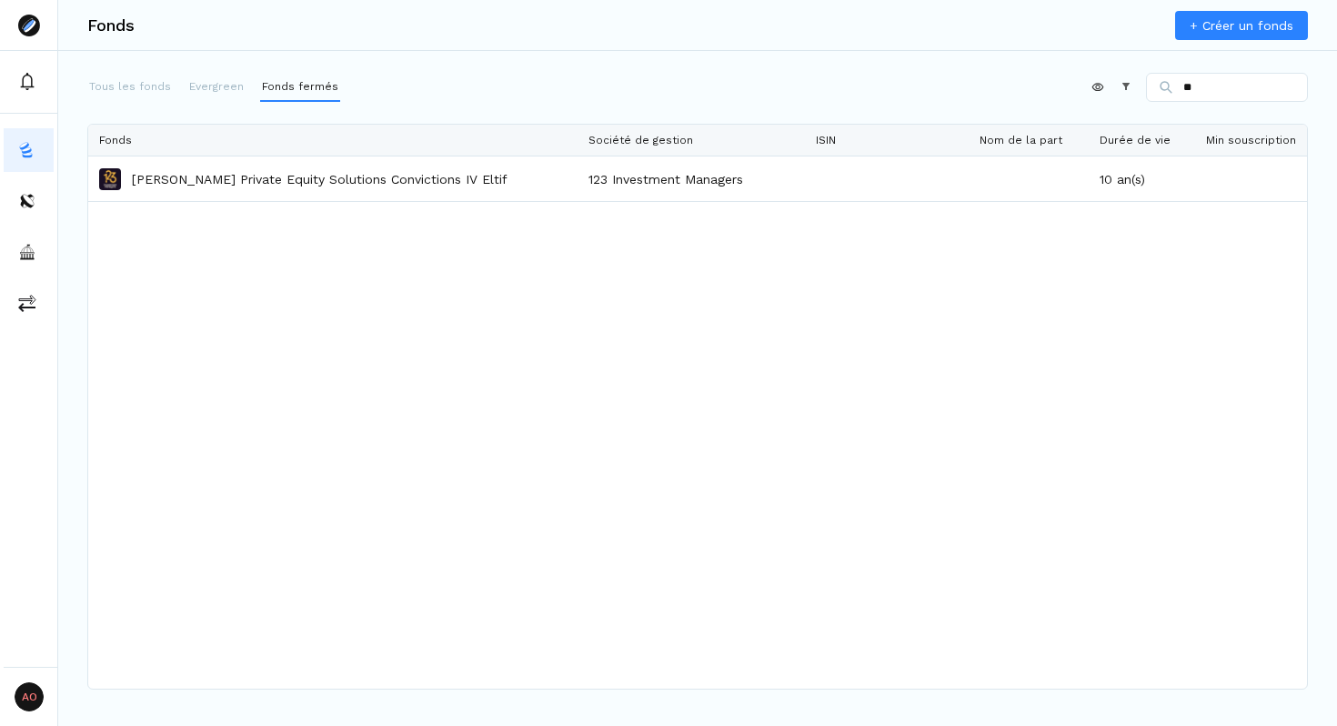
type input "**"
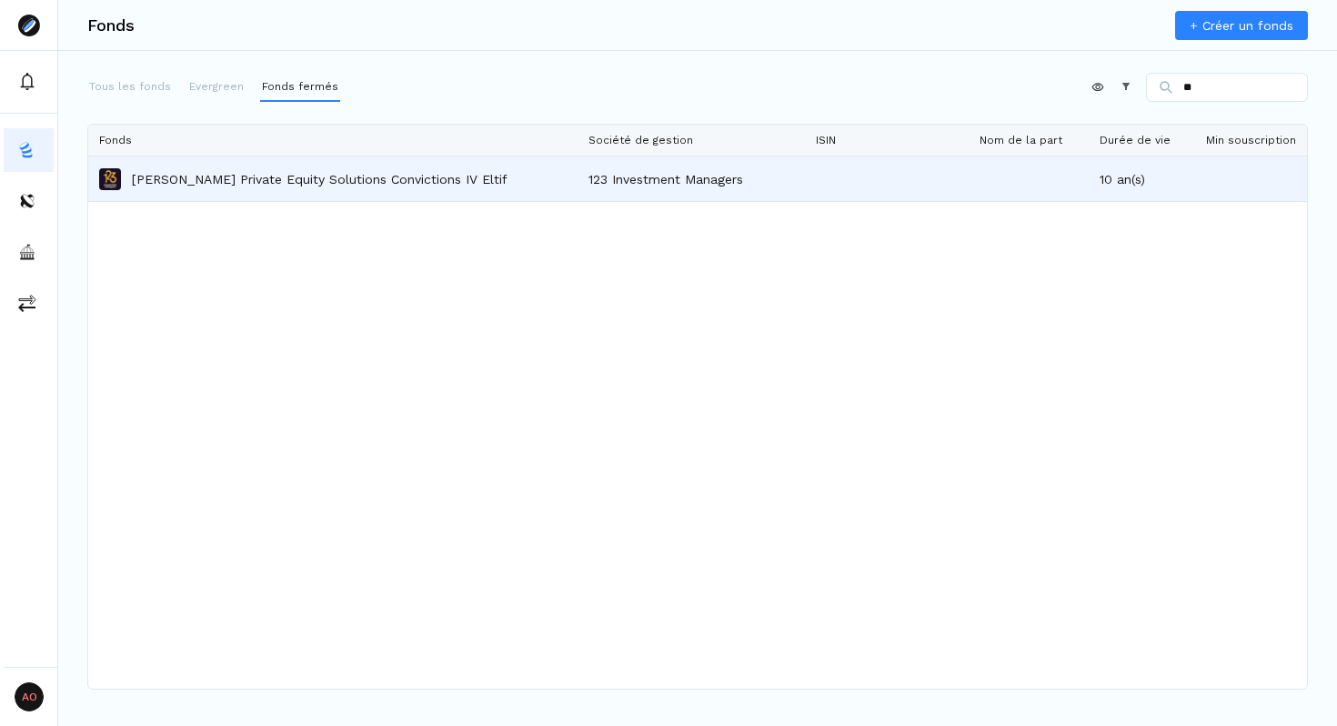
click at [507, 185] on p "[PERSON_NAME] Private Equity Solutions Convictions IV Eltif" at bounding box center [320, 179] width 376 height 18
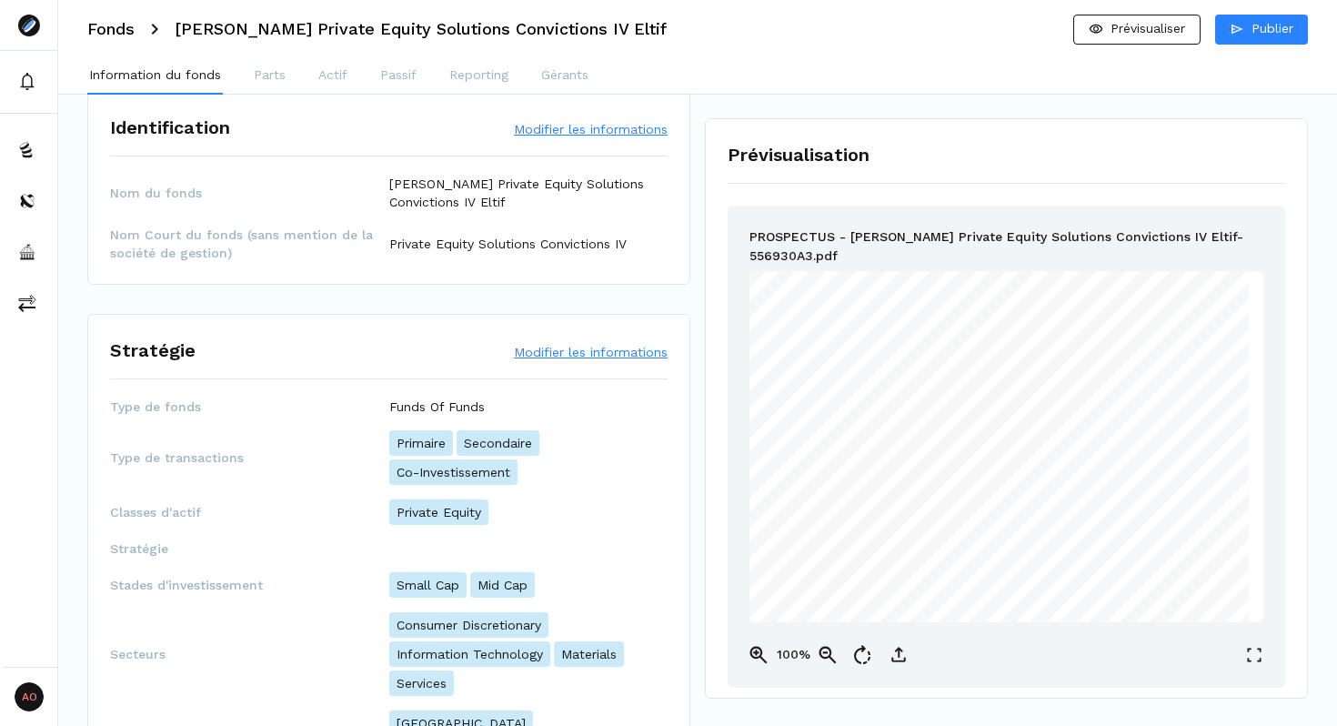
scroll to position [35, 0]
